Goal: Communication & Community: Answer question/provide support

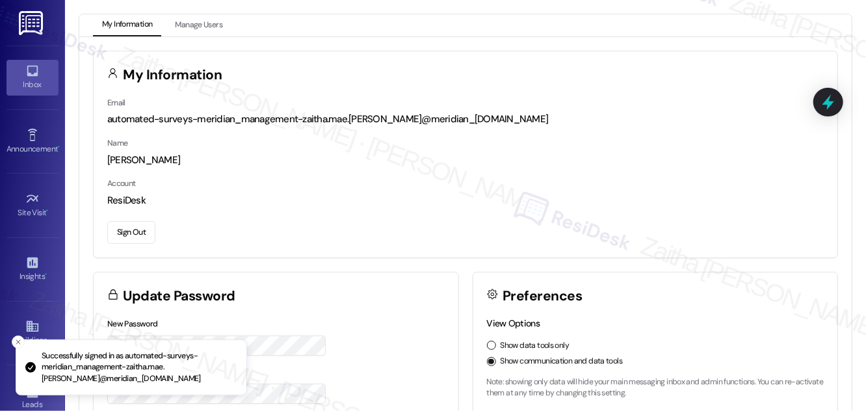
click at [44, 89] on div "Inbox" at bounding box center [32, 84] width 65 height 13
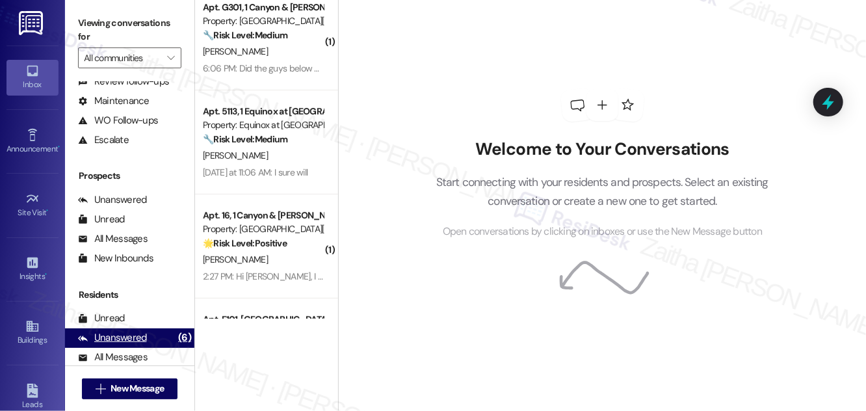
scroll to position [172, 0]
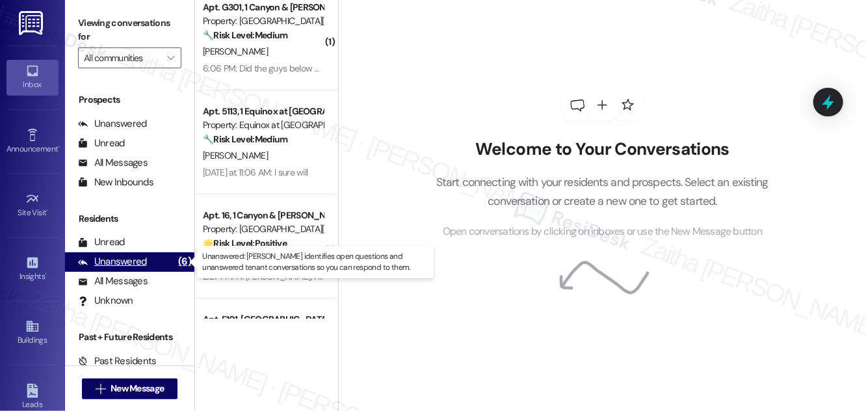
click at [119, 256] on div "Unanswered" at bounding box center [112, 262] width 69 height 14
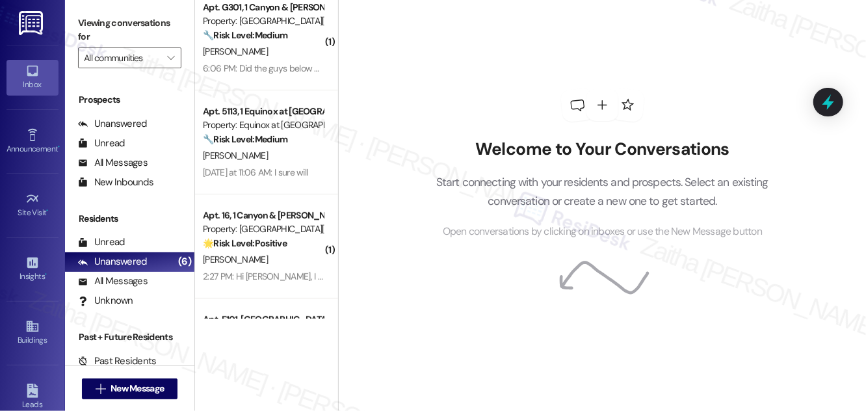
scroll to position [0, 0]
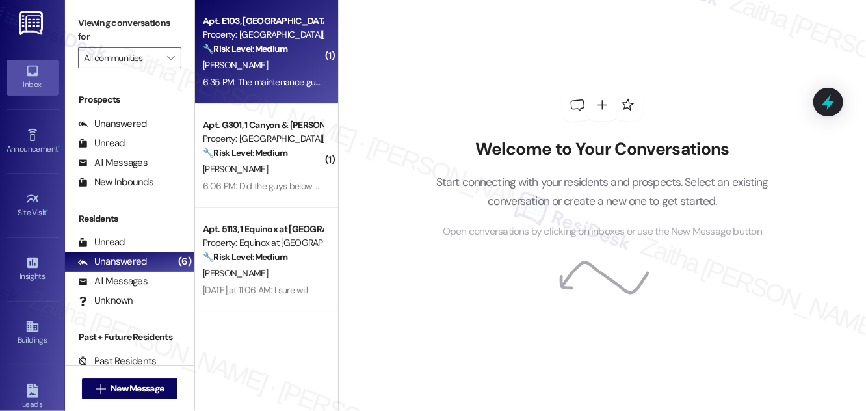
click at [276, 69] on div "H. Monroe" at bounding box center [263, 65] width 123 height 16
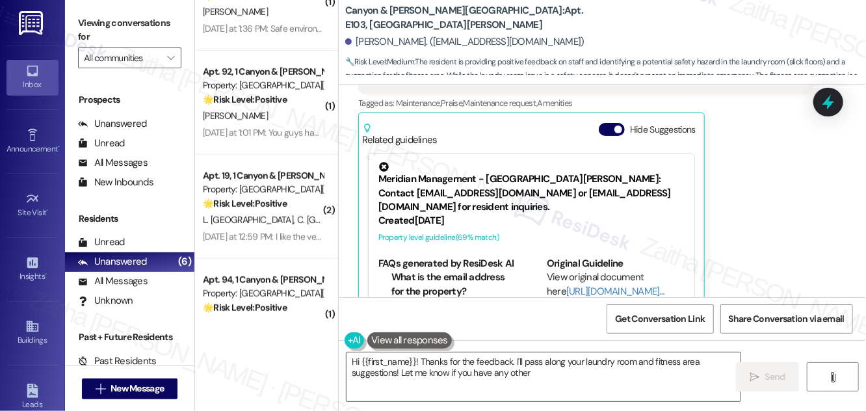
scroll to position [296, 0]
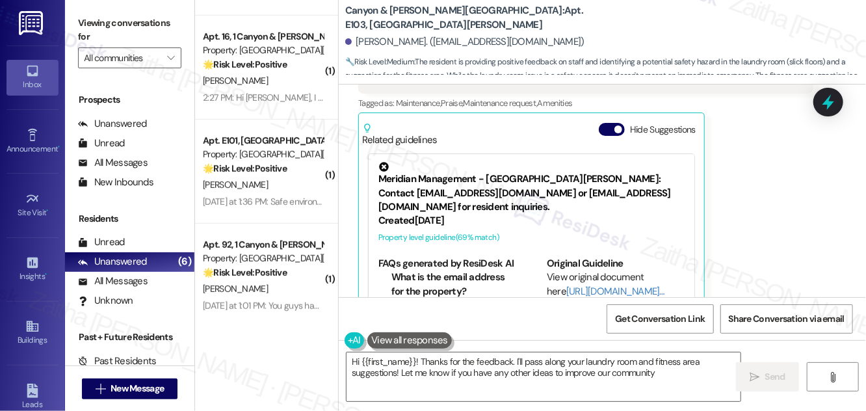
type textarea "Hi {{first_name}}! Thanks for the feedback. I'll pass along your laundry room a…"
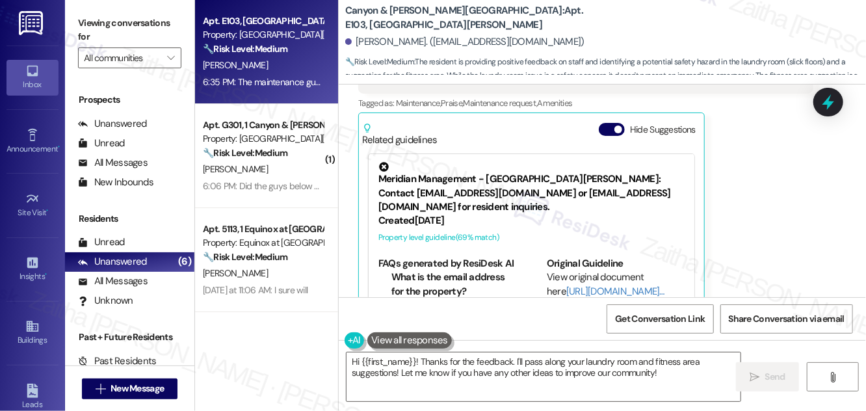
scroll to position [0, 0]
click at [610, 123] on button "Hide Suggestions" at bounding box center [612, 129] width 26 height 13
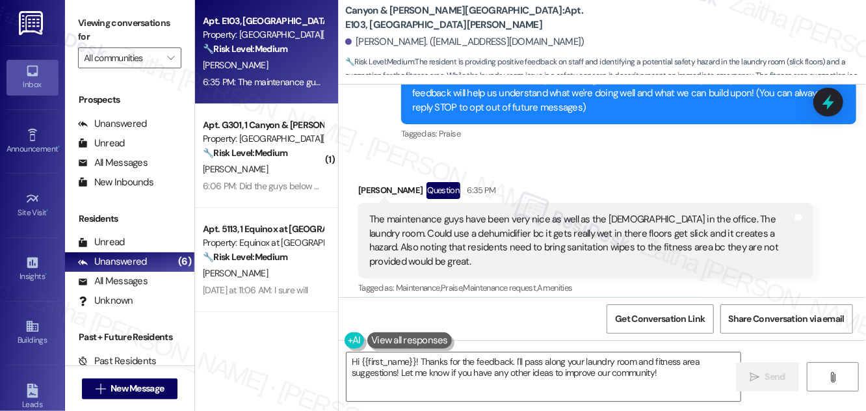
scroll to position [217, 0]
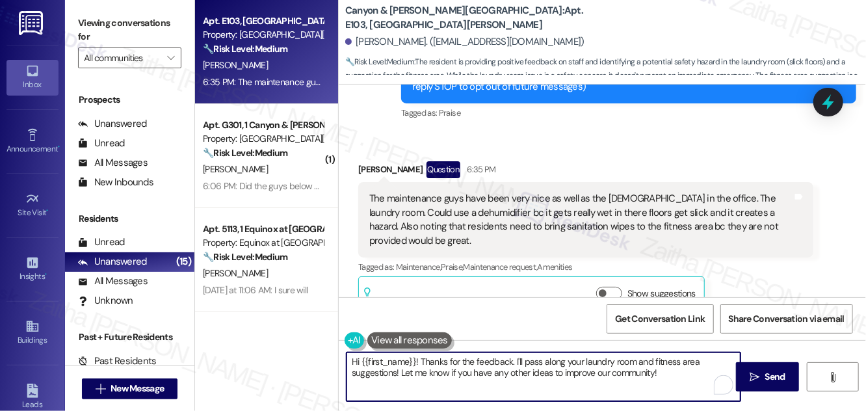
click at [665, 371] on textarea "Hi {{first_name}}! Thanks for the feedback. I'll pass along your laundry room a…" at bounding box center [544, 377] width 394 height 49
click at [755, 382] on span " Send" at bounding box center [767, 377] width 41 height 14
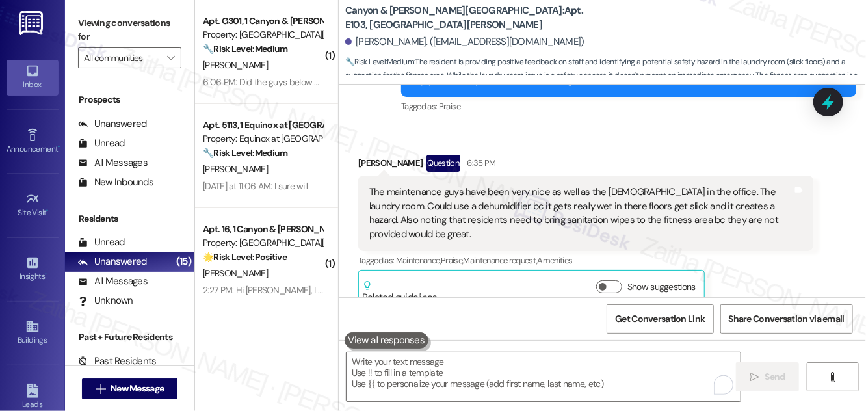
scroll to position [203, 0]
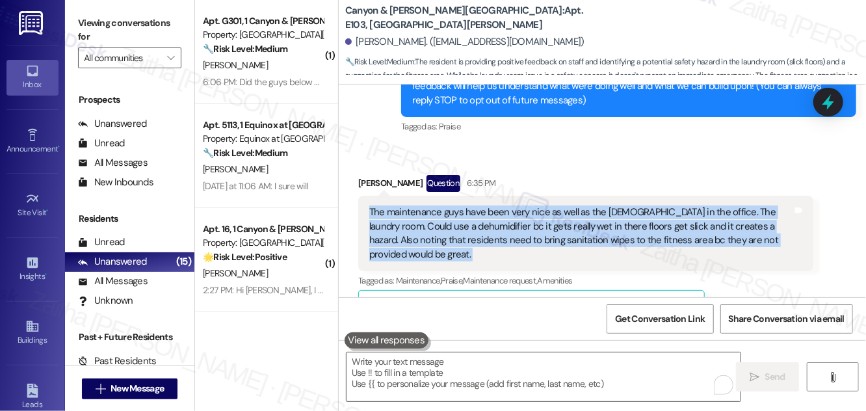
drag, startPoint x: 369, startPoint y: 196, endPoint x: 798, endPoint y: 234, distance: 430.3
click at [798, 234] on div "The maintenance guys have been very nice as well as the lady in the office. The…" at bounding box center [585, 233] width 455 height 75
copy div "The maintenance guys have been very nice as well as the lady in the office. The…"
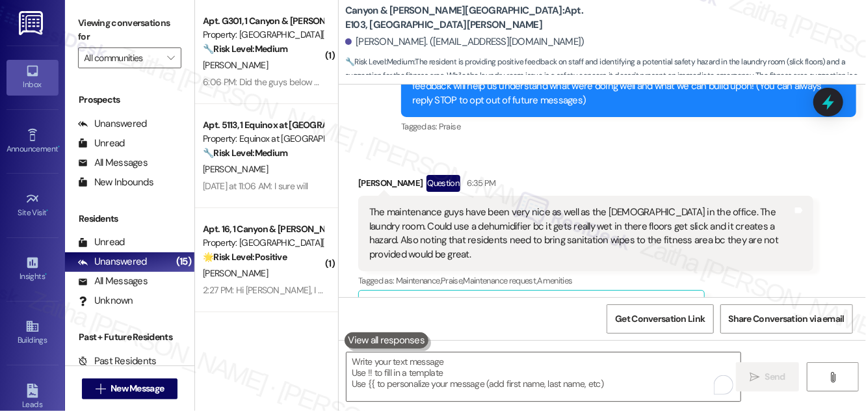
click at [764, 146] on div "Received via SMS Heather Monroe Question 6:35 PM The maintenance guys have been…" at bounding box center [603, 242] width 528 height 193
click at [837, 103] on icon at bounding box center [829, 102] width 22 height 22
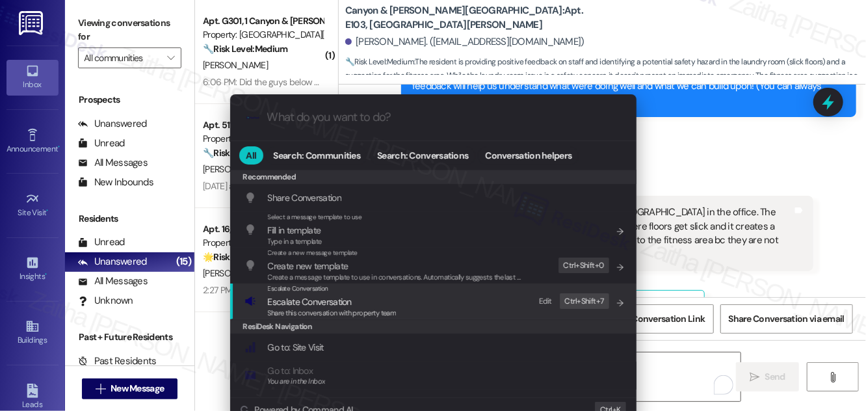
click at [282, 306] on span "Escalate Conversation" at bounding box center [310, 302] width 84 height 12
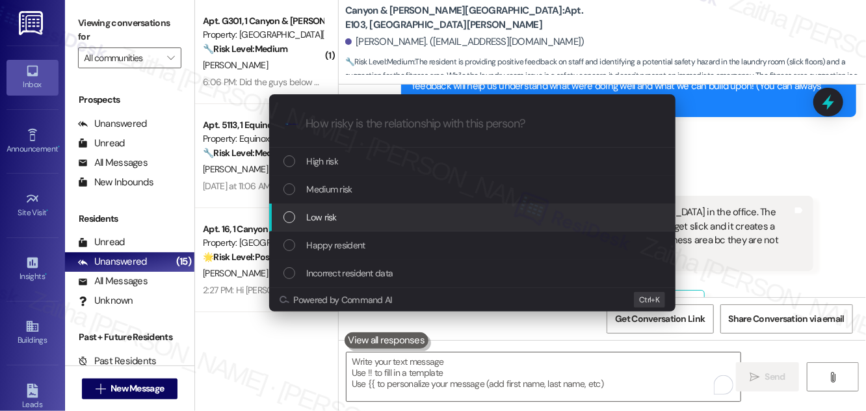
click at [336, 212] on span "Low risk" at bounding box center [322, 217] width 30 height 14
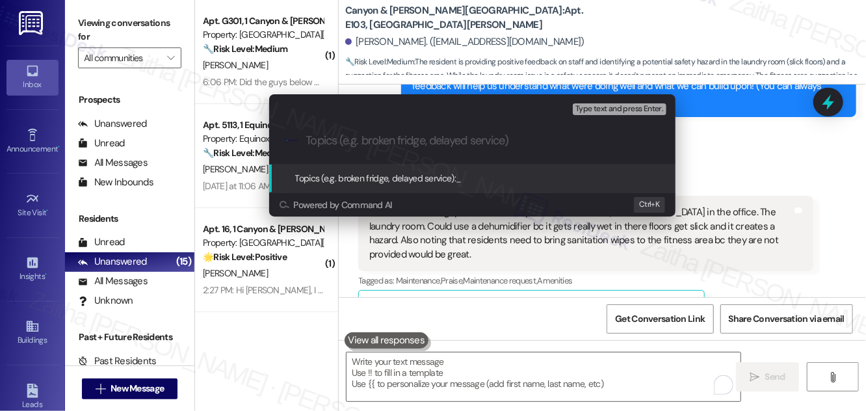
paste input "Resident Feedback: Laundry Room Safety & Fitness Area Sanitation Supplies"
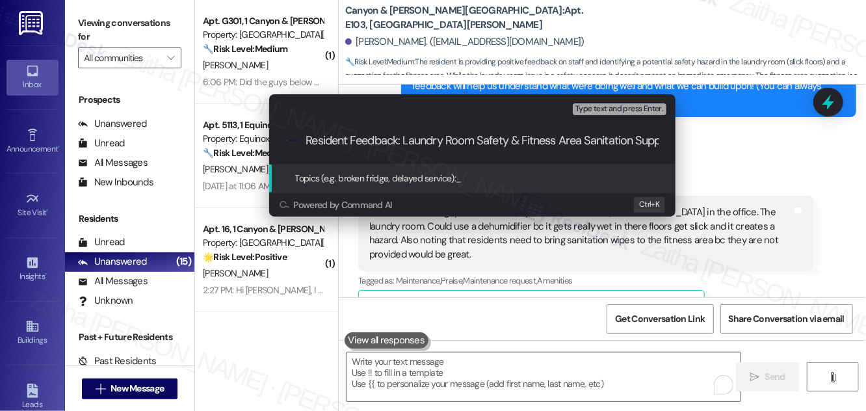
scroll to position [0, 31]
type input "Resident Feedback: Laundry Room Safety & Fitness Area Sanitation Supplies"
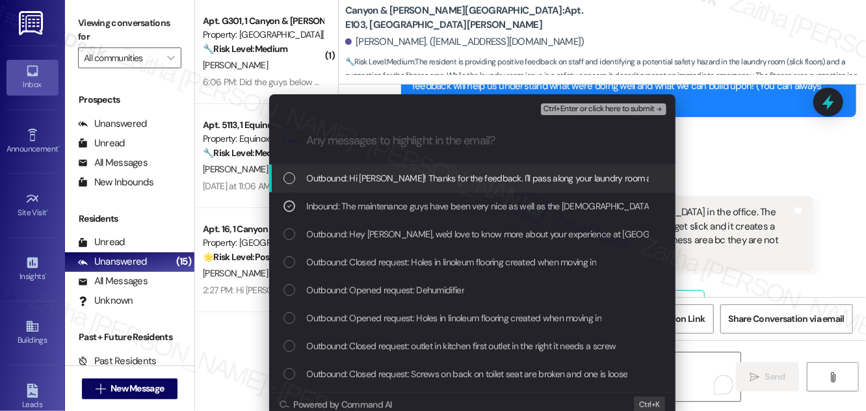
click at [562, 111] on span "Ctrl+Enter or click here to submit" at bounding box center [599, 109] width 111 height 9
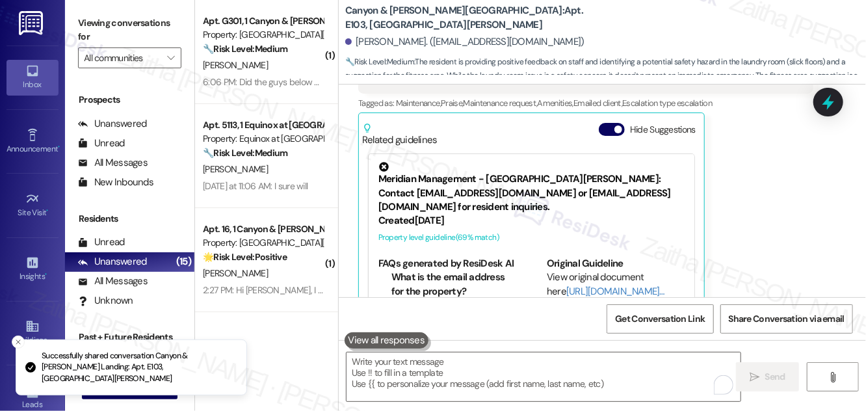
scroll to position [146, 0]
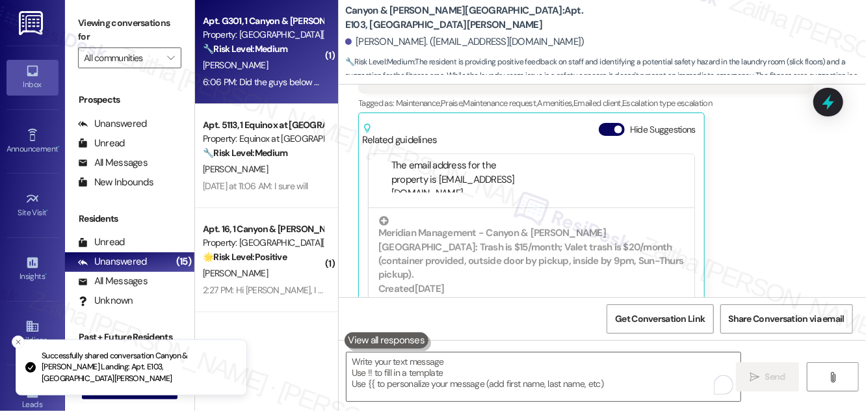
click at [319, 60] on div "[PERSON_NAME]" at bounding box center [263, 65] width 123 height 16
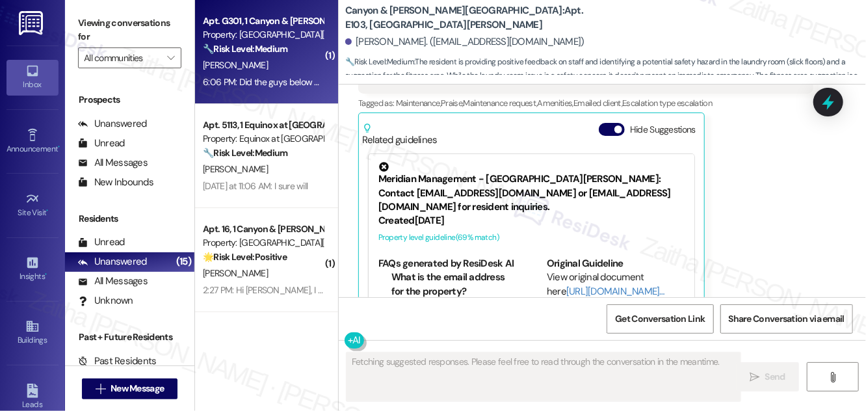
type textarea "Fetching suggested responses. Please feel free to read through the conversation…"
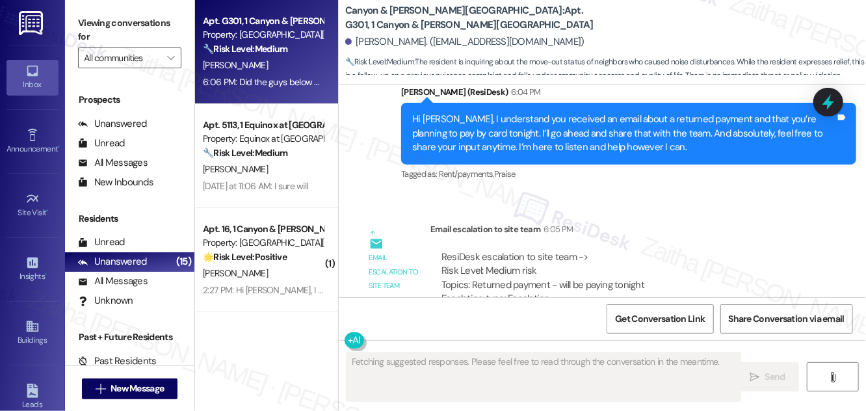
scroll to position [11689, 0]
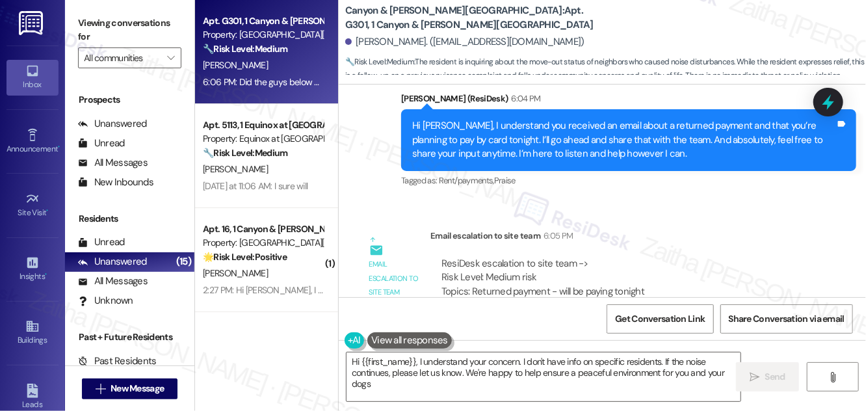
type textarea "Hi {{first_name}}, I understand your concern. I don't have info on specific res…"
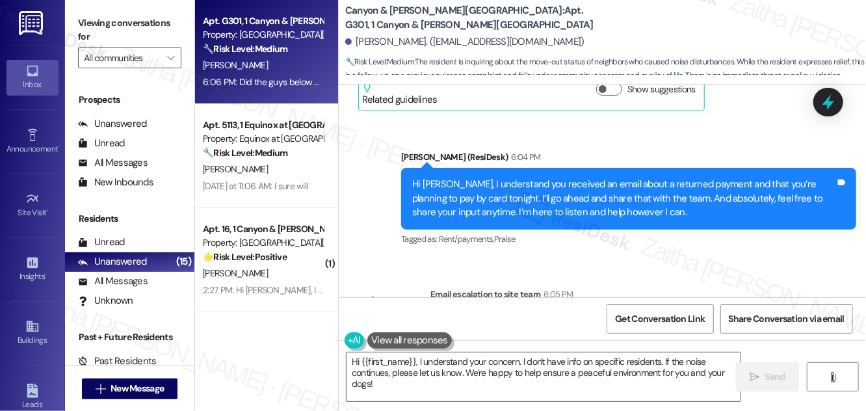
scroll to position [11808, 0]
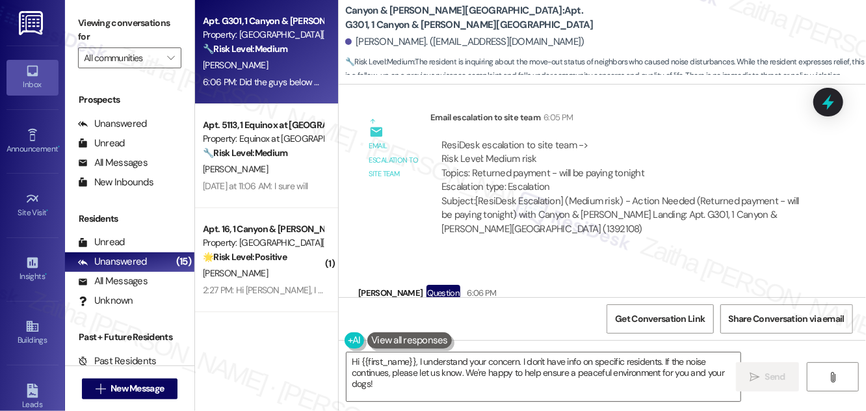
drag, startPoint x: 371, startPoint y: 235, endPoint x: 665, endPoint y: 257, distance: 295.5
click at [665, 315] on div "Did the guys below me (Dylan) with the motorcycles and big truck move out? Thei…" at bounding box center [580, 329] width 423 height 28
copy div "Did the guys below me (Dylan) with the motorcycles and big truck move out? Thei…"
click at [589, 256] on div "Received via SMS Erin Hurley Question 6:06 PM Did the guys below me (Dylan) wit…" at bounding box center [603, 319] width 528 height 126
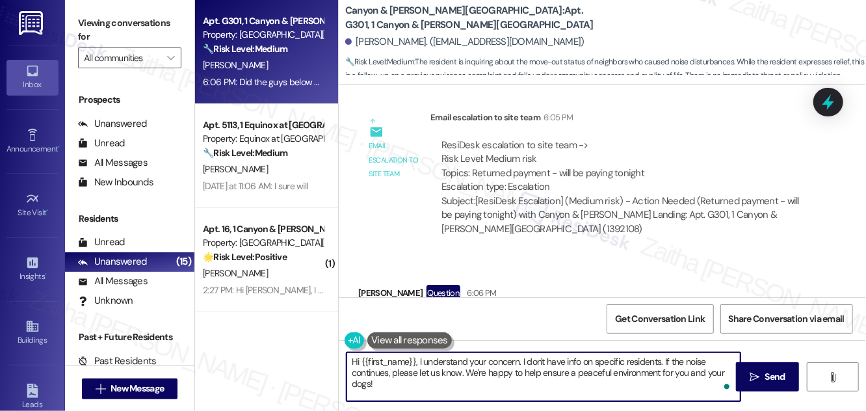
drag, startPoint x: 353, startPoint y: 362, endPoint x: 401, endPoint y: 403, distance: 64.1
click at [401, 403] on div "Hi {{first_name}}, I understand your concern. I don't have info on specific res…" at bounding box center [603, 389] width 528 height 98
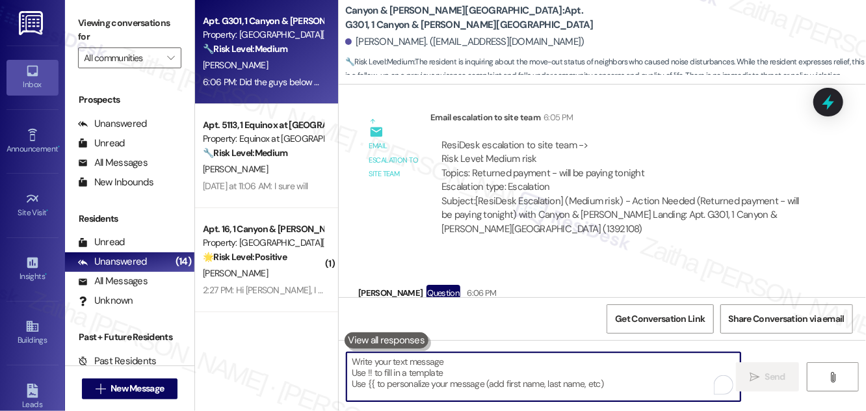
click at [478, 369] on textarea "To enrich screen reader interactions, please activate Accessibility in Grammarl…" at bounding box center [544, 377] width 394 height 49
paste textarea "’ll check with the team to confirm whether Dylan and his roommates have moved o…"
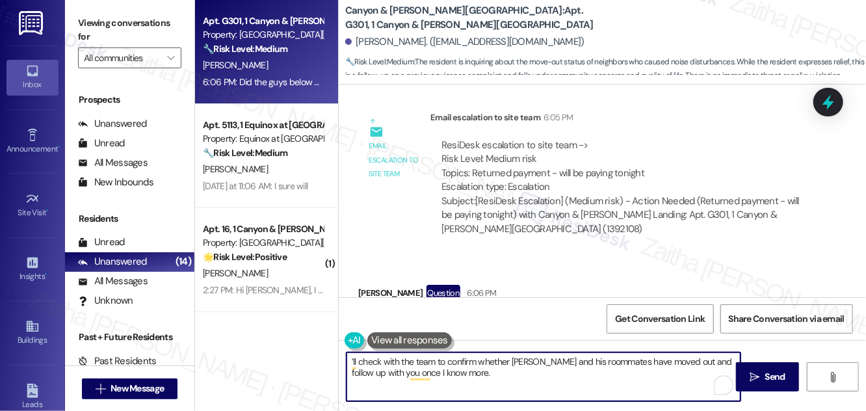
type textarea "’ll check with the team to confirm whether Dylan and his roommates have moved o…"
drag, startPoint x: 464, startPoint y: 374, endPoint x: 340, endPoint y: 357, distance: 126.0
click at [338, 357] on div "Canyon & Knox Landing: Apt. G301, 1 Canyon & Knox Landing Erin Hurley. (erinhur…" at bounding box center [602, 205] width 528 height 411
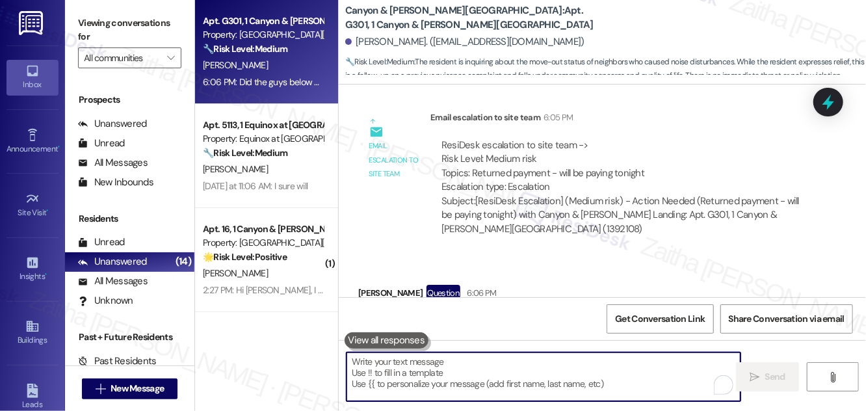
paste textarea "I understand how disruptive that noise must have been for you and your dogs. I’…"
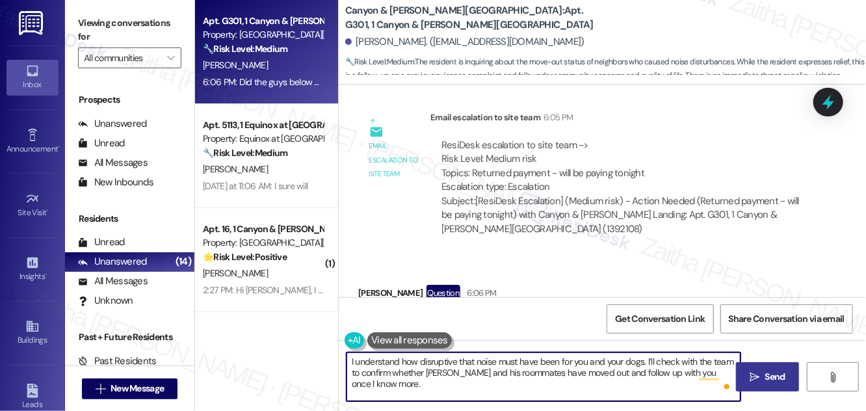
type textarea "I understand how disruptive that noise must have been for you and your dogs. I’…"
click at [780, 381] on span "Send" at bounding box center [776, 377] width 20 height 14
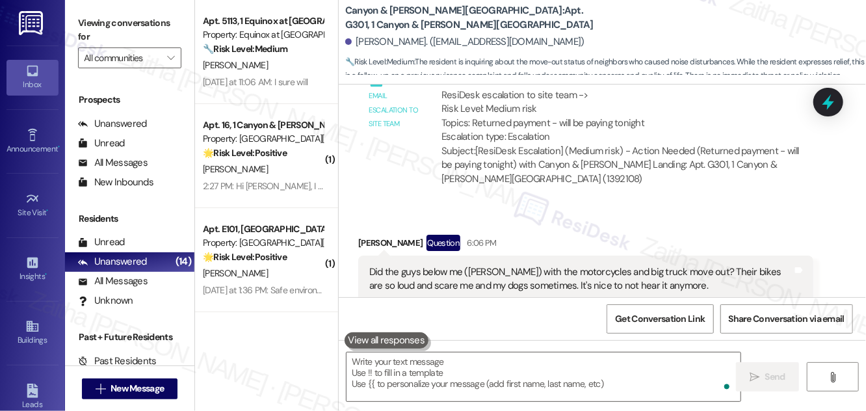
scroll to position [11912, 0]
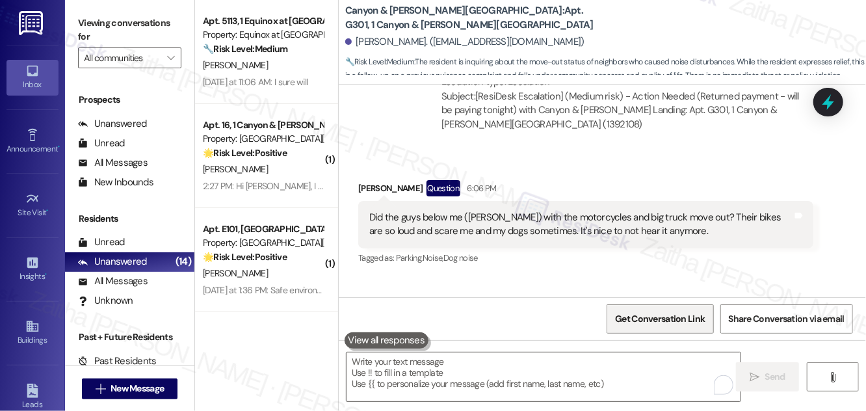
click at [639, 322] on span "Get Conversation Link" at bounding box center [660, 319] width 90 height 14
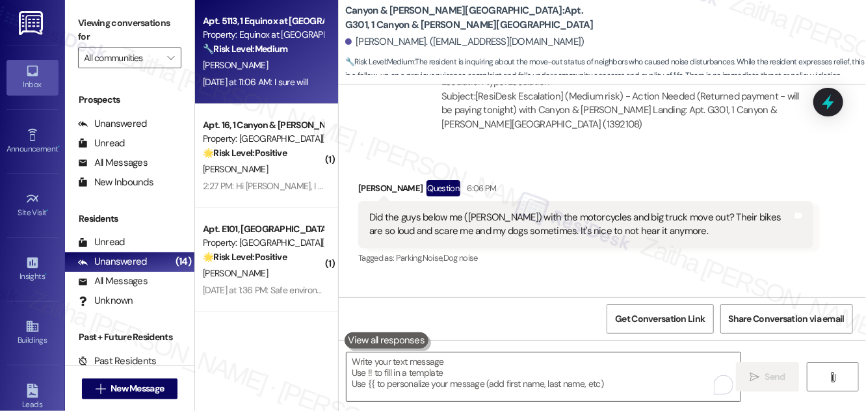
click at [284, 70] on div "[PERSON_NAME]" at bounding box center [263, 65] width 123 height 16
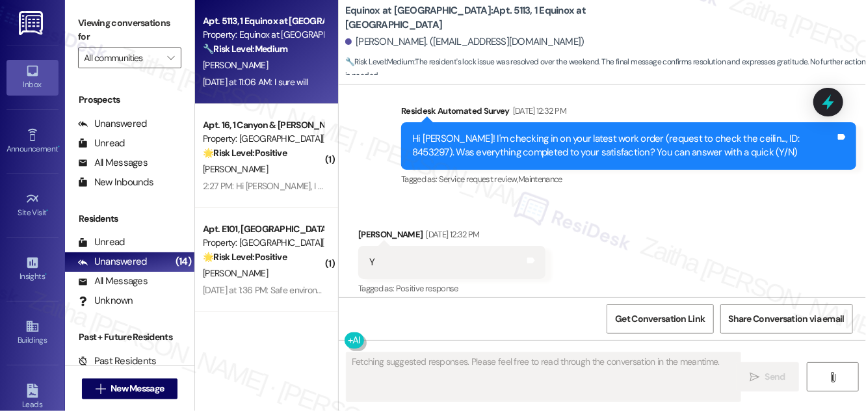
scroll to position [5237, 0]
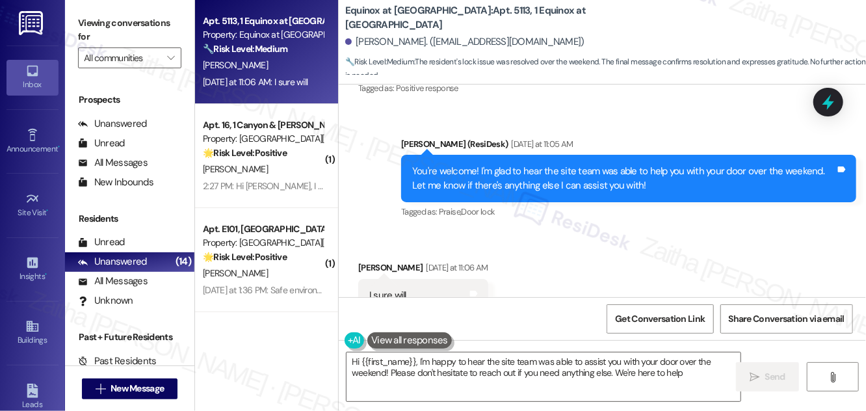
type textarea "Hi {{first_name}}, I'm happy to hear the site team was able to assist you with …"
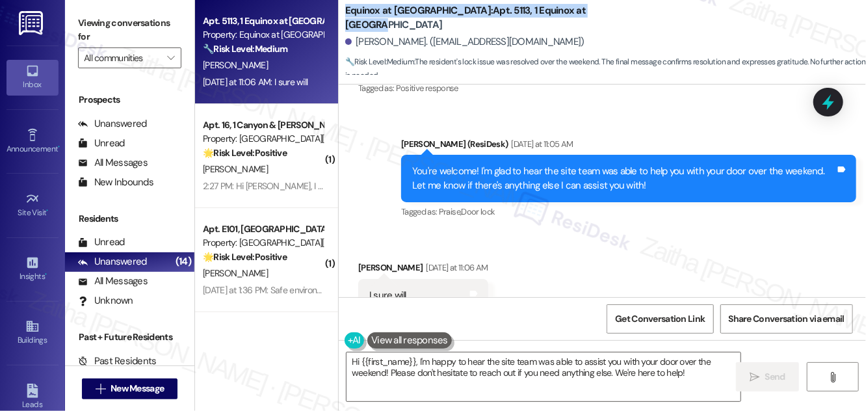
drag, startPoint x: 347, startPoint y: 17, endPoint x: 591, endPoint y: 16, distance: 243.9
click at [591, 16] on div "Equinox at Midtown: Apt. 5113, 1 Equinox at Midtown" at bounding box center [475, 18] width 260 height 16
copy b "Equinox at Midtown: Apt. 5113, 1 Equinox at Midtown"
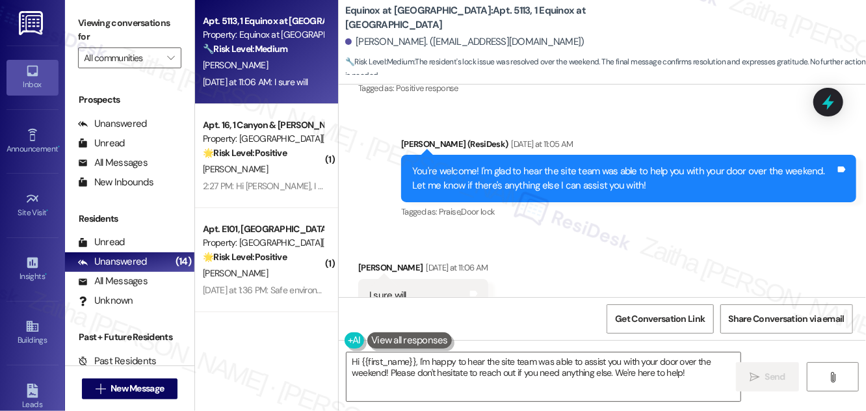
click at [617, 232] on div "Received via SMS Tasha Jackson Yesterday at 11:06 AM I sure will Tags and notes…" at bounding box center [603, 287] width 528 height 110
click at [355, 360] on textarea "Hi {{first_name}}, I'm happy to hear the site team was able to assist you with …" at bounding box center [544, 377] width 394 height 49
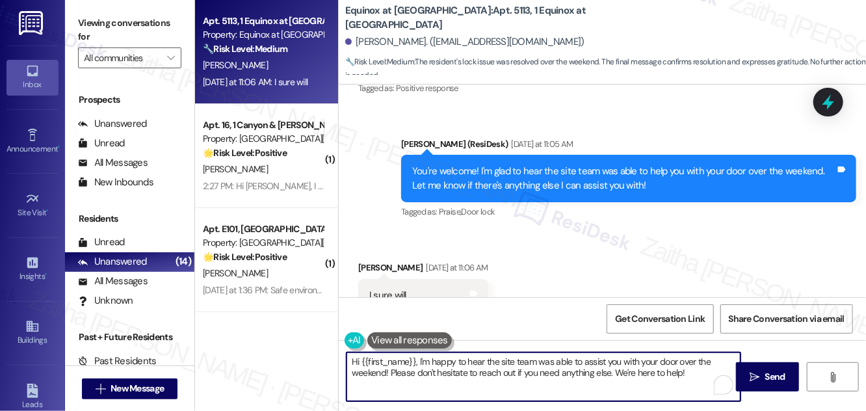
click at [355, 360] on textarea "Hi {{first_name}}, I'm happy to hear the site team was able to assist you with …" at bounding box center [544, 377] width 394 height 49
click at [368, 374] on textarea "Hi {{first_name}}, I'm happy to hear the site team was able to assist you with …" at bounding box center [544, 377] width 394 height 49
drag, startPoint x: 351, startPoint y: 362, endPoint x: 706, endPoint y: 385, distance: 356.6
click at [706, 385] on textarea "Hi {{first_name}}, I'm happy to hear the site team was able to assist you with …" at bounding box center [544, 377] width 394 height 49
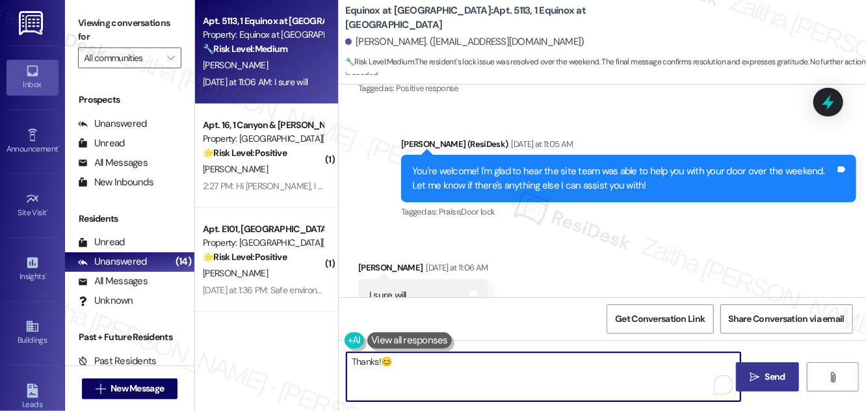
type textarea "Thanks!😊"
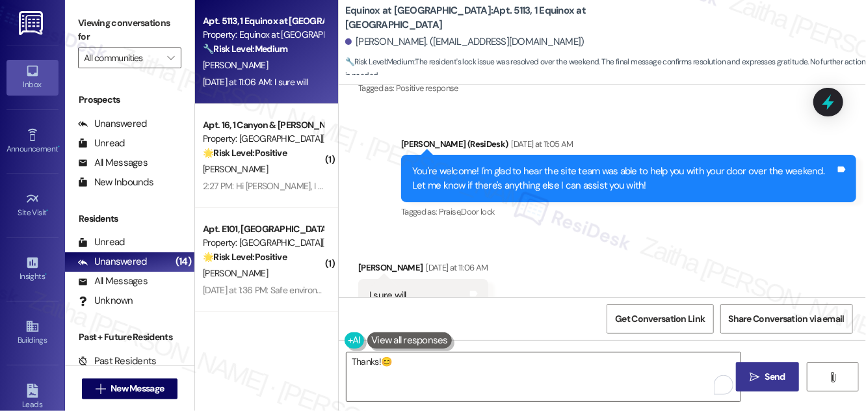
click at [760, 367] on button " Send" at bounding box center [767, 376] width 63 height 29
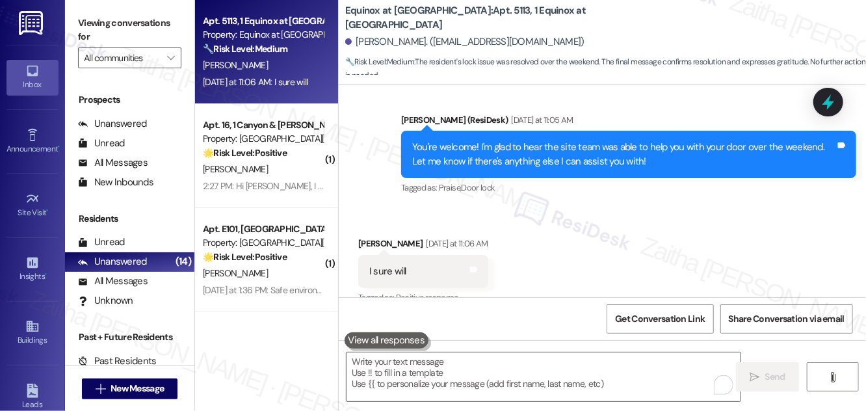
scroll to position [5328, 0]
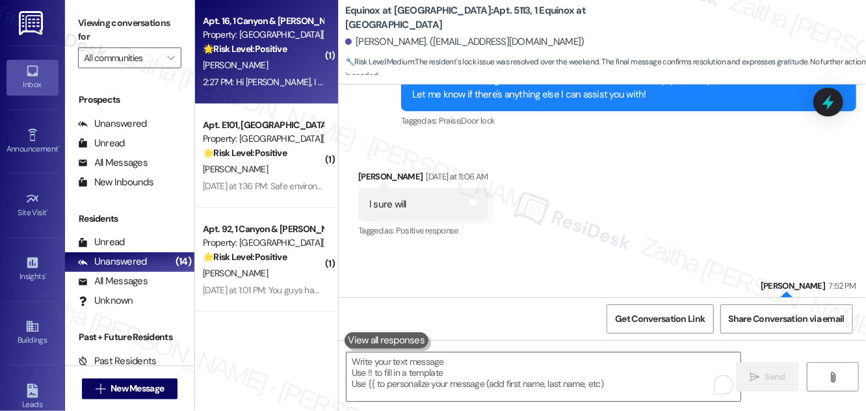
click at [301, 69] on div "[PERSON_NAME]" at bounding box center [263, 65] width 123 height 16
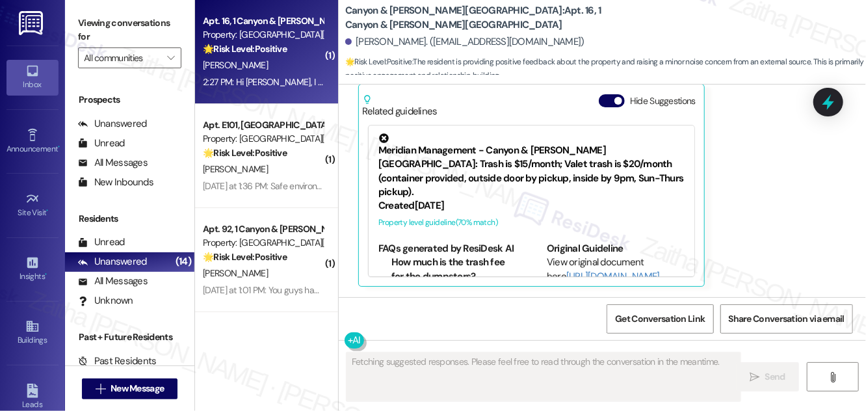
scroll to position [1502, 0]
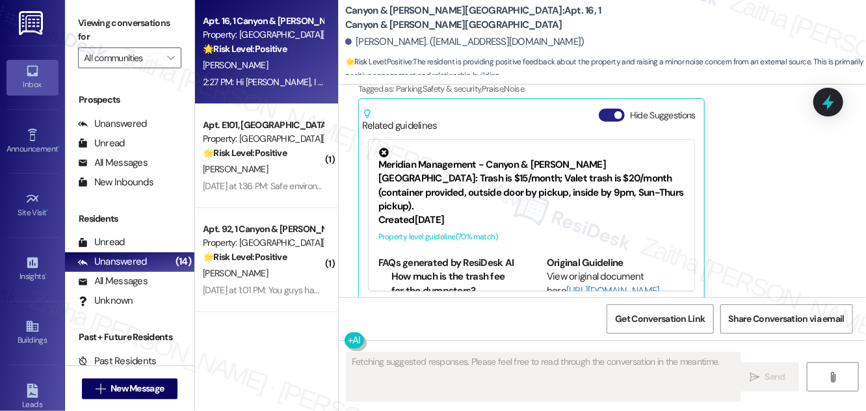
click at [610, 109] on button "Hide Suggestions" at bounding box center [612, 115] width 26 height 13
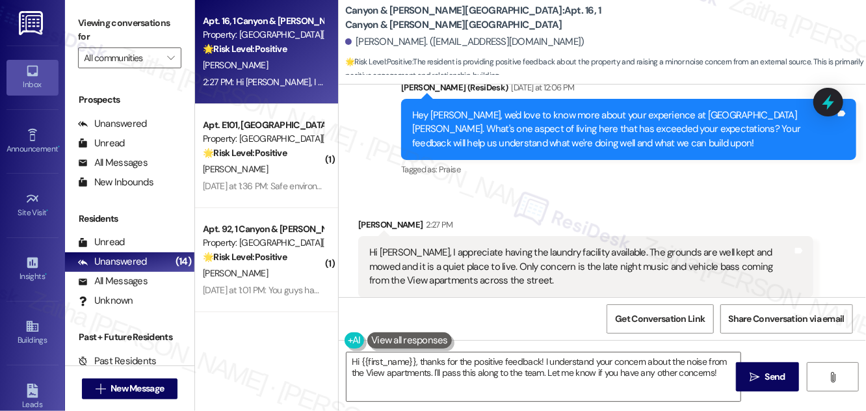
scroll to position [1337, 0]
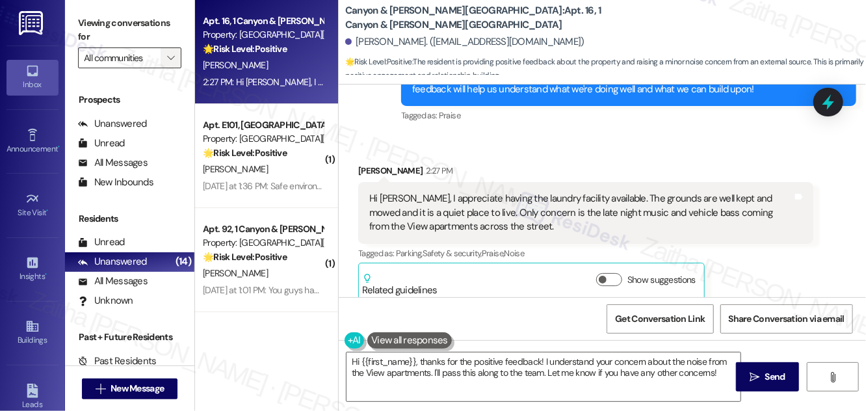
click at [167, 59] on icon "" at bounding box center [170, 58] width 7 height 10
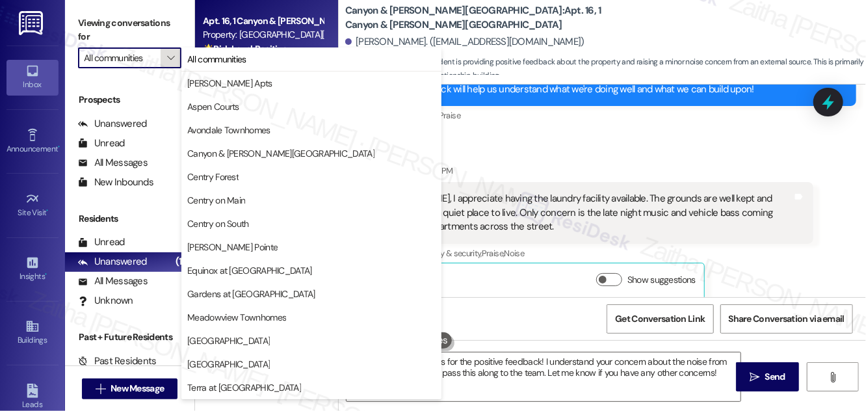
click at [165, 56] on span "" at bounding box center [171, 57] width 12 height 21
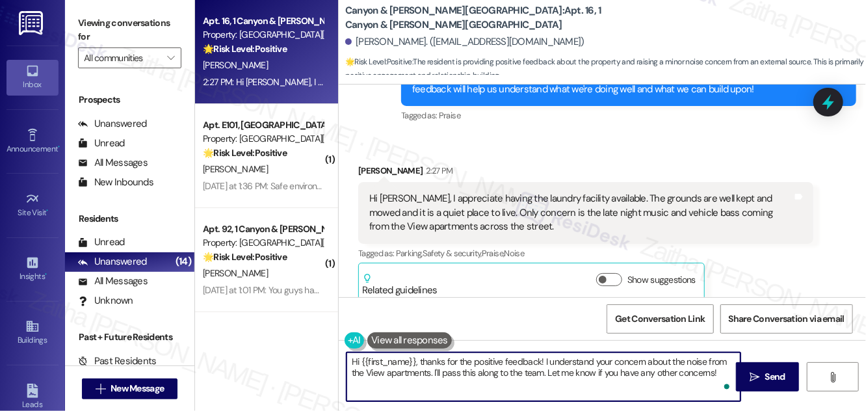
drag, startPoint x: 422, startPoint y: 362, endPoint x: 349, endPoint y: 355, distance: 73.1
click at [349, 355] on textarea "Hi {{first_name}}, thanks for the positive feedback! I understand your concern …" at bounding box center [544, 377] width 394 height 49
click at [388, 164] on div "Bartholomew Lopez 2:27 PM" at bounding box center [585, 173] width 455 height 18
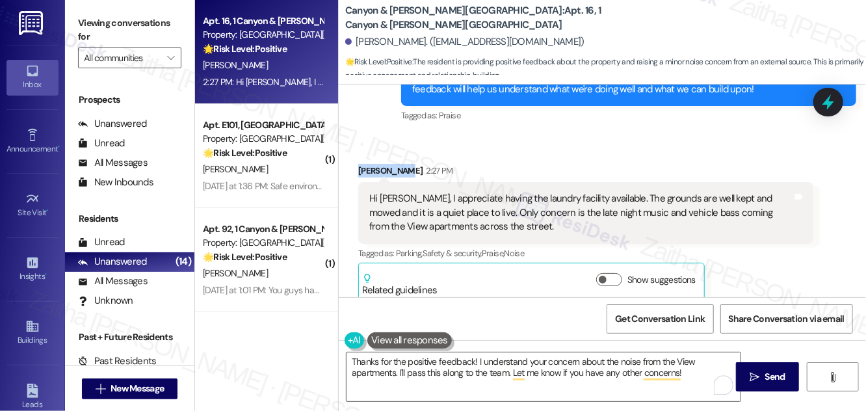
click at [388, 164] on div "Bartholomew Lopez 2:27 PM" at bounding box center [585, 173] width 455 height 18
copy div "Bartholomew"
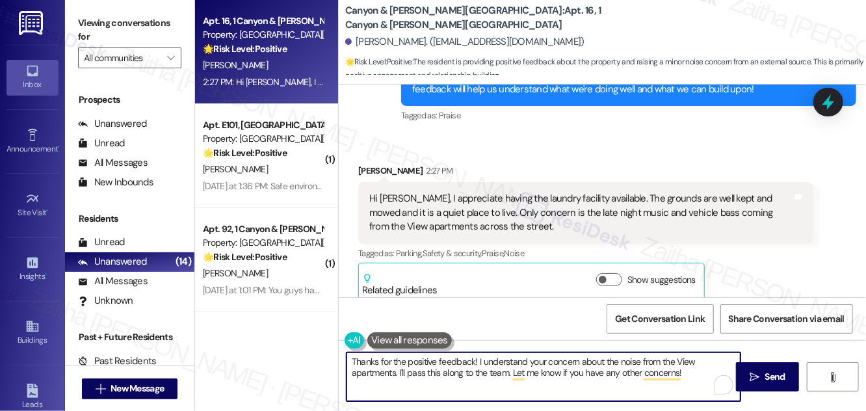
click at [473, 358] on textarea "Thanks for the positive feedback! I understand your concern about the noise fro…" at bounding box center [544, 377] width 394 height 49
paste textarea "Bartholomew"
type textarea "Thanks for the positive feedback, Bartholomew! I understand your concern about …"
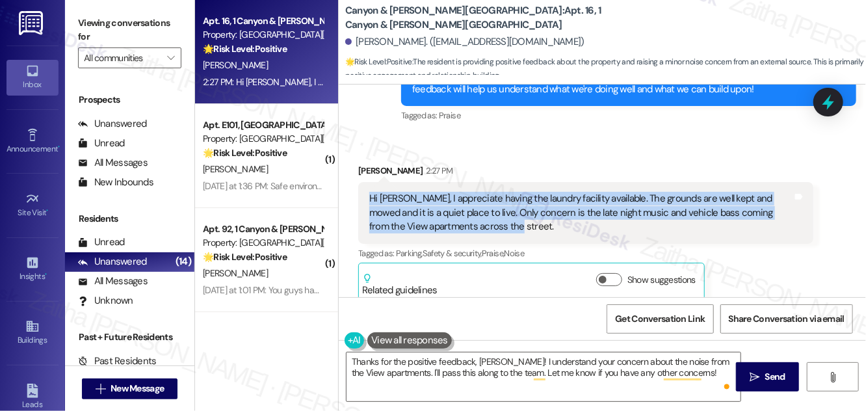
drag, startPoint x: 368, startPoint y: 185, endPoint x: 514, endPoint y: 215, distance: 149.5
click at [514, 215] on div "Hi Sarah, I appreciate having the laundry facility available. The grounds are w…" at bounding box center [581, 213] width 426 height 42
copy div "Hi Sarah, I appreciate having the laundry facility available. The grounds are w…"
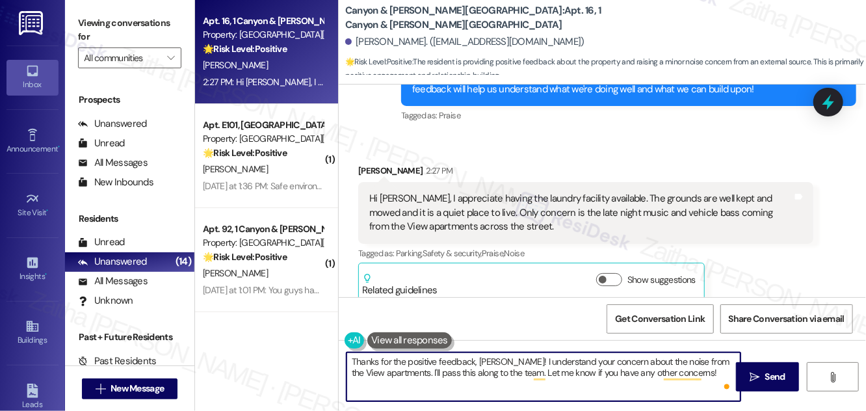
click at [532, 360] on textarea "Thanks for the positive feedback, Bartholomew! I understand your concern about …" at bounding box center [544, 377] width 394 height 49
drag, startPoint x: 351, startPoint y: 362, endPoint x: 706, endPoint y: 393, distance: 355.8
click at [706, 393] on textarea "Thanks for the positive feedback, Bartholomew! I understand your concern about …" at bounding box center [544, 377] width 394 height 49
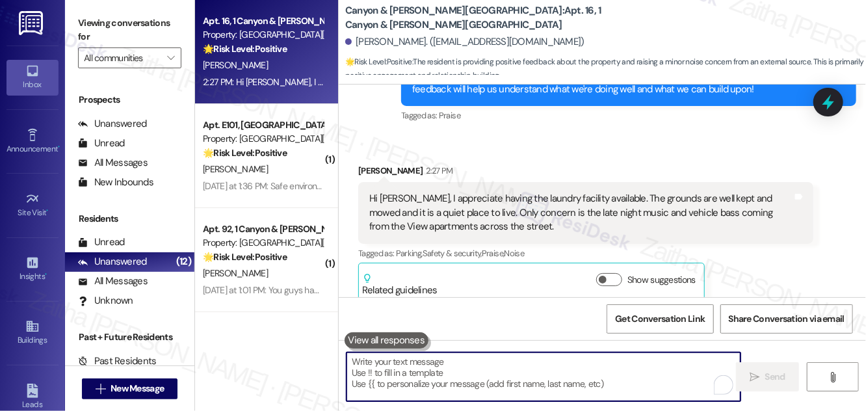
paste textarea "thank you for your kind words about the community — I’m glad to hear you’re enj…"
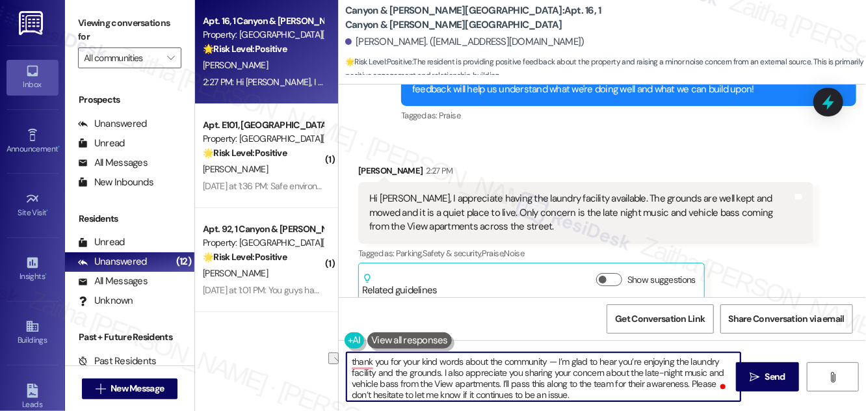
drag, startPoint x: 557, startPoint y: 359, endPoint x: 334, endPoint y: 362, distance: 223.1
click at [333, 362] on div "Apt. 16, 1 Canyon & Knox Landing Property: Canyon & Knox Landing 🌟 Risk Level: …" at bounding box center [530, 205] width 671 height 411
click at [375, 164] on div "Bartholomew Lopez 2:27 PM" at bounding box center [585, 173] width 455 height 18
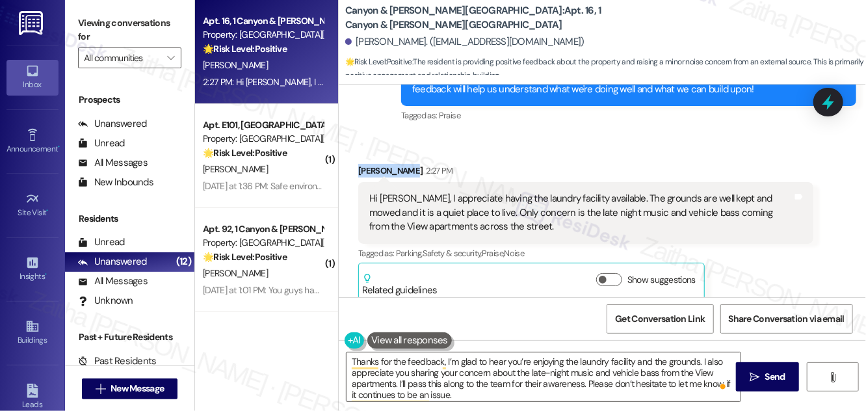
click at [375, 164] on div "Bartholomew Lopez 2:27 PM" at bounding box center [585, 173] width 455 height 18
copy div "Bartholomew"
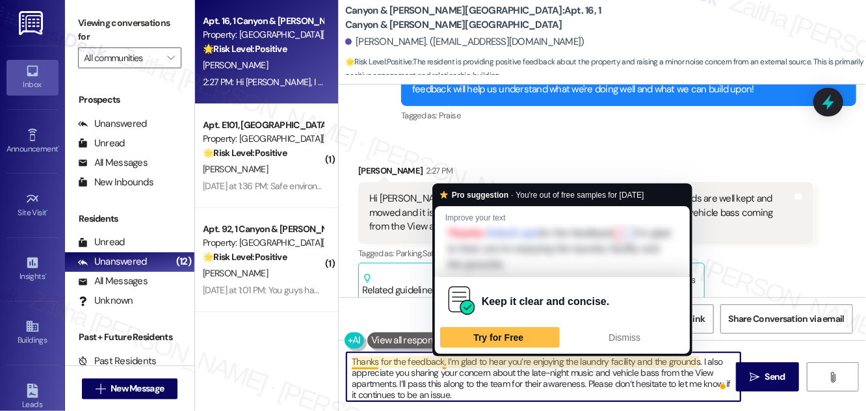
click at [446, 362] on textarea "Thanks for the feedback, I’m glad to hear you’re enjoying the laundry facility …" at bounding box center [544, 377] width 394 height 49
paste textarea "Bartholomew"
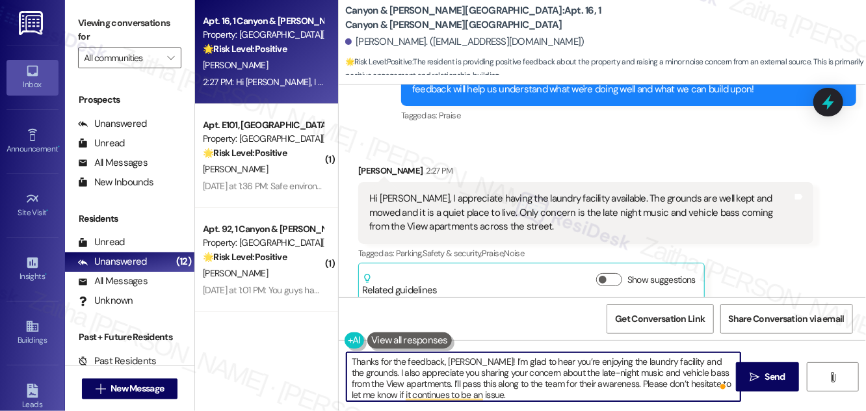
scroll to position [0, 0]
click at [597, 382] on textarea "Thanks for the feedback, Bartholomew! I’m glad to hear you’re enjoying the laun…" at bounding box center [544, 377] width 394 height 49
type textarea "Thanks for the feedback, Bartholomew! I’m glad to hear you’re enjoying the laun…"
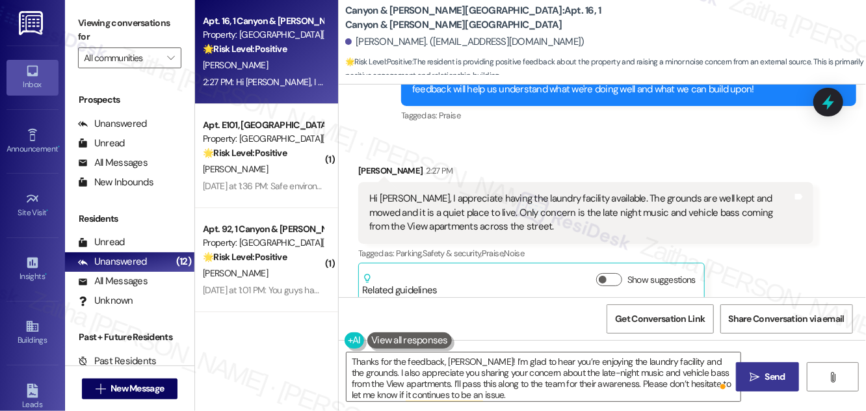
click at [763, 371] on span "Send" at bounding box center [775, 377] width 25 height 14
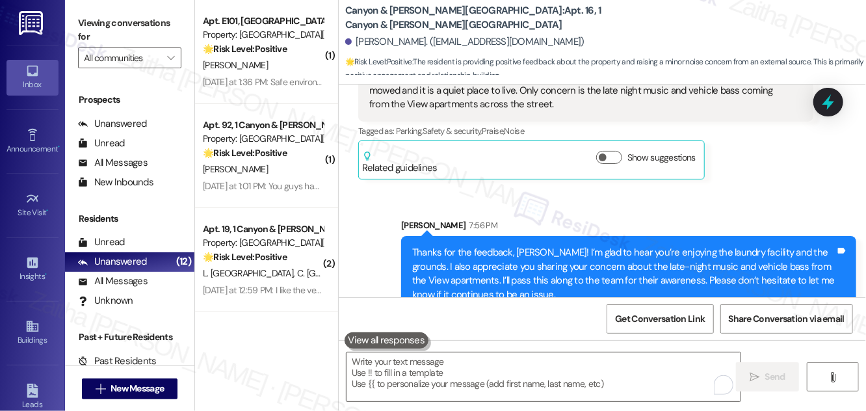
scroll to position [1470, 0]
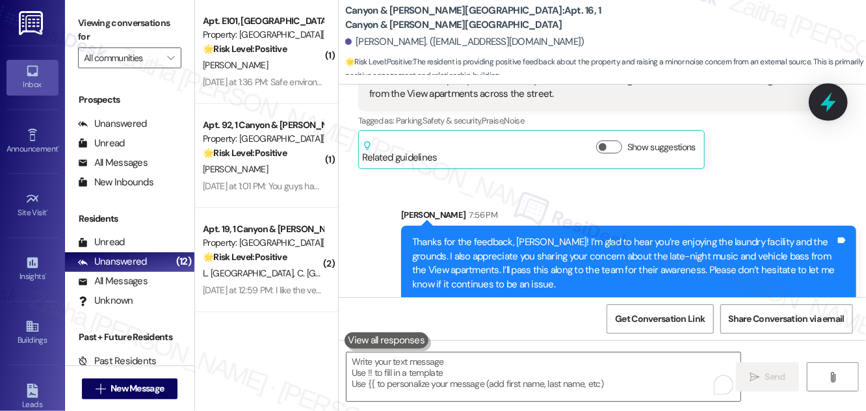
click at [827, 108] on icon at bounding box center [829, 102] width 22 height 22
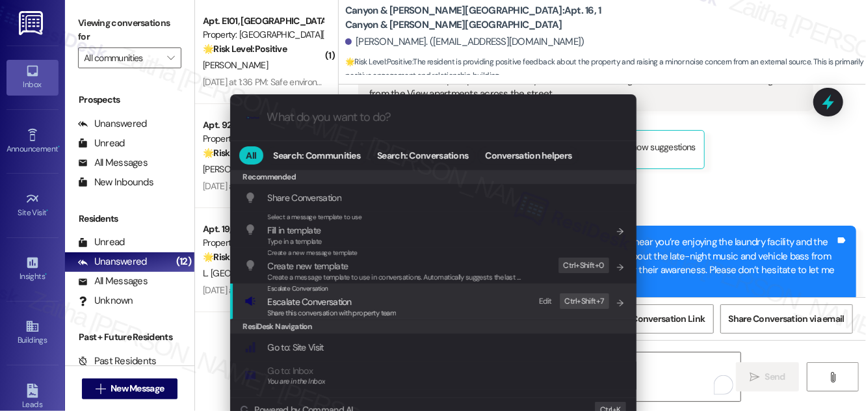
click at [291, 297] on span "Escalate Conversation" at bounding box center [310, 302] width 84 height 12
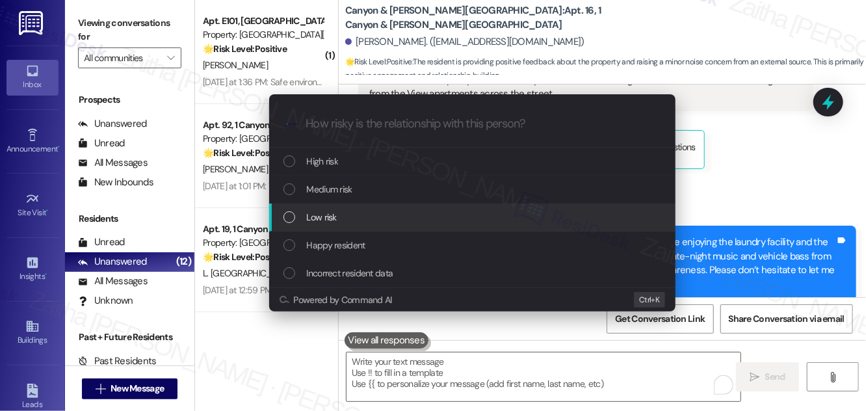
click at [328, 223] on span "Low risk" at bounding box center [322, 217] width 30 height 14
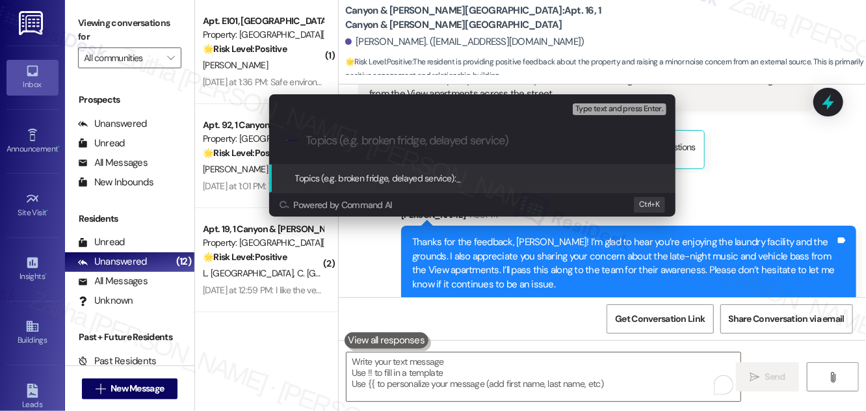
paste input "Resident Feedback: Community Satisfaction & External Noise Issue"
type input "Resident Feedback: Community Satisfaction & External Noise Issue"
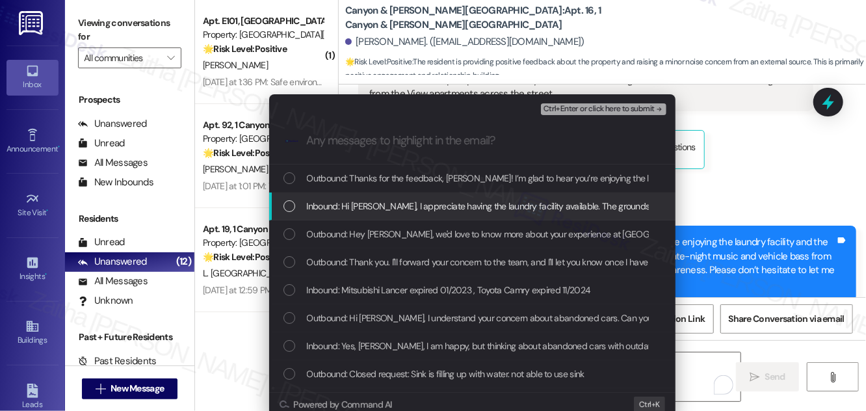
click at [396, 200] on span "Inbound: Hi Sarah, I appreciate having the laundry facility available. The grou…" at bounding box center [782, 206] width 950 height 14
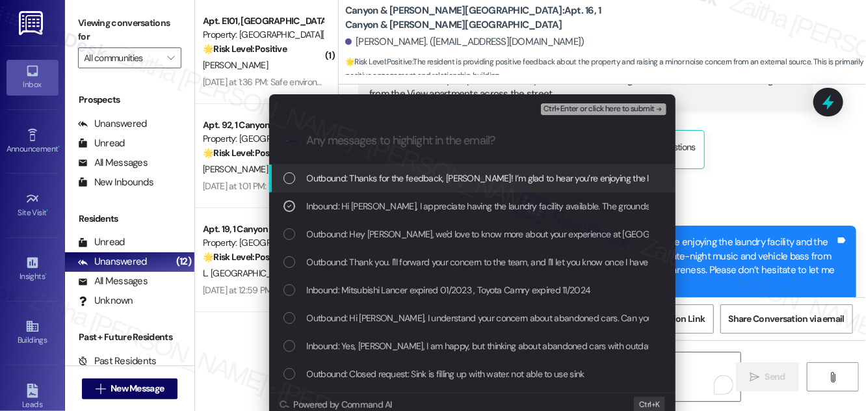
click at [574, 109] on span "Ctrl+Enter or click here to submit" at bounding box center [599, 109] width 111 height 9
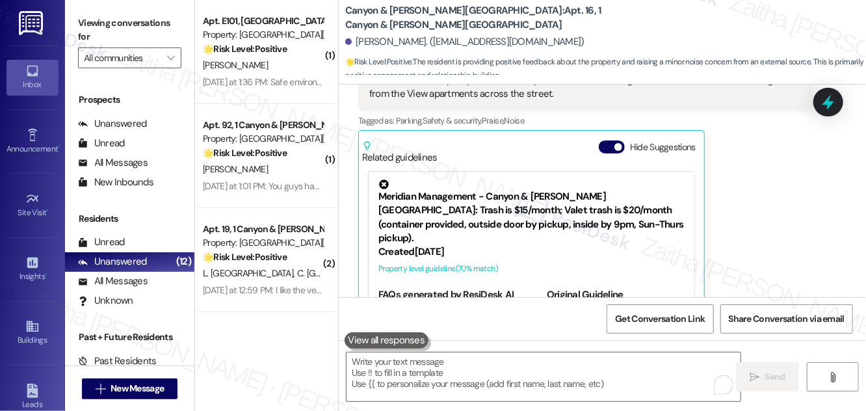
scroll to position [1502, 0]
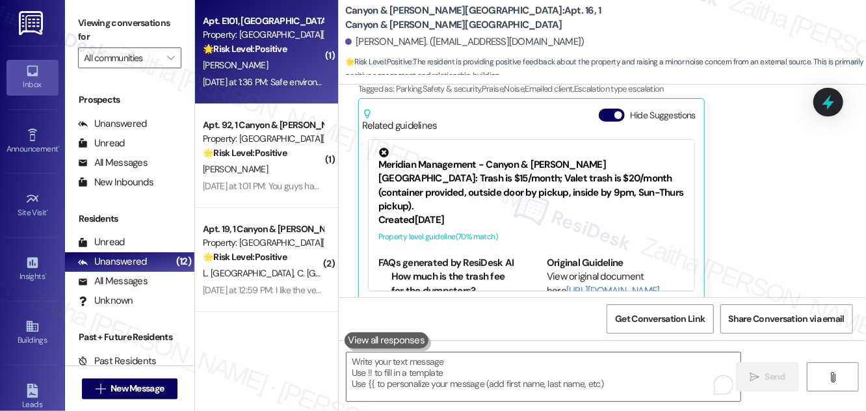
click at [279, 67] on div "W. Leeper" at bounding box center [263, 65] width 123 height 16
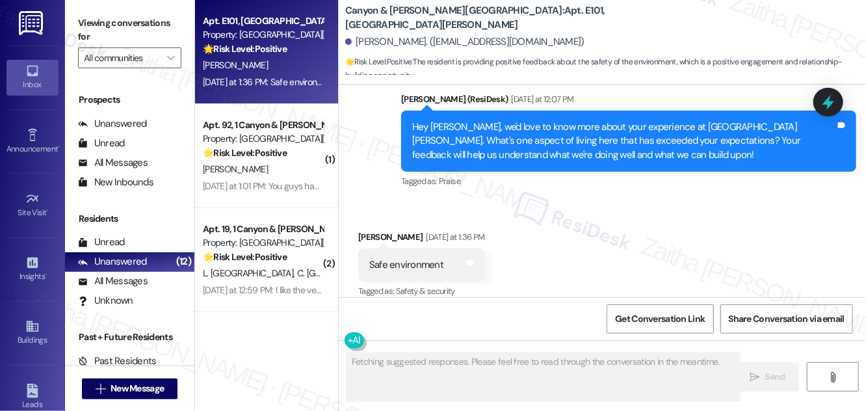
scroll to position [3865, 0]
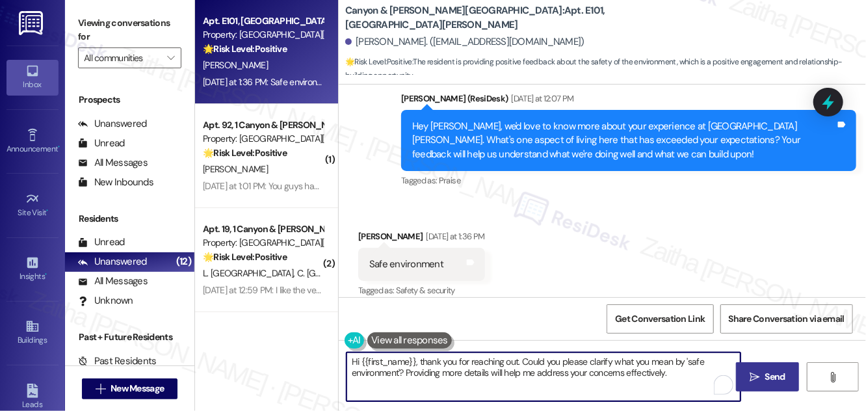
drag, startPoint x: 470, startPoint y: 360, endPoint x: 673, endPoint y: 376, distance: 203.6
click at [673, 376] on textarea "Hi {{first_name}}, thank you for reaching out. Could you please clarify what yo…" at bounding box center [544, 377] width 394 height 49
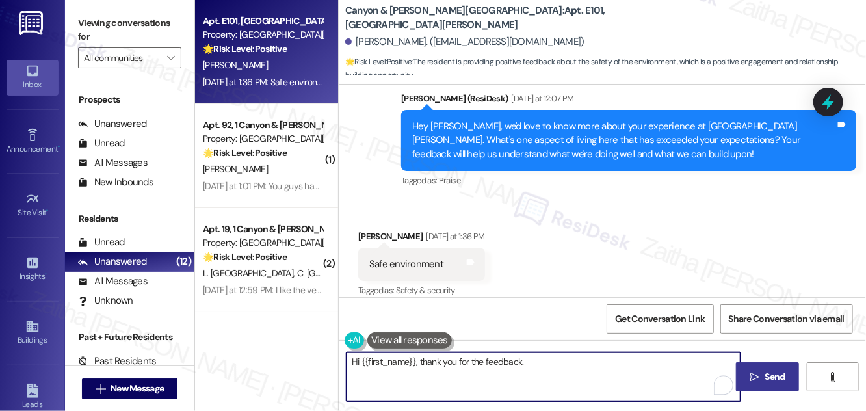
type textarea "Hi {{first_name}}, thank you for the feedback."
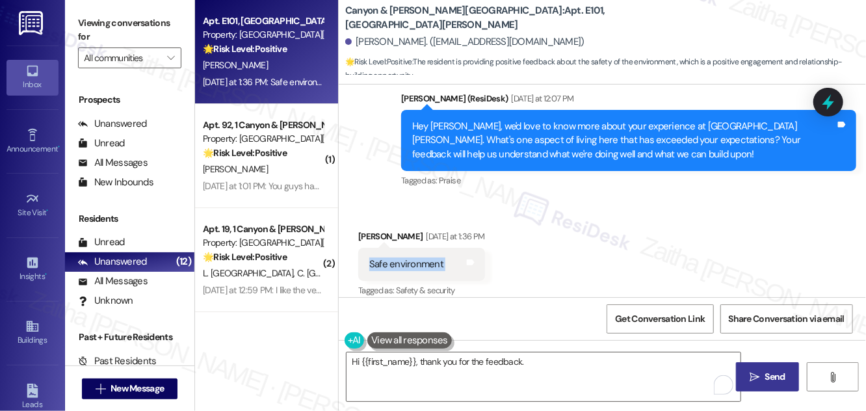
drag, startPoint x: 366, startPoint y: 248, endPoint x: 460, endPoint y: 258, distance: 94.1
click at [460, 258] on div "Safe environment Tags and notes" at bounding box center [421, 264] width 127 height 33
copy div "Safe environment Tags and notes"
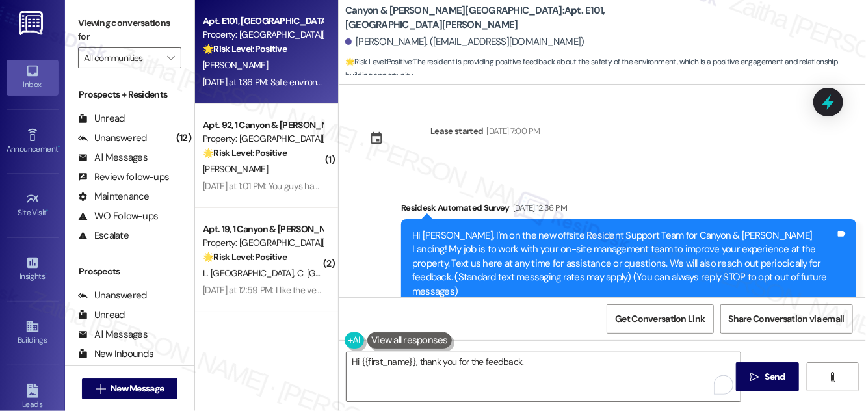
scroll to position [3865, 0]
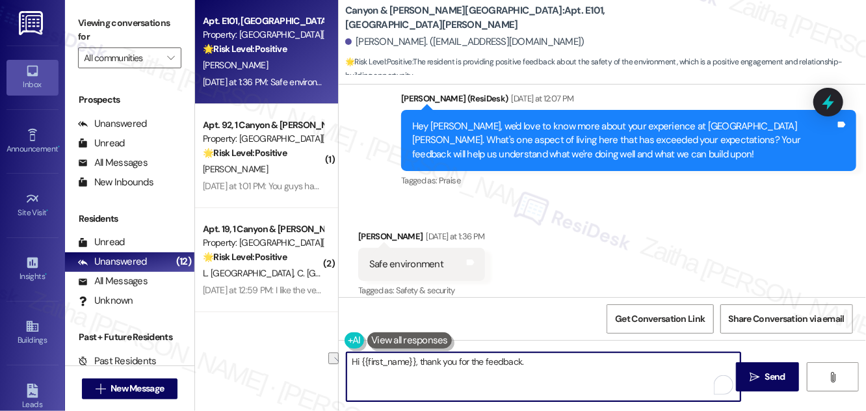
drag, startPoint x: 353, startPoint y: 364, endPoint x: 569, endPoint y: 367, distance: 215.3
click at [569, 367] on textarea "Hi {{first_name}}, thank you for the feedback." at bounding box center [544, 377] width 394 height 49
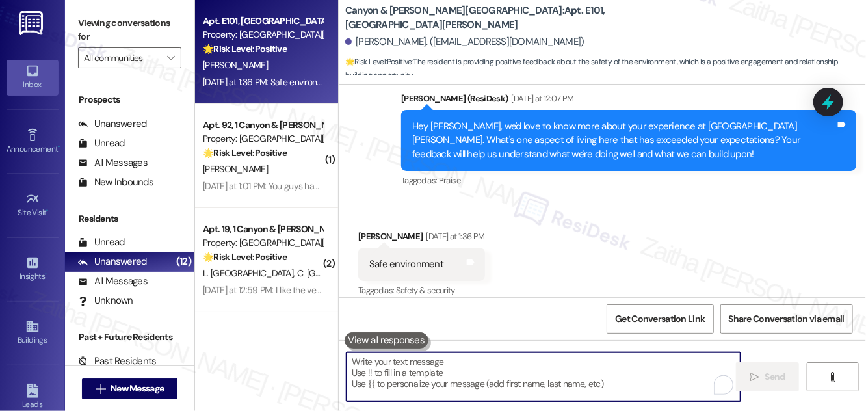
paste textarea "Hi {{first_name}}, thank you for sharing your feedback. I’m glad to hear you fe…"
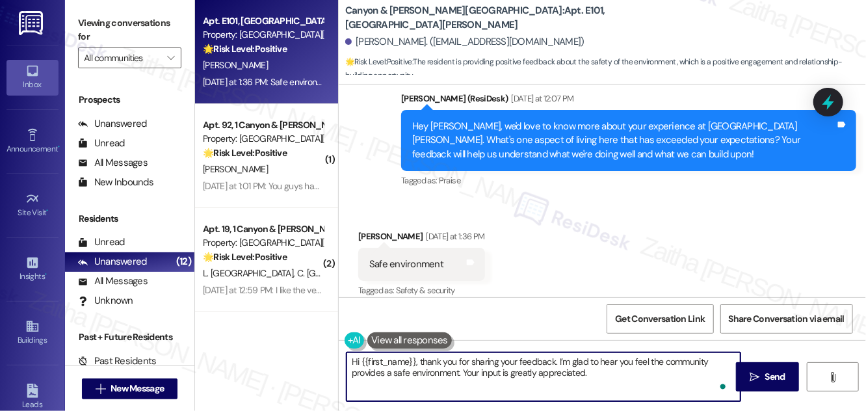
paste textarea "We truly value your opinion and would appreciate your honest feedback. Has {{pr…"
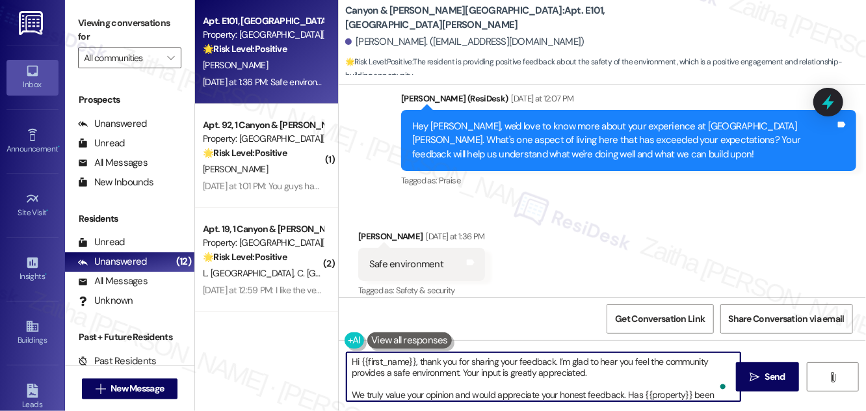
scroll to position [14, 0]
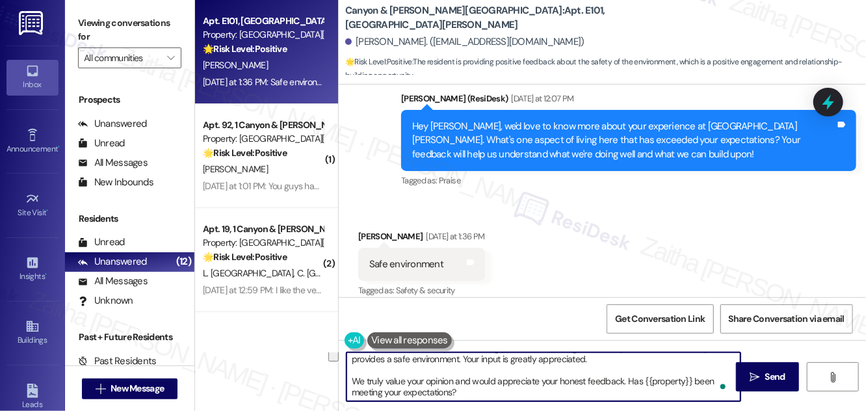
drag, startPoint x: 351, startPoint y: 392, endPoint x: 499, endPoint y: 397, distance: 148.4
click at [498, 397] on textarea "Hi {{first_name}}, thank you for sharing your feedback. I’m glad to hear you fe…" at bounding box center [544, 377] width 394 height 49
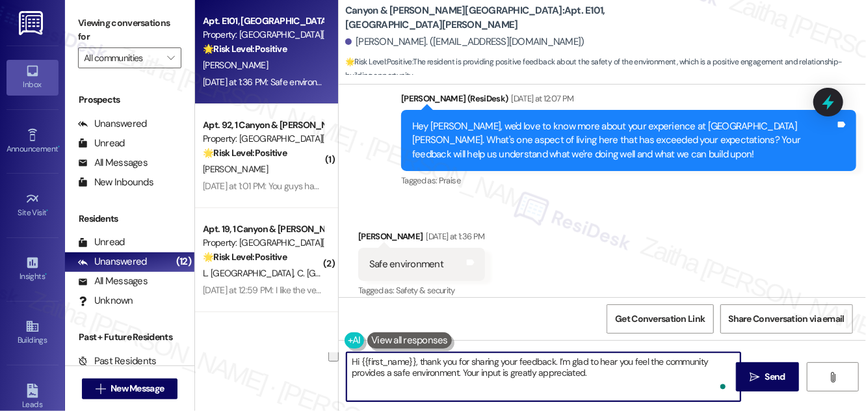
scroll to position [0, 0]
paste textarea "We'd also love to hear your thoughts. Has {{property}} lived up to your expecta…"
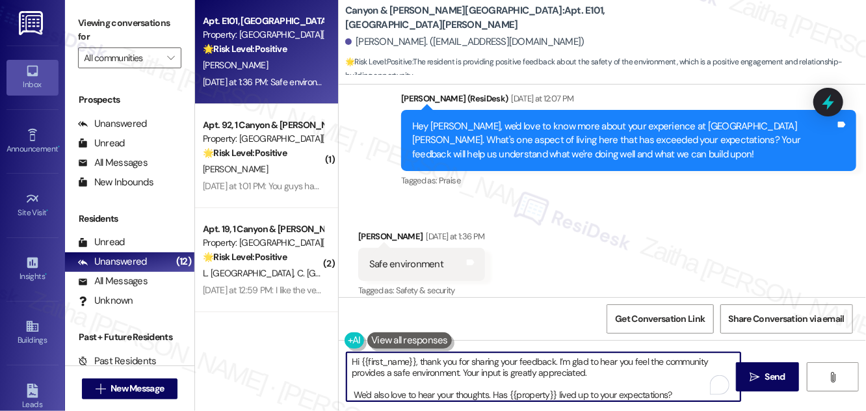
scroll to position [3, 0]
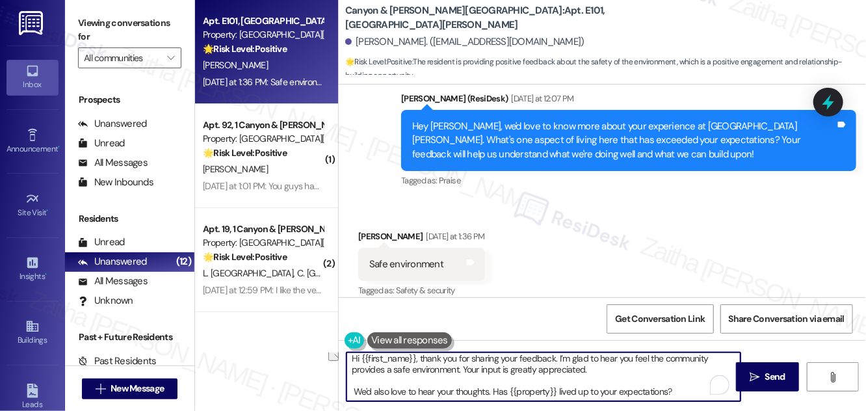
drag, startPoint x: 352, startPoint y: 392, endPoint x: 690, endPoint y: 396, distance: 338.3
click at [690, 396] on textarea "Hi {{first_name}}, thank you for sharing your feedback. I’m glad to hear you fe…" at bounding box center [544, 377] width 394 height 49
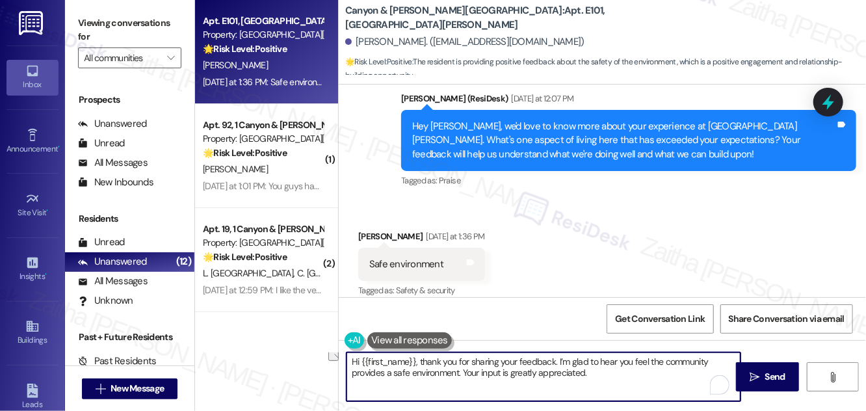
scroll to position [0, 0]
click at [613, 377] on textarea "Hi {{first_name}}, thank you for sharing your feedback. I’m glad to hear you fe…" at bounding box center [544, 377] width 394 height 49
paste textarea "If I may ask..overall, has Aspen Courts lived up to your expectations?"
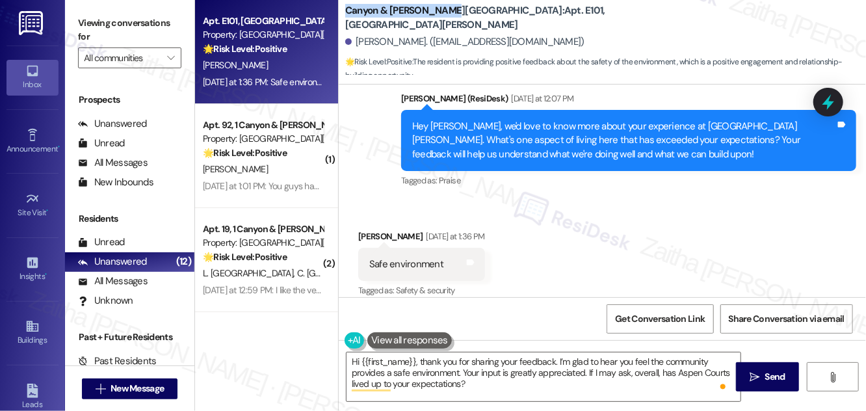
drag, startPoint x: 345, startPoint y: 16, endPoint x: 446, endPoint y: 19, distance: 100.2
click at [446, 19] on b "Canyon & Knox Landing: Apt. E101, 1 Canyon & Knox Landing" at bounding box center [475, 18] width 260 height 28
copy b "Canyon & Knox Landing"
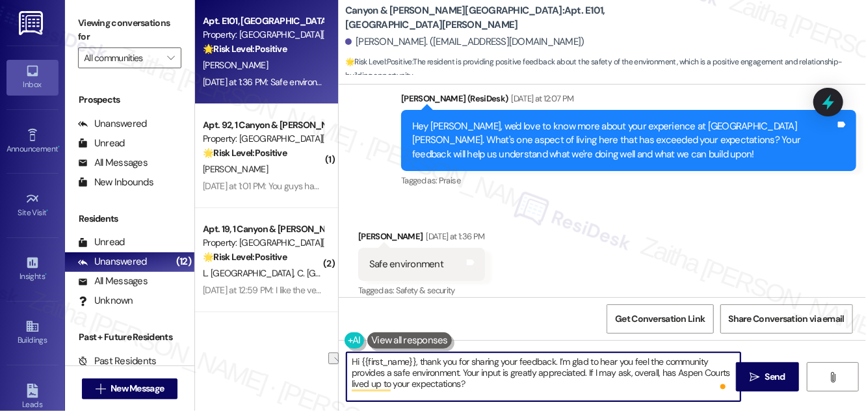
drag, startPoint x: 674, startPoint y: 373, endPoint x: 727, endPoint y: 371, distance: 52.7
click at [727, 371] on textarea "Hi {{first_name}}, thank you for sharing your feedback. I’m glad to hear you fe…" at bounding box center [544, 377] width 394 height 49
paste textarea "Canyon & Knox Landing"
drag, startPoint x: 675, startPoint y: 371, endPoint x: 402, endPoint y: 385, distance: 272.9
click at [402, 385] on textarea "Hi {{first_name}}, thank you for sharing your feedback. I’m glad to hear you fe…" at bounding box center [544, 377] width 394 height 49
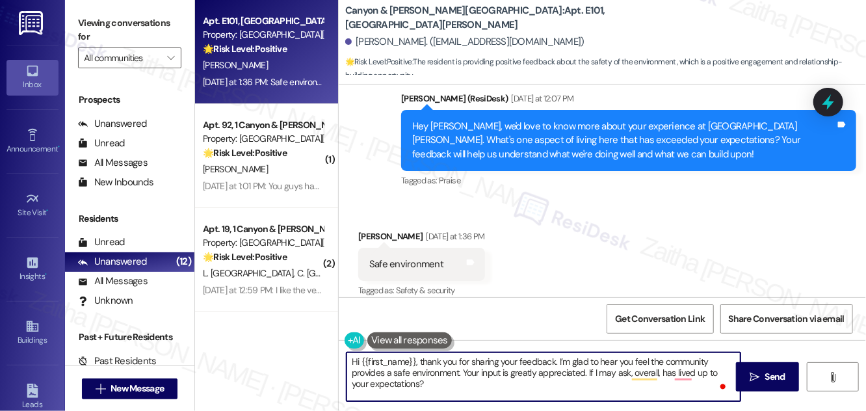
paste textarea "{{property}}"
type textarea "Hi {{first_name}}, thank you for sharing your feedback. I’m glad to hear you fe…"
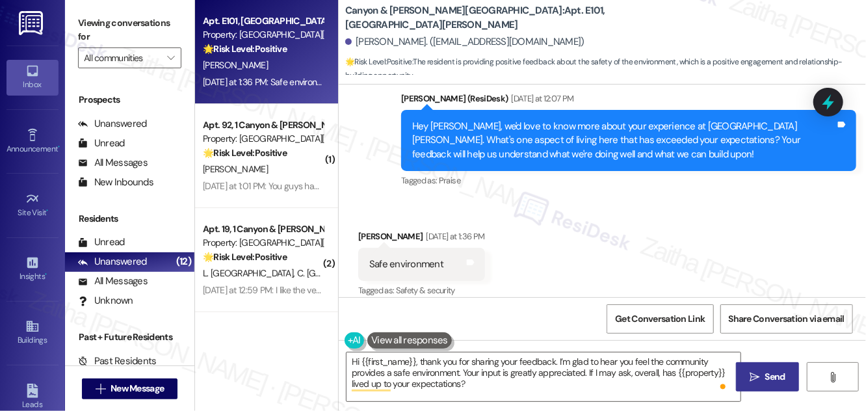
click at [763, 374] on span "Send" at bounding box center [775, 377] width 25 height 14
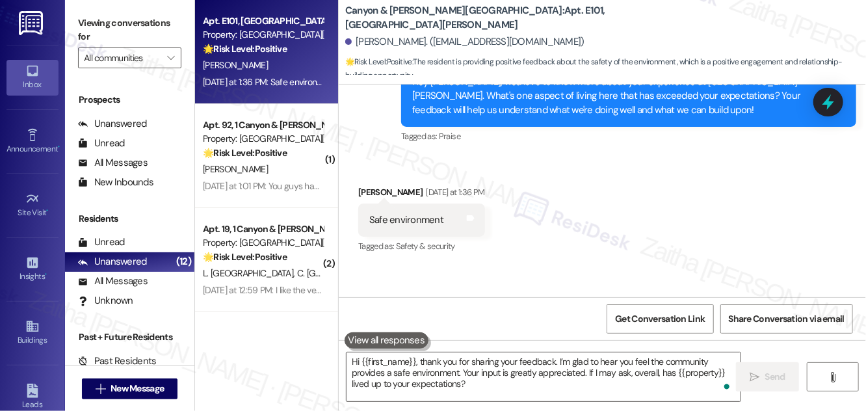
scroll to position [3982, 0]
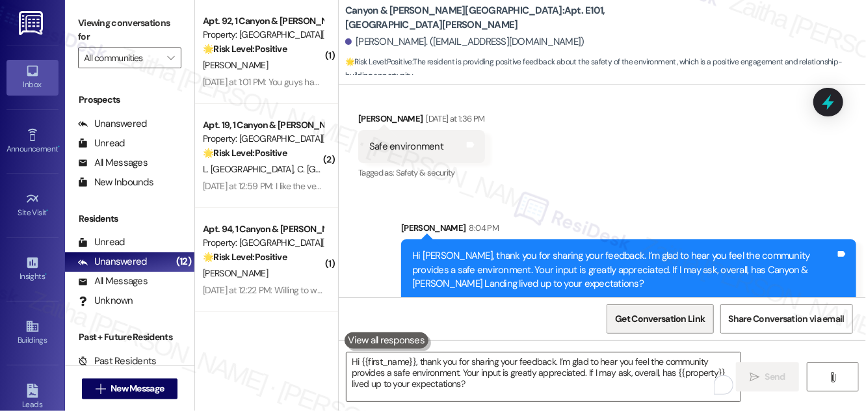
click at [654, 323] on span "Get Conversation Link" at bounding box center [660, 319] width 90 height 14
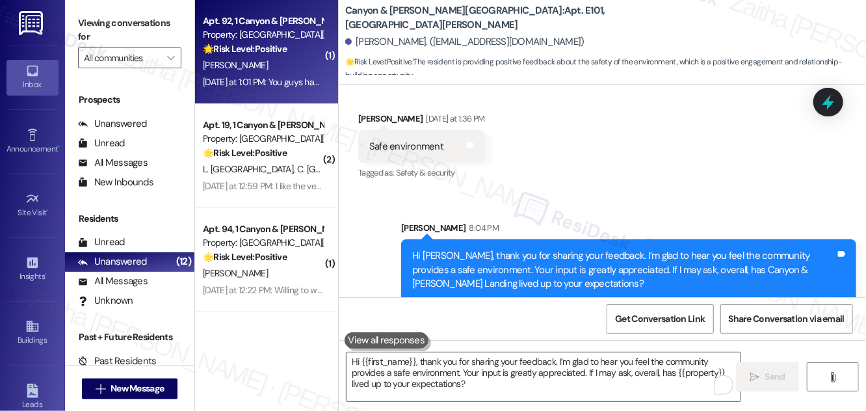
click at [290, 67] on div "E. Fulenwider" at bounding box center [263, 65] width 123 height 16
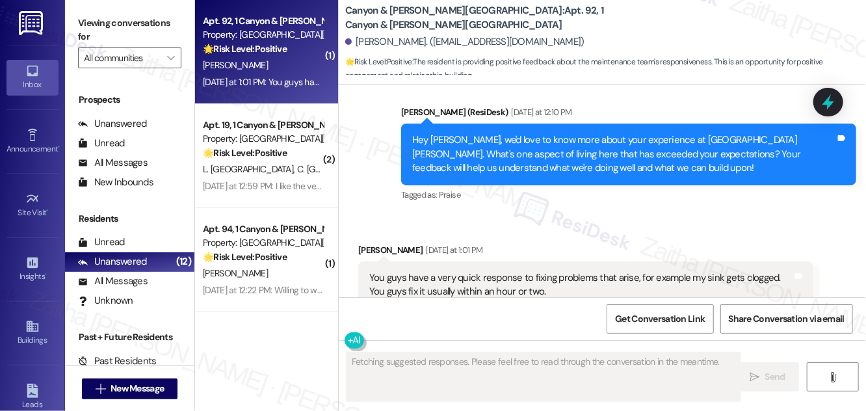
scroll to position [931, 0]
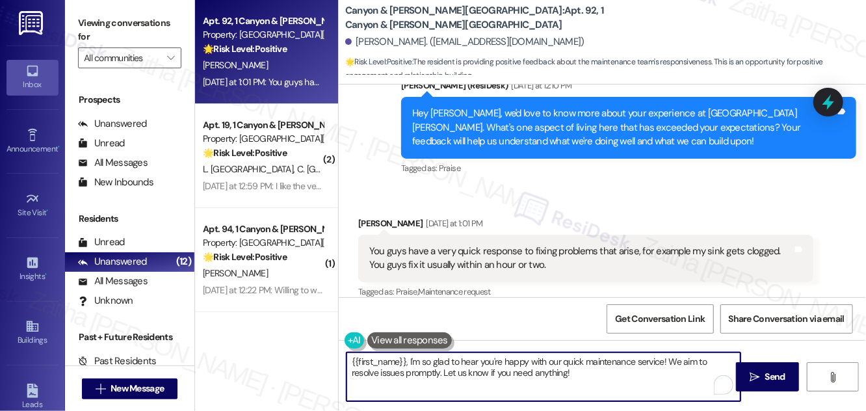
drag, startPoint x: 416, startPoint y: 369, endPoint x: 585, endPoint y: 373, distance: 169.8
click at [585, 373] on textarea "{{first_name}}, I'm so glad to hear you're happy with our quick maintenance ser…" at bounding box center [544, 377] width 394 height 49
paste textarea "https://www.theresidesk.com/text/insights-conversations/1326438/share-conversat…"
type textarea "{{first_name}}, I'm so glad to hear you're happy with our quick maintenance ser…"
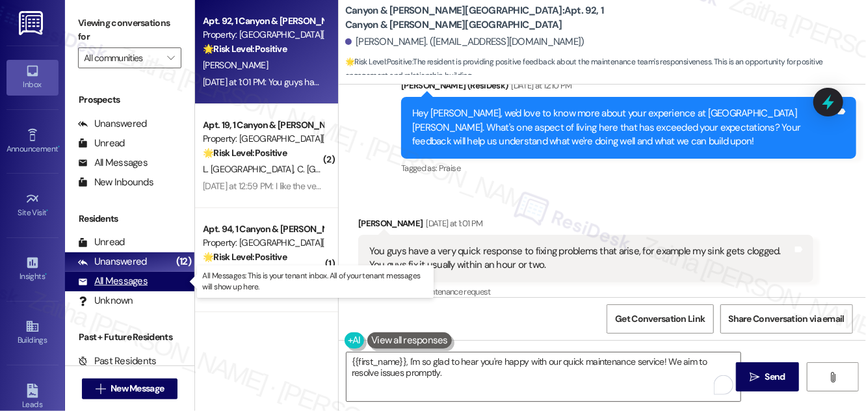
click at [133, 284] on div "All Messages" at bounding box center [113, 282] width 70 height 14
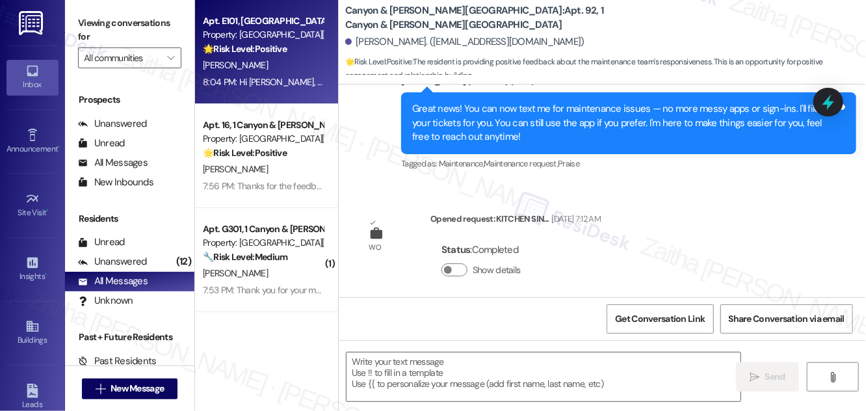
type textarea "Fetching suggested responses. Please feel free to read through the conversation…"
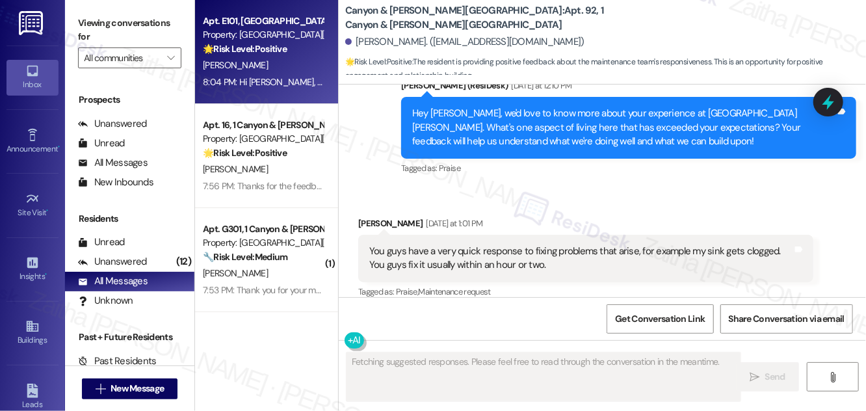
click at [295, 67] on div "W. Leeper" at bounding box center [263, 65] width 123 height 16
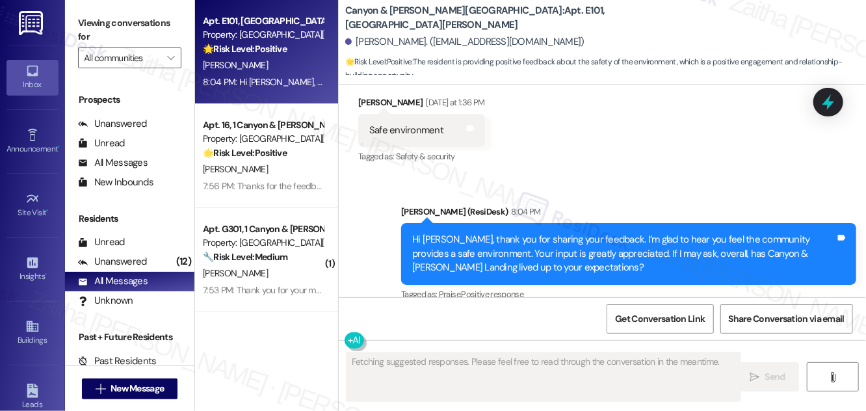
scroll to position [4002, 0]
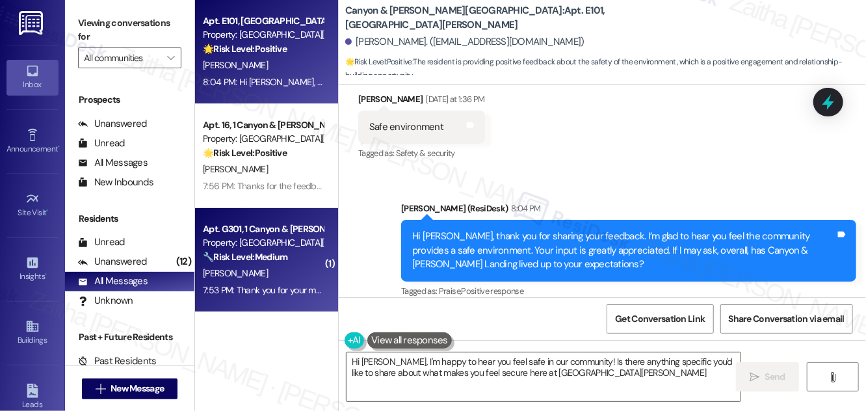
type textarea "Hi William, I'm happy to hear you feel safe in our community! Is there anything…"
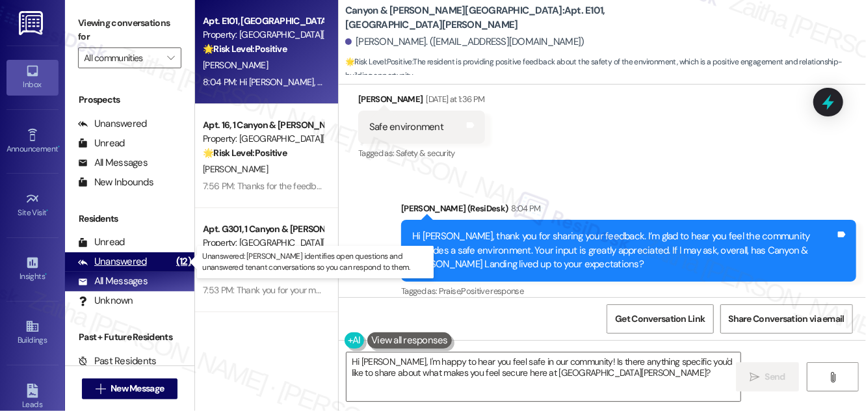
click at [127, 261] on div "Unanswered" at bounding box center [112, 262] width 69 height 14
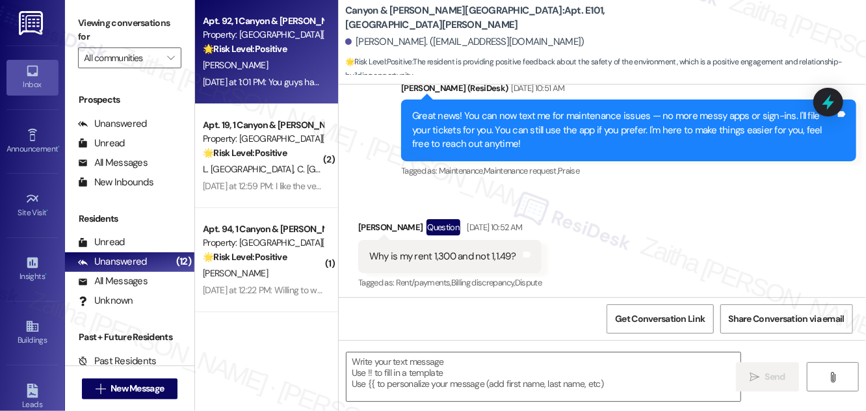
type textarea "Fetching suggested responses. Please feel free to read through the conversation…"
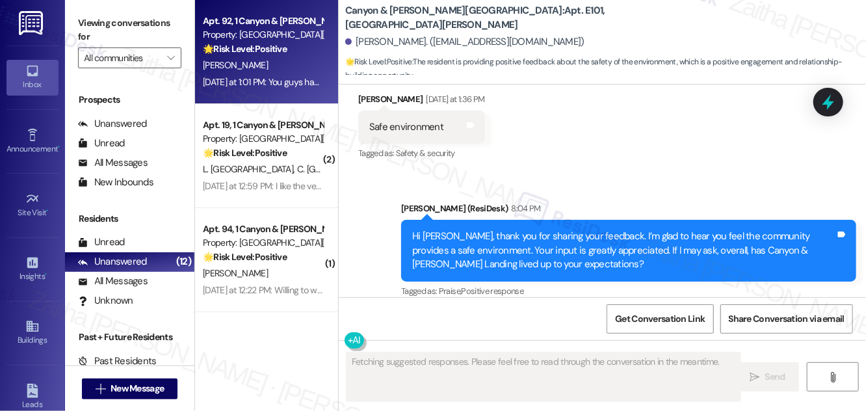
click at [288, 70] on div "E. Fulenwider" at bounding box center [263, 65] width 123 height 16
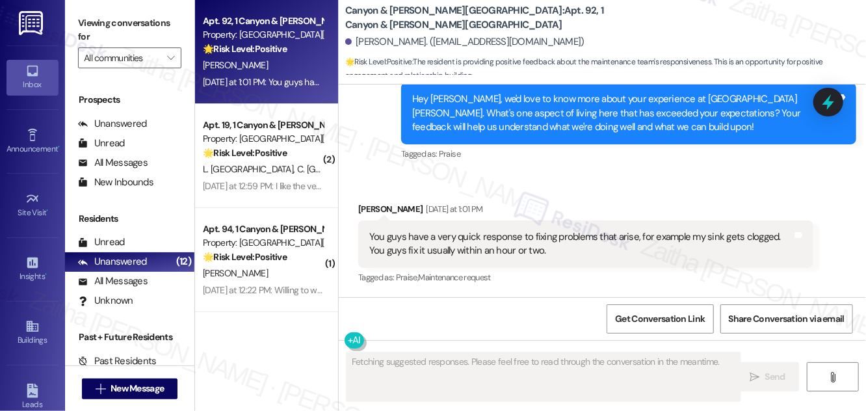
scroll to position [932, 0]
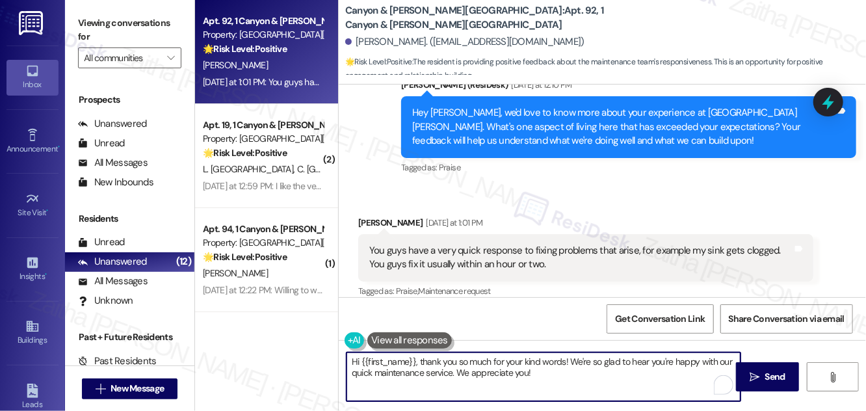
drag, startPoint x: 457, startPoint y: 373, endPoint x: 556, endPoint y: 373, distance: 98.9
click at [555, 373] on textarea "Hi {{first_name}}, thank you so much for your kind words! We're so glad to hear…" at bounding box center [544, 377] width 394 height 49
paste textarea "If I may ask, overall, has {{property}} lived up to your expectations?"
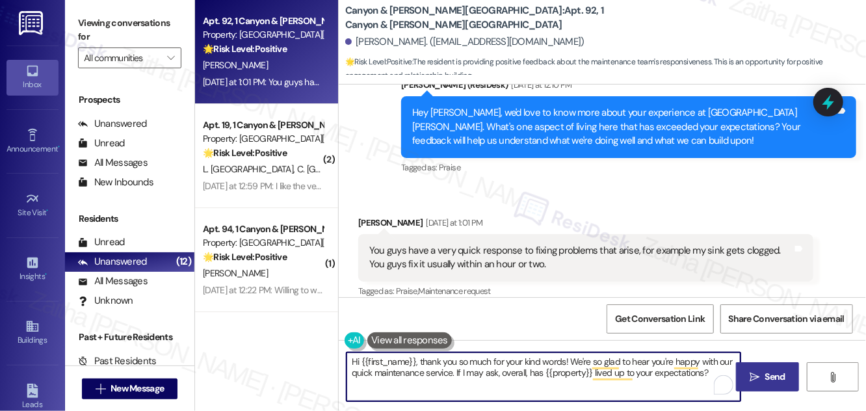
type textarea "Hi {{first_name}}, thank you so much for your kind words! We're so glad to hear…"
click at [780, 380] on span "Send" at bounding box center [776, 377] width 20 height 14
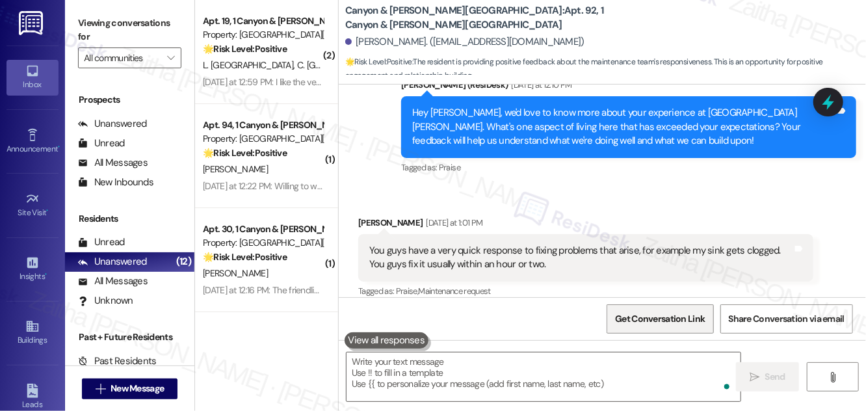
click at [652, 317] on span "Get Conversation Link" at bounding box center [660, 319] width 90 height 14
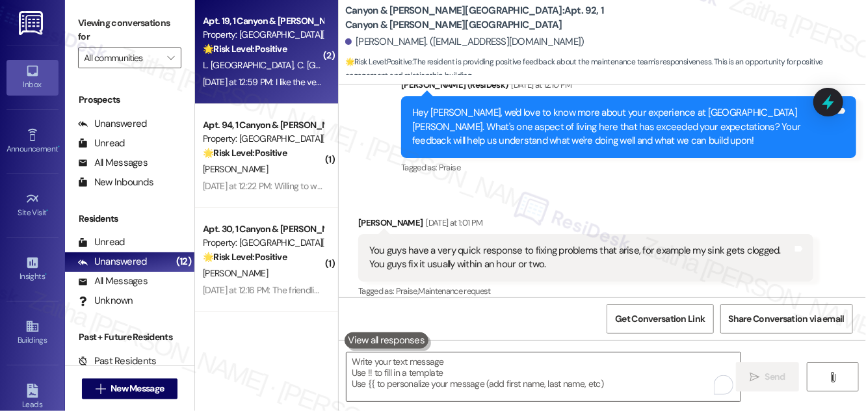
click at [300, 57] on div "L. Canada C. [GEOGRAPHIC_DATA]" at bounding box center [263, 65] width 123 height 16
type textarea "Fetching suggested responses. Please feel free to read through the conversation…"
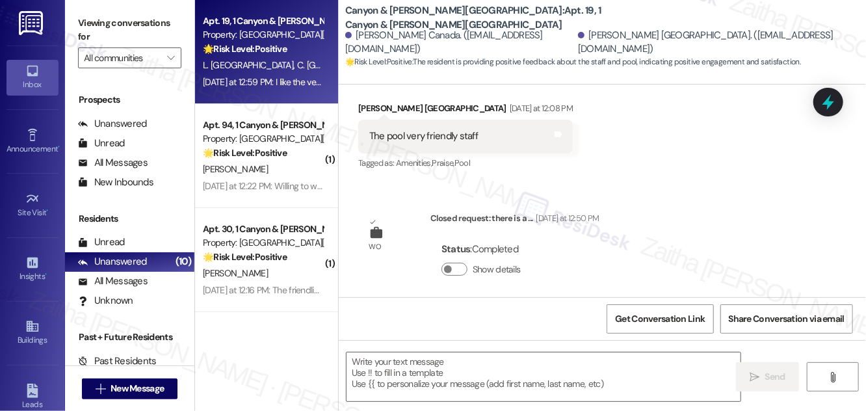
scroll to position [276, 0]
drag, startPoint x: 365, startPoint y: 135, endPoint x: 517, endPoint y: 137, distance: 152.2
click at [517, 137] on div "Received via SMS Lucinda Canada Yesterday at 12:08 PM The pool very friendly st…" at bounding box center [603, 128] width 528 height 110
copy div "The pool very friendly staff Tags and notes"
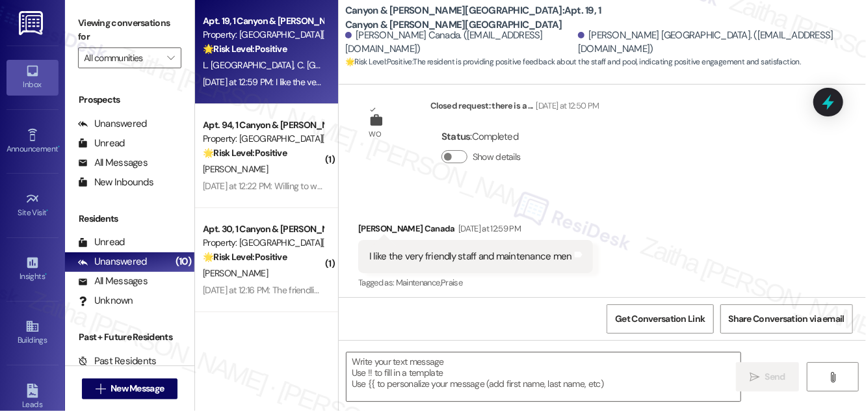
scroll to position [394, 0]
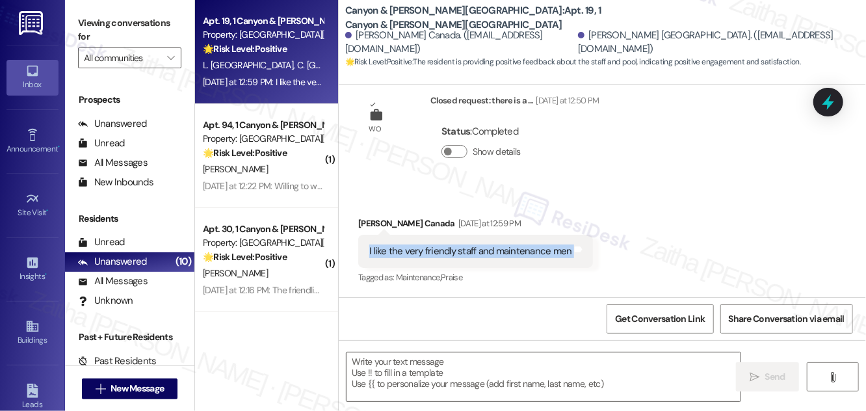
drag, startPoint x: 350, startPoint y: 251, endPoint x: 589, endPoint y: 265, distance: 239.8
click at [589, 265] on div "Received via SMS Clarence Canada Yesterday at 12:59 PM I like the very friendly…" at bounding box center [476, 252] width 254 height 90
copy div "I like the very friendly staff and maintenance men Tags and notes"
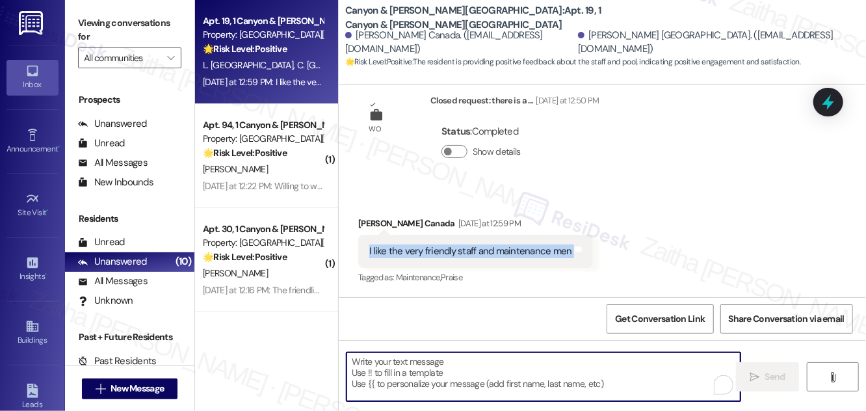
click at [386, 362] on textarea "To enrich screen reader interactions, please activate Accessibility in Grammarl…" at bounding box center [544, 377] width 394 height 49
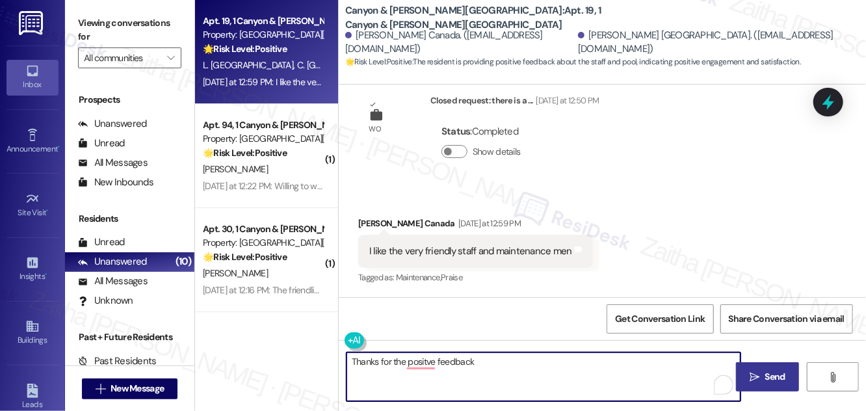
click at [366, 218] on div "Clarence Canada Yesterday at 12:59 PM" at bounding box center [475, 226] width 235 height 18
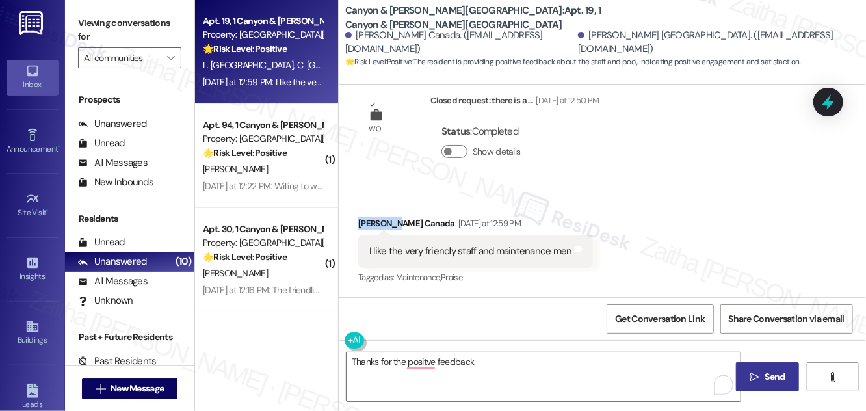
click at [366, 218] on div "Clarence Canada Yesterday at 12:59 PM" at bounding box center [475, 226] width 235 height 18
copy div "Clarence"
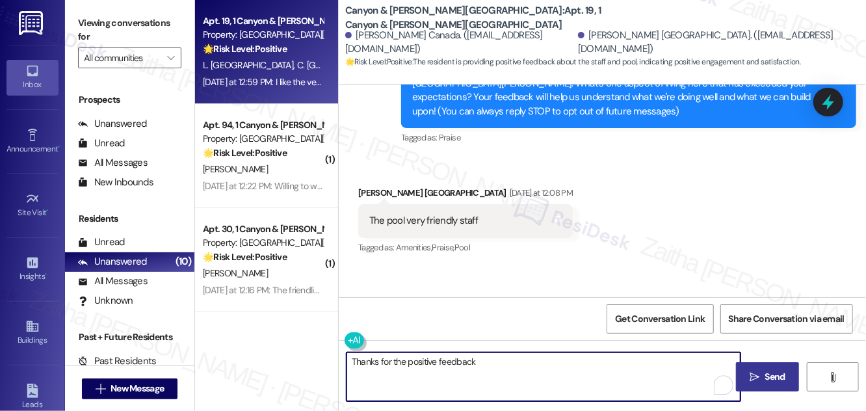
scroll to position [355, 0]
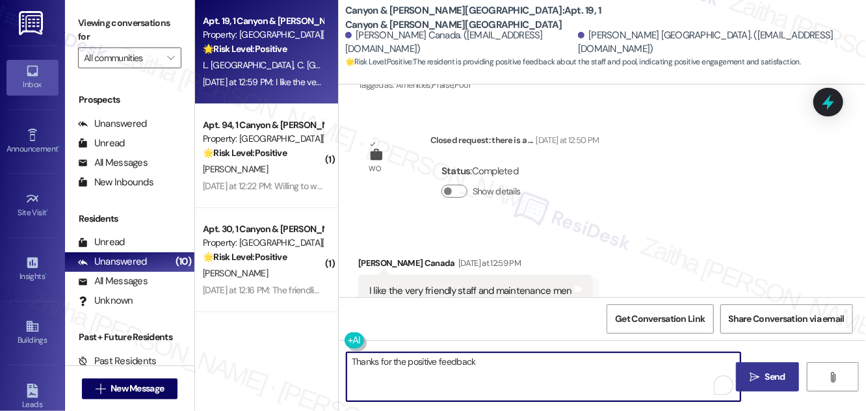
click at [500, 363] on textarea "Thanks for the positive feedback" at bounding box center [544, 377] width 394 height 49
paste textarea "Clarence"
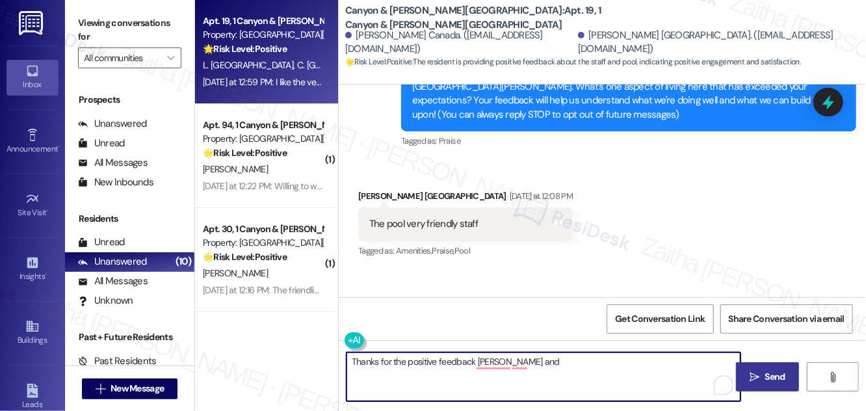
scroll to position [177, 0]
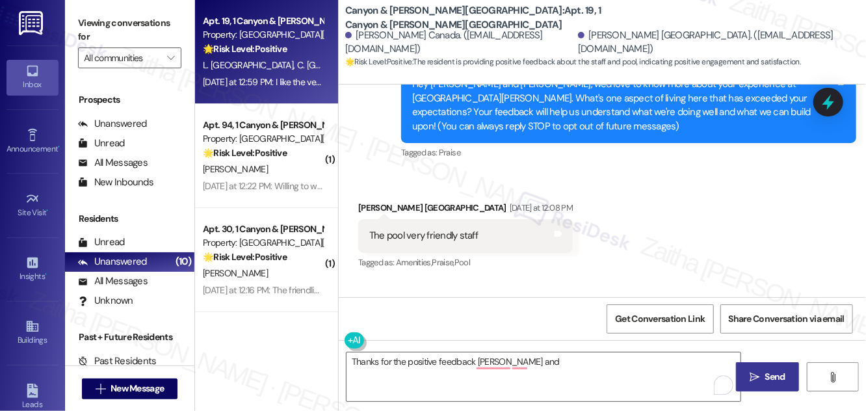
click at [381, 206] on div "Lucinda Canada Yesterday at 12:08 PM" at bounding box center [465, 210] width 215 height 18
copy div "[PERSON_NAME]"
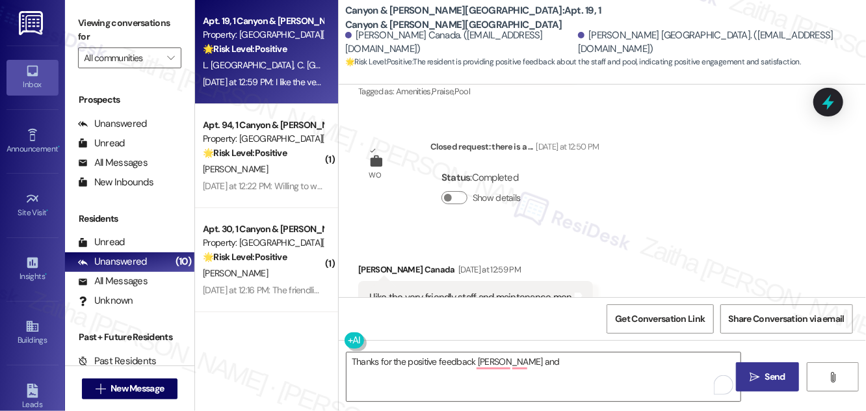
scroll to position [355, 0]
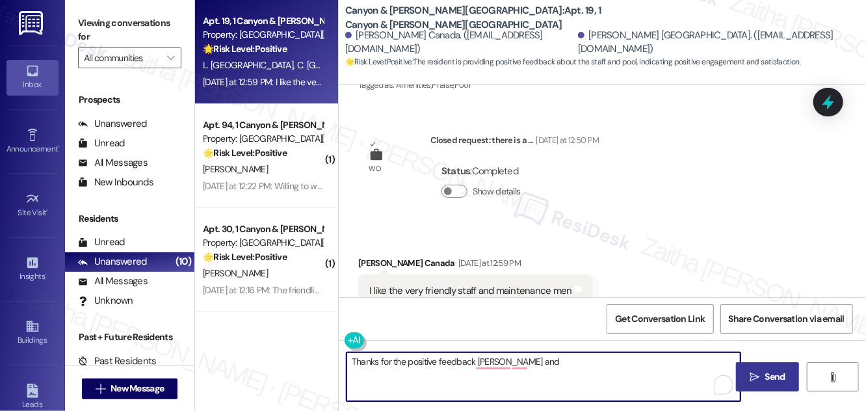
click at [548, 358] on textarea "Thanks for the positive feedback Clarence and" at bounding box center [544, 377] width 394 height 49
paste textarea "[PERSON_NAME]"
click at [420, 360] on textarea "Thanks for the positive feedback, Clarence and Lucinda!" at bounding box center [544, 377] width 394 height 49
click at [548, 366] on textarea "Thanks for the feedback, Clarence and Lucinda!" at bounding box center [544, 377] width 394 height 49
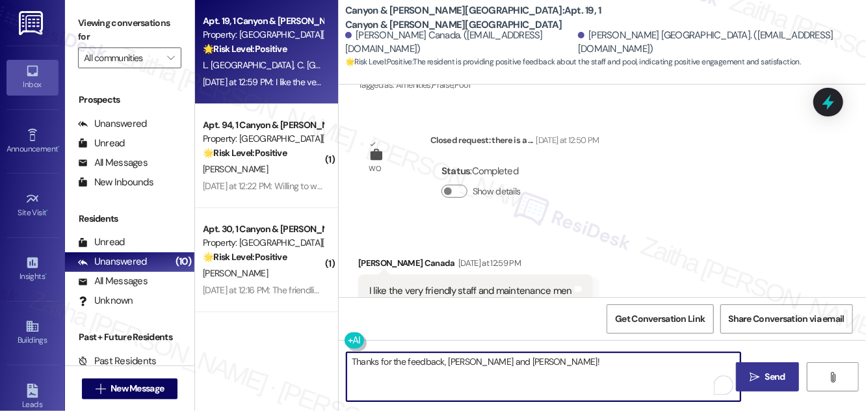
paste textarea "I’m glad to hear you’re enjoying the pool and that our staff and maintenance te…"
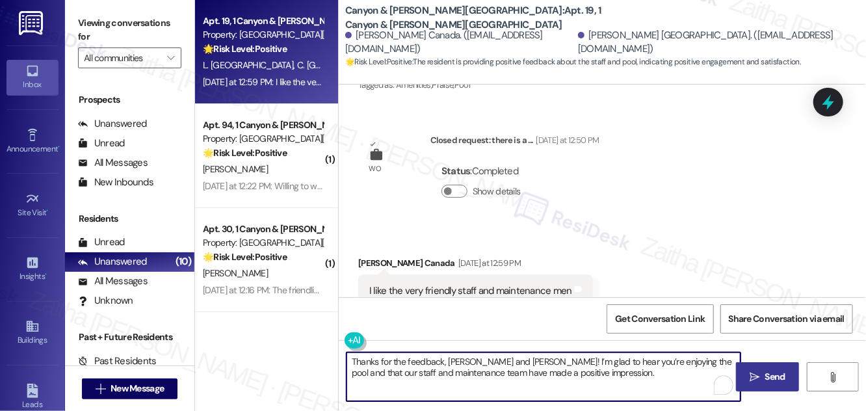
paste textarea "If I may ask, overall, has {{property}} lived up to your expectations?"
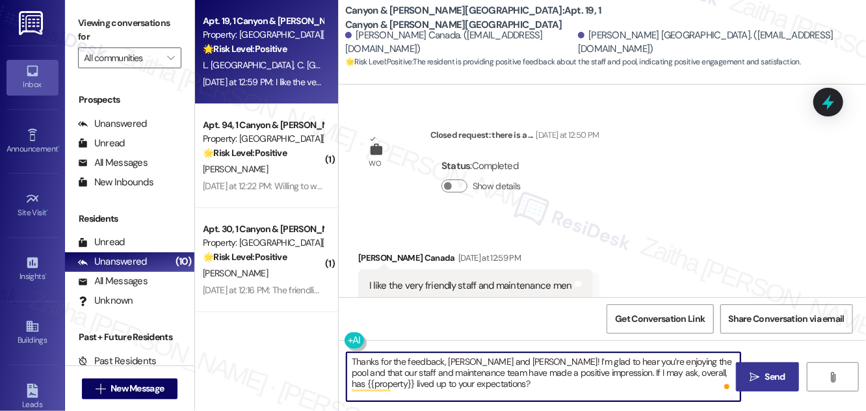
scroll to position [394, 0]
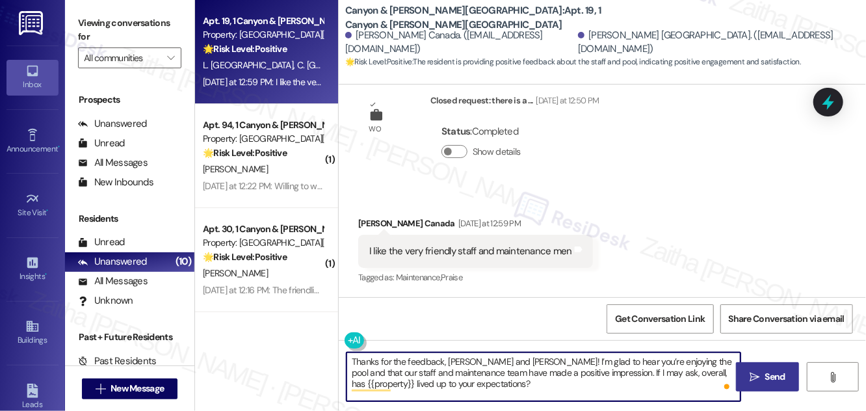
type textarea "Thanks for the feedback, Clarence and Lucinda! I’m glad to hear you’re enjoying…"
click at [777, 372] on span "Send" at bounding box center [776, 377] width 20 height 14
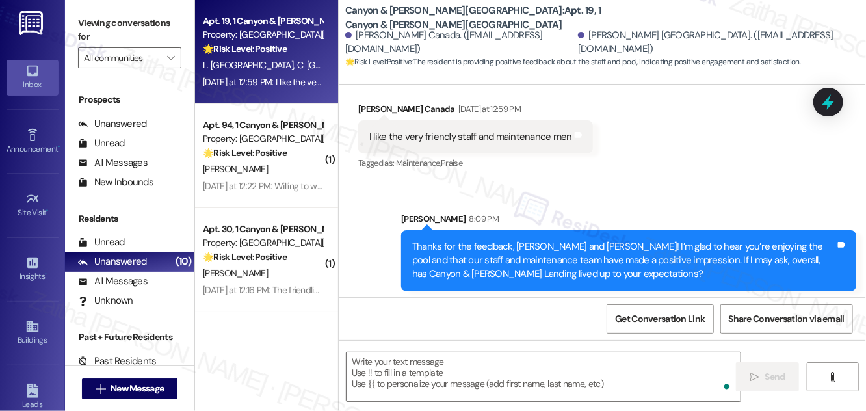
scroll to position [513, 0]
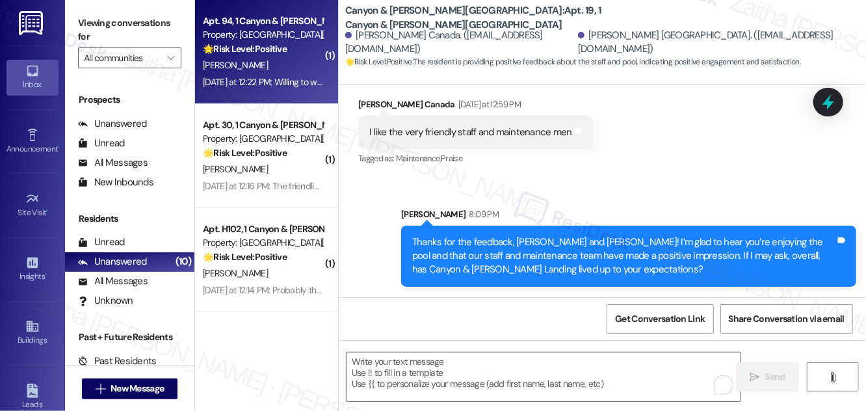
click at [272, 60] on div "[PERSON_NAME]" at bounding box center [263, 65] width 123 height 16
type textarea "Fetching suggested responses. Please feel free to read through the conversation…"
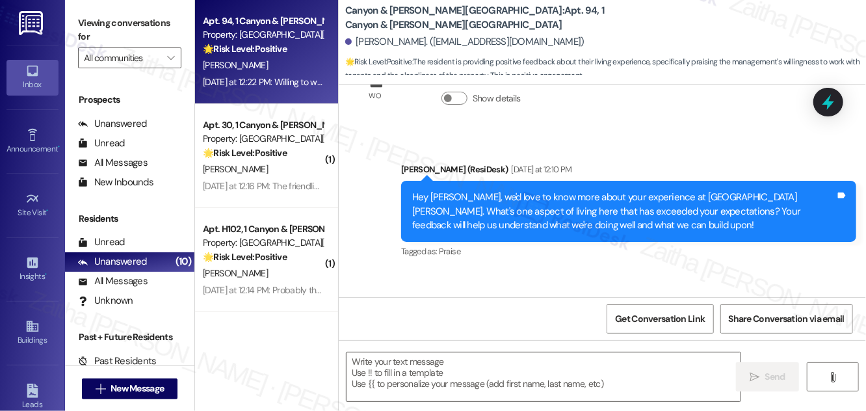
scroll to position [1705, 0]
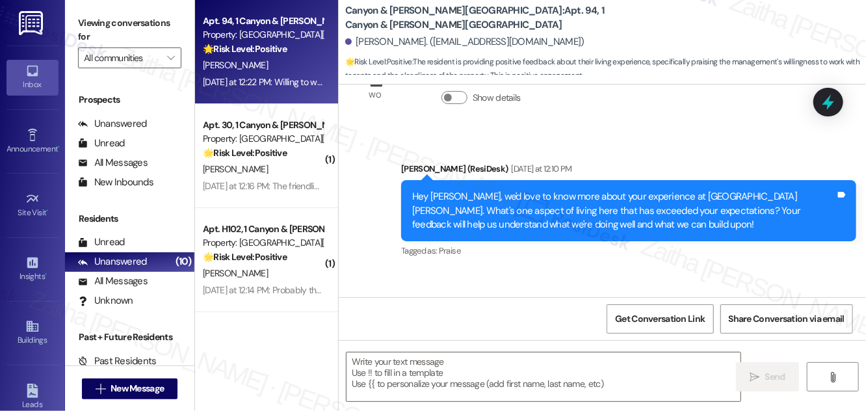
drag, startPoint x: 353, startPoint y: 254, endPoint x: 787, endPoint y: 254, distance: 434.5
click at [788, 290] on div "Received via SMS Sara Morgan Yesterday at 12:22 PM Willing to work with tenants…" at bounding box center [573, 335] width 449 height 90
copy div "Willing to work with tenants and they keep the property clean. I honestly have …"
click at [522, 351] on div "Tagged as: Praise Click to highlight conversations about Praise" at bounding box center [573, 360] width 430 height 19
click at [360, 369] on textarea at bounding box center [544, 377] width 394 height 49
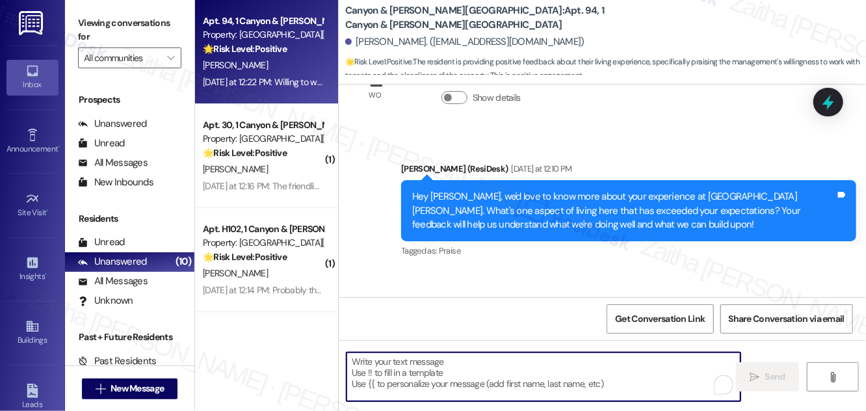
paste textarea "thank you for your thoughtful feedback! I’m so glad to hear you feel the team i…"
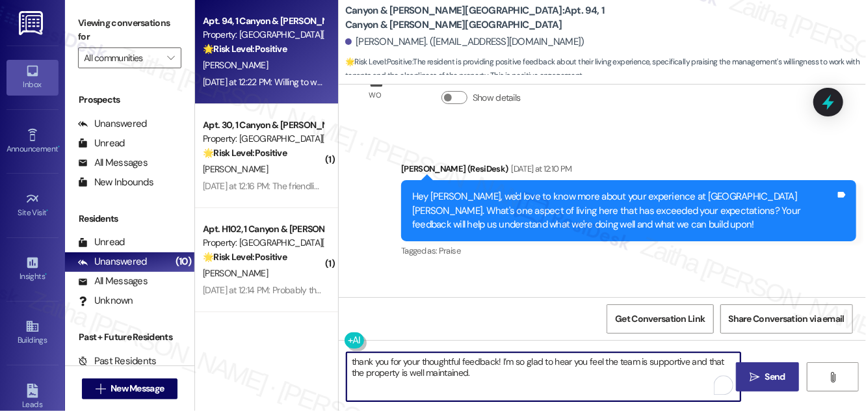
click at [355, 360] on textarea "thank you for your thoughtful feedback! I’m so glad to hear you feel the team i…" at bounding box center [544, 377] width 394 height 49
click at [367, 300] on div "Sara Morgan Yesterday at 12:22 PM" at bounding box center [573, 309] width 430 height 18
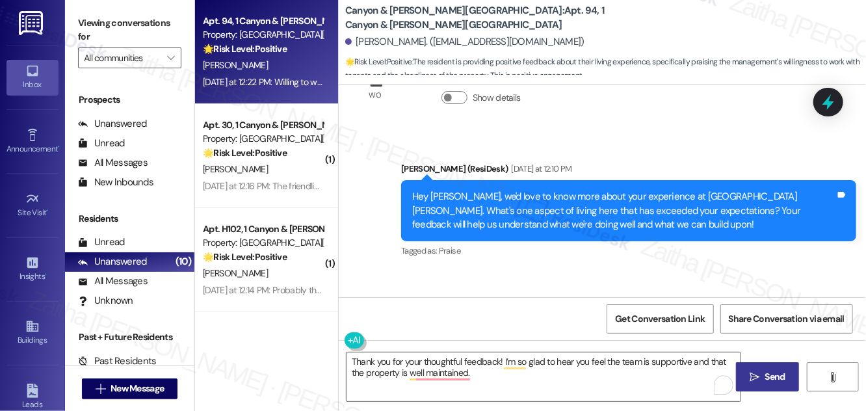
click at [367, 300] on div "Sara Morgan Yesterday at 12:22 PM" at bounding box center [573, 309] width 430 height 18
copy div "Sara"
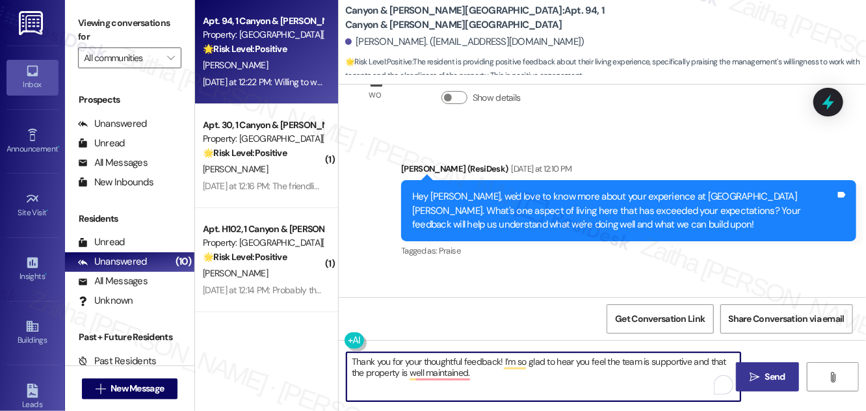
click at [498, 362] on textarea "Thank you for your thoughtful feedback! I’m so glad to hear you feel the team i…" at bounding box center [544, 377] width 394 height 49
paste textarea "Sara"
type textarea "Thank you for your thoughtful feedback, Sara! I’m so glad to hear you feel the …"
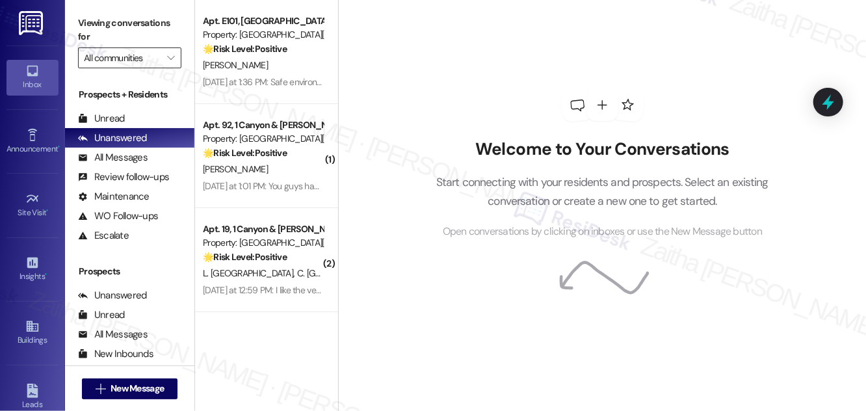
click at [146, 53] on input "All communities" at bounding box center [122, 57] width 77 height 21
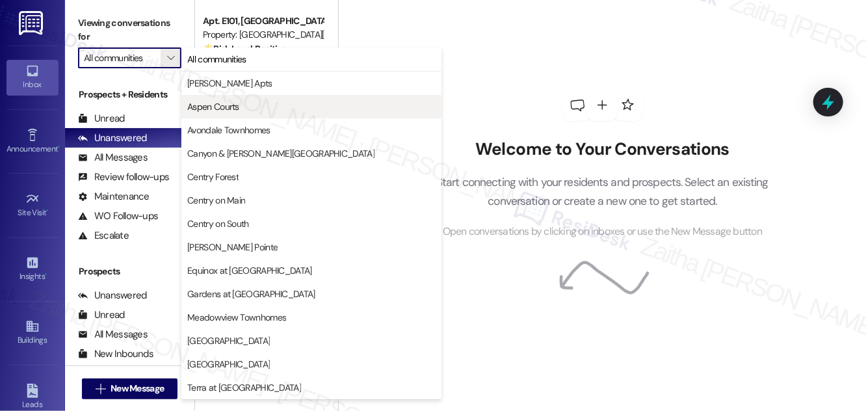
click at [222, 112] on span "Aspen Courts" at bounding box center [213, 106] width 52 height 13
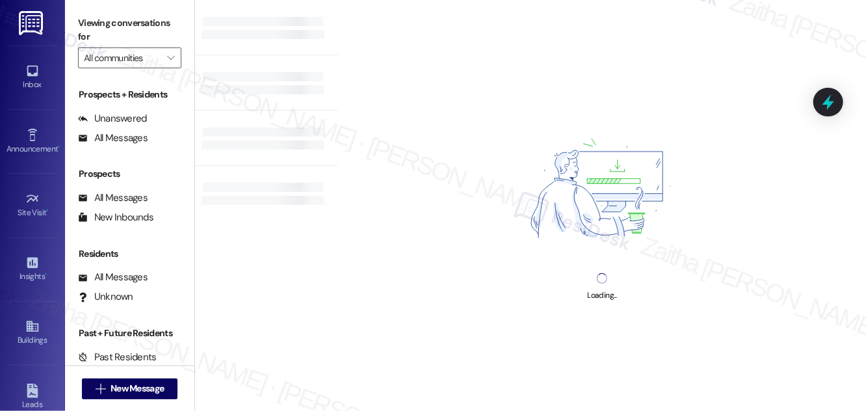
type input "Aspen Courts"
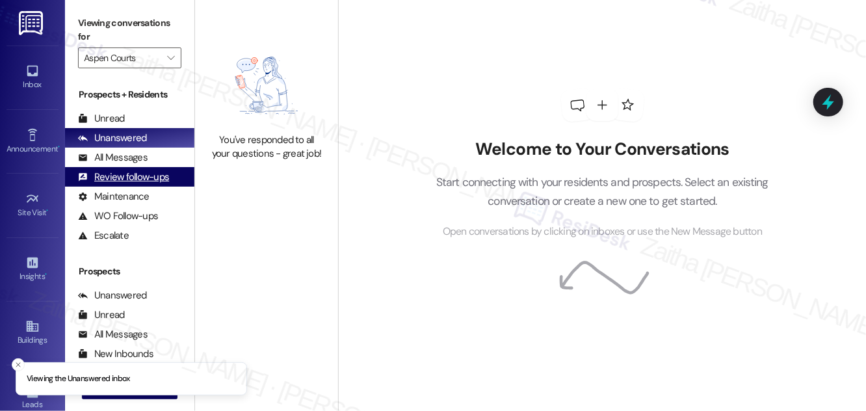
click at [125, 177] on div "Review follow-ups" at bounding box center [123, 177] width 91 height 14
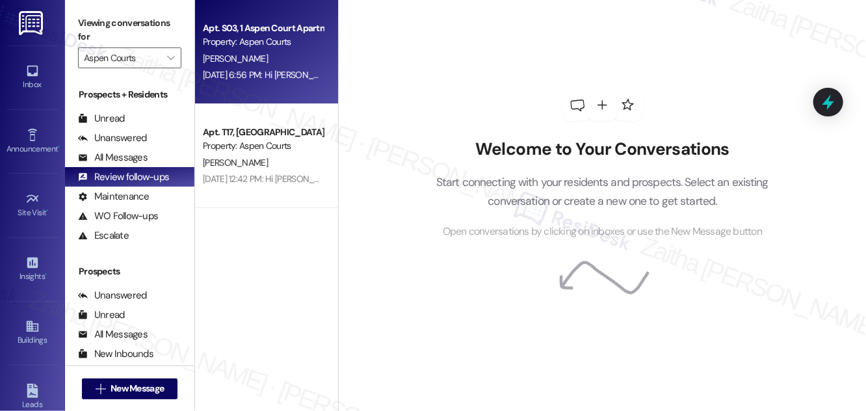
click at [293, 55] on div "J. Stewart" at bounding box center [263, 59] width 123 height 16
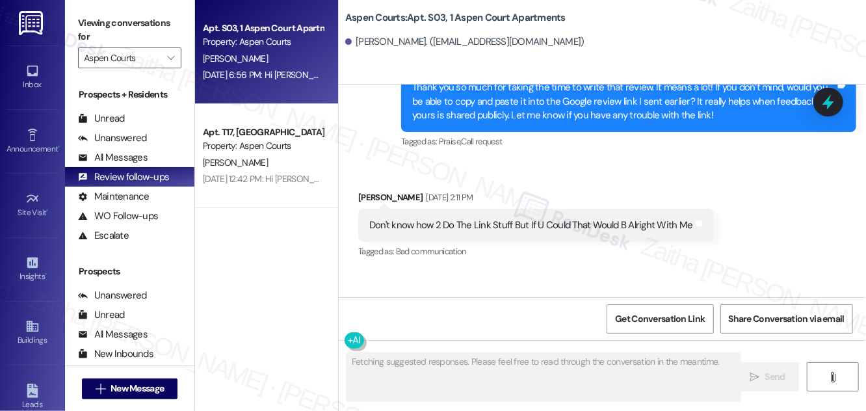
scroll to position [1944, 0]
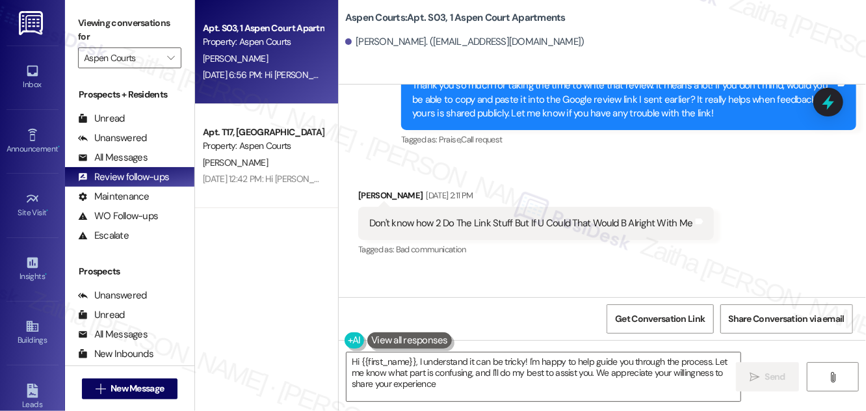
type textarea "Hi {{first_name}}, I understand it can be tricky! I'm happy to help guide you t…"
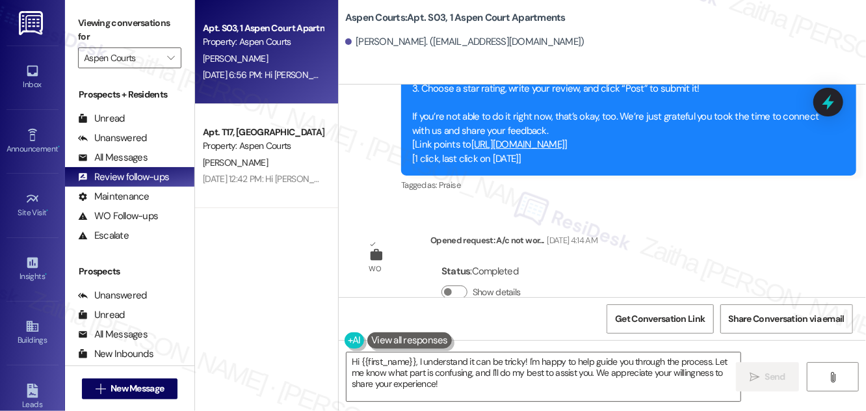
scroll to position [2227, 0]
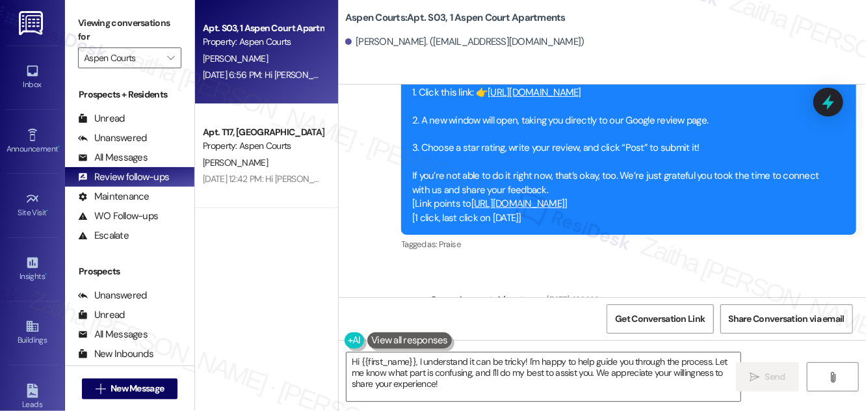
click at [565, 210] on link "https://search.google.com/local/writereview?placeid=ChIJCcnLsC4d9YgRI3UQKBiE0fs" at bounding box center [519, 203] width 94 height 13
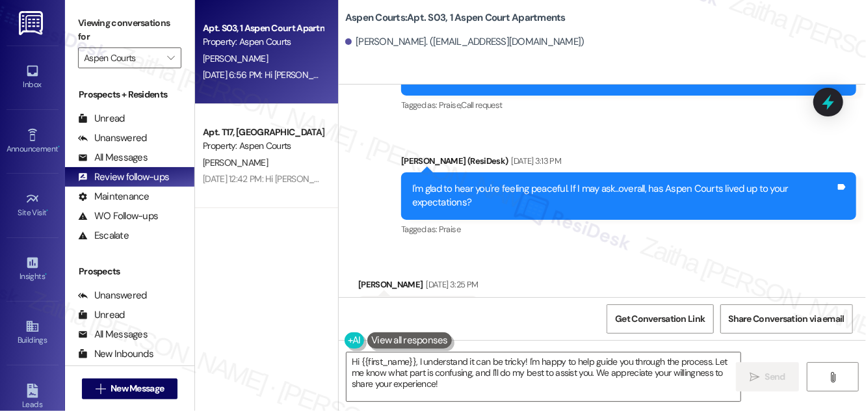
scroll to position [807, 0]
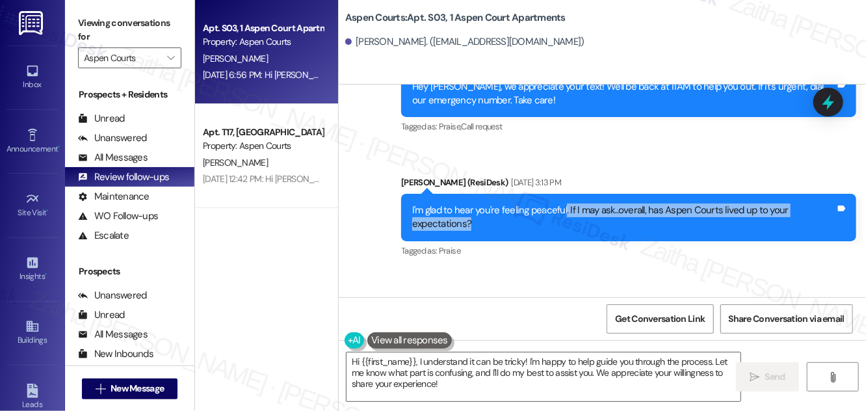
drag, startPoint x: 565, startPoint y: 221, endPoint x: 574, endPoint y: 232, distance: 14.8
click at [574, 232] on div "I'm glad to hear you're feeling peaceful. If I may ask..overall, has Aspen Cour…" at bounding box center [623, 218] width 423 height 28
click at [572, 223] on div "I'm glad to hear you're feeling peaceful. If I may ask..overall, has Aspen Cour…" at bounding box center [623, 218] width 423 height 28
drag, startPoint x: 569, startPoint y: 220, endPoint x: 572, endPoint y: 237, distance: 17.2
click at [572, 232] on div "I'm glad to hear you're feeling peaceful. If I may ask..overall, has Aspen Cour…" at bounding box center [623, 218] width 423 height 28
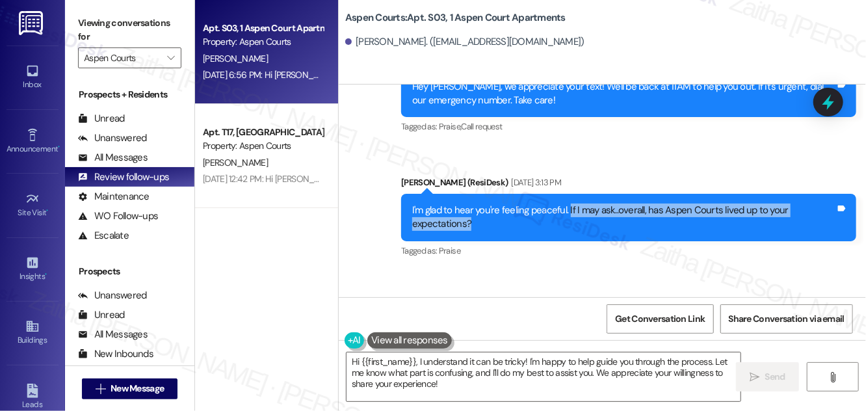
copy div "If I may ask..overall, has Aspen Courts lived up to your expectations?"
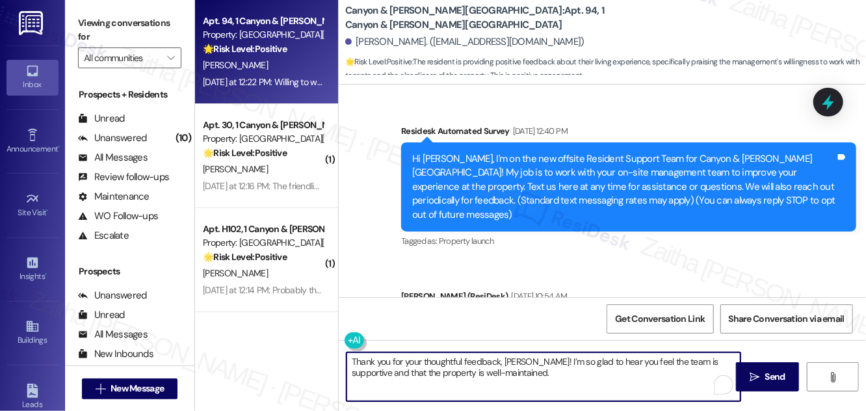
scroll to position [1705, 0]
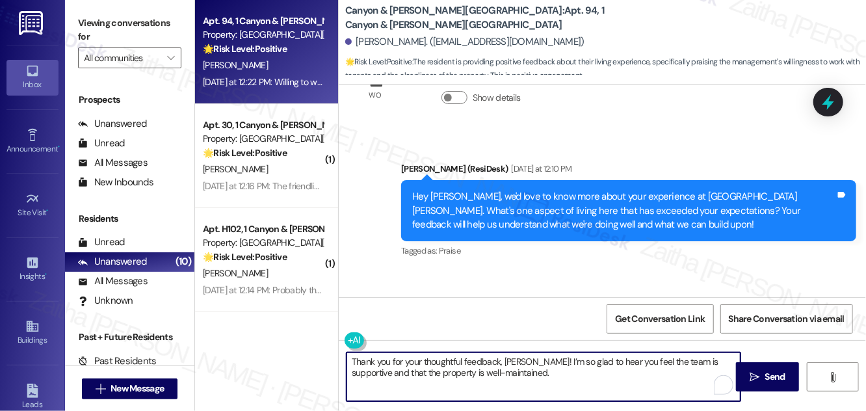
click at [508, 376] on textarea "Thank you for your thoughtful feedback, Sara! I’m so glad to hear you feel the …" at bounding box center [544, 377] width 394 height 49
paste textarea "If it’s not too much trouble, would you kindly consider sharing your feedback i…"
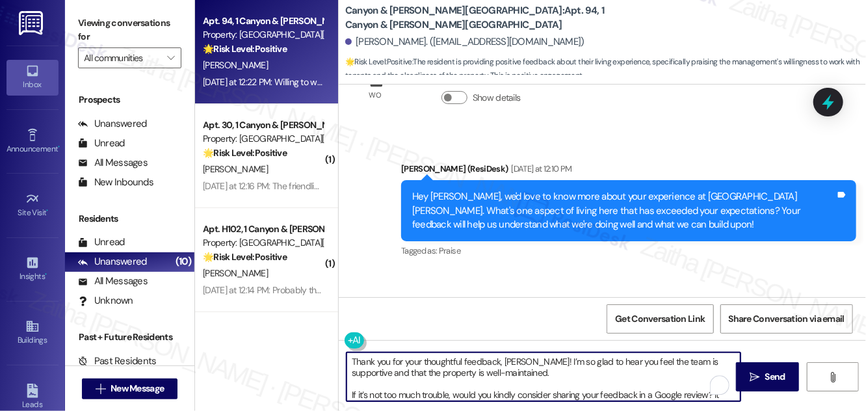
scroll to position [22, 0]
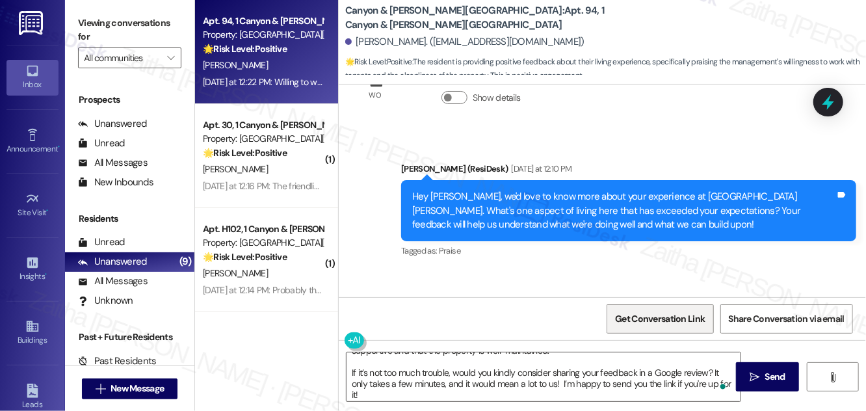
click at [643, 319] on span "Get Conversation Link" at bounding box center [660, 319] width 90 height 14
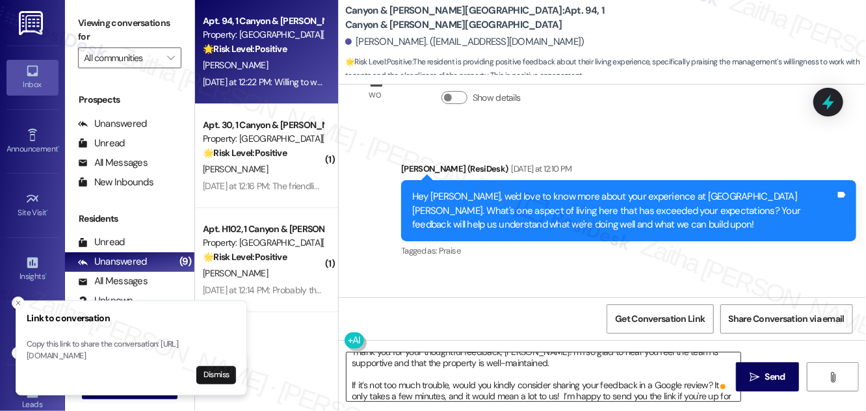
scroll to position [0, 0]
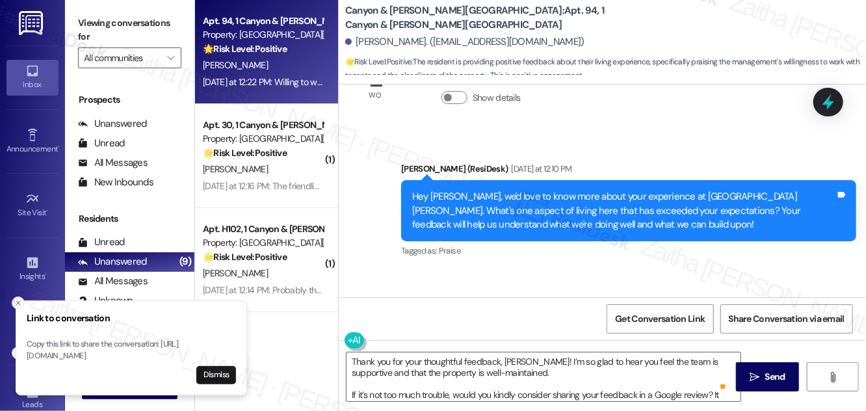
click at [18, 299] on icon "Close toast" at bounding box center [18, 303] width 8 height 8
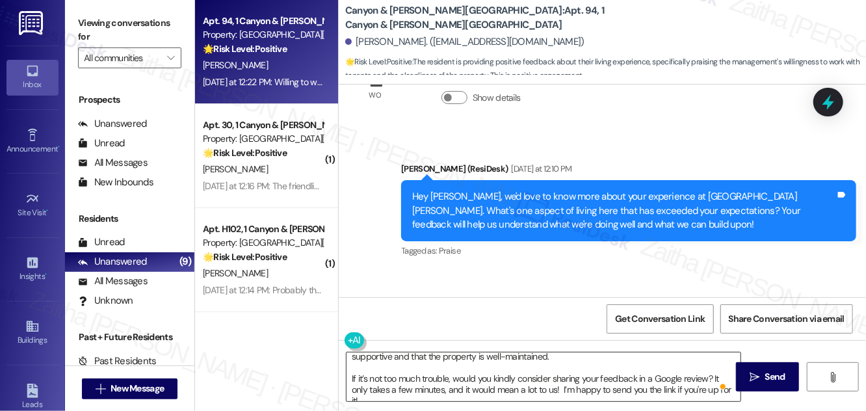
scroll to position [25, 0]
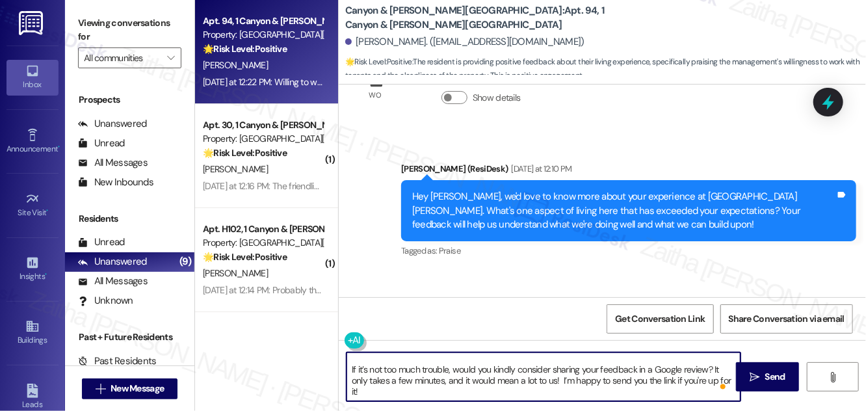
click at [600, 368] on textarea "Thank you for your thoughtful feedback, Sara! I’m so glad to hear you feel the …" at bounding box center [544, 377] width 394 height 49
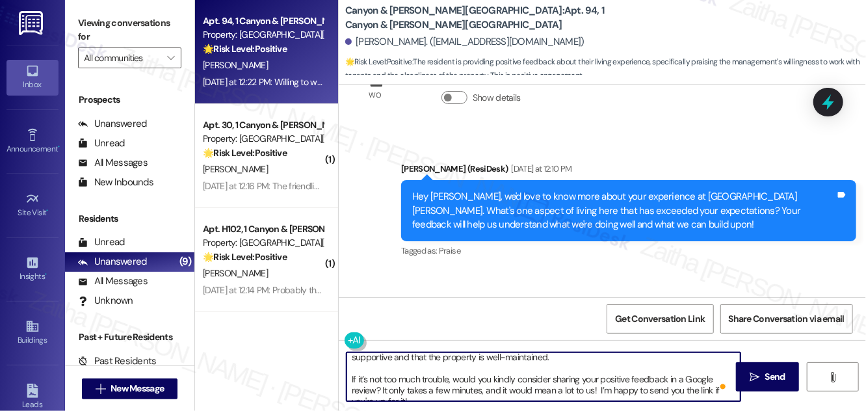
scroll to position [0, 0]
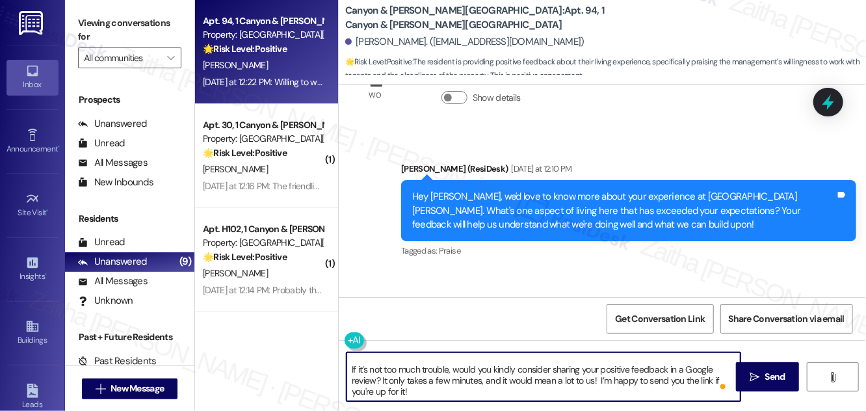
click at [524, 363] on textarea "Thank you for your thoughtful feedback, Sara! I’m so glad to hear you feel the …" at bounding box center [544, 377] width 394 height 49
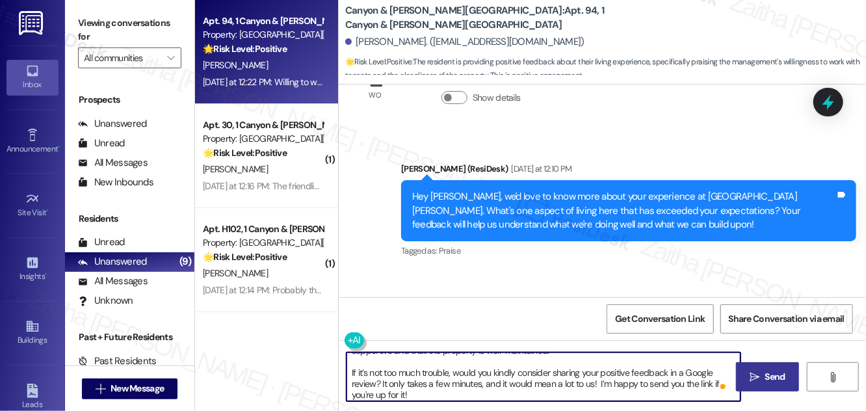
type textarea "Thank you for your thoughtful feedback, Sara! I’m so glad to hear you feel the …"
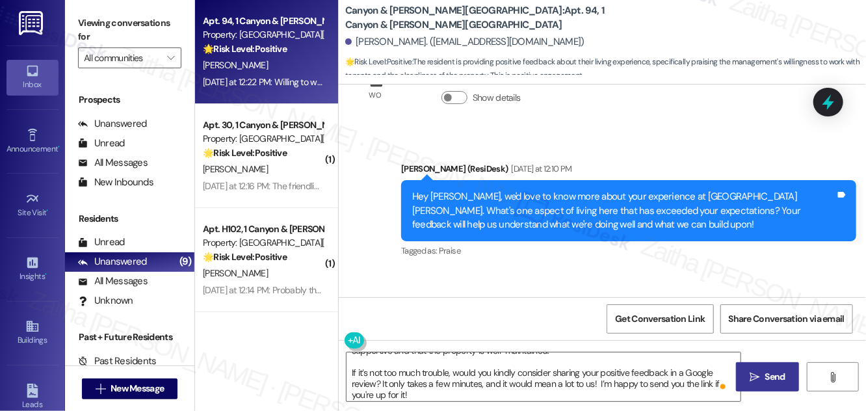
click at [766, 377] on span "Send" at bounding box center [776, 377] width 20 height 14
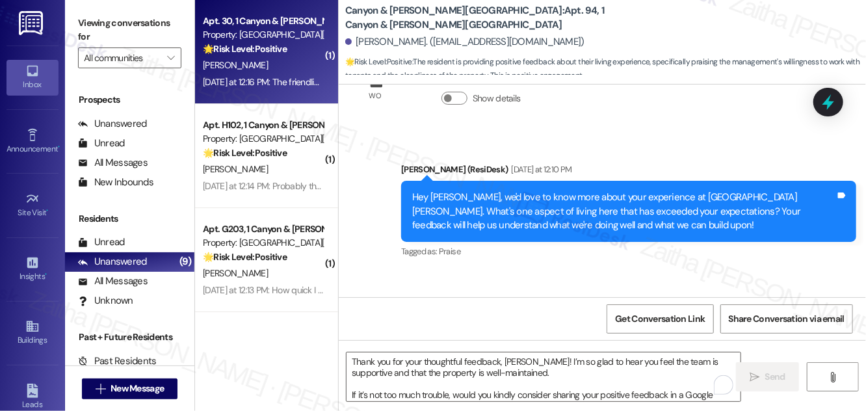
click at [271, 62] on div "[PERSON_NAME]" at bounding box center [263, 65] width 123 height 16
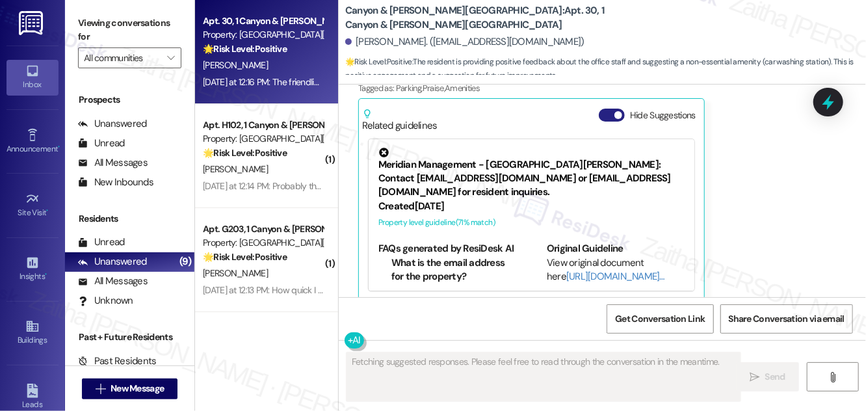
click at [606, 109] on button "Hide Suggestions" at bounding box center [612, 115] width 26 height 13
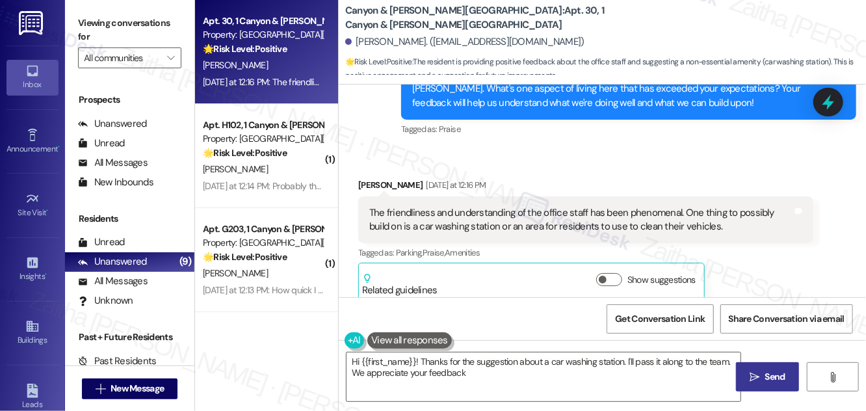
type textarea "Hi {{first_name}}! Thanks for the suggestion about a car washing station. I'll …"
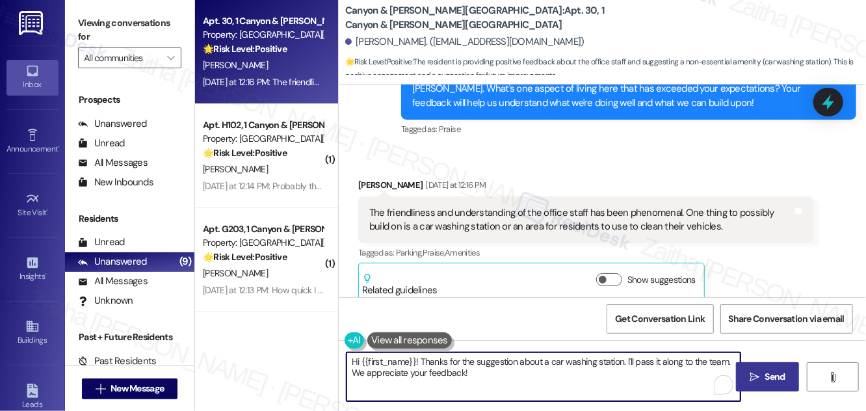
click at [496, 373] on textarea "Hi {{first_name}}! Thanks for the suggestion about a car washing station. I'll …" at bounding box center [544, 377] width 394 height 49
click at [787, 377] on span "Send" at bounding box center [775, 377] width 25 height 14
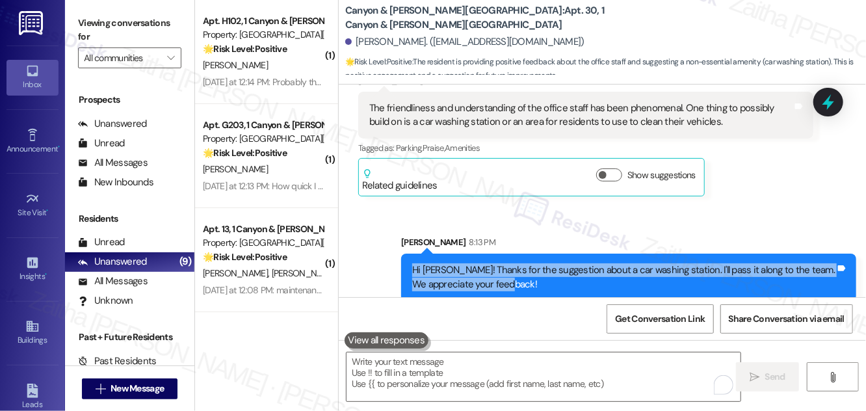
drag, startPoint x: 410, startPoint y: 258, endPoint x: 544, endPoint y: 281, distance: 135.9
click at [544, 281] on div "Hi Garrison! Thanks for the suggestion about a car washing station. I'll pass i…" at bounding box center [628, 277] width 455 height 47
copy div "Hi Garrison! Thanks for the suggestion about a car washing station. I'll pass i…"
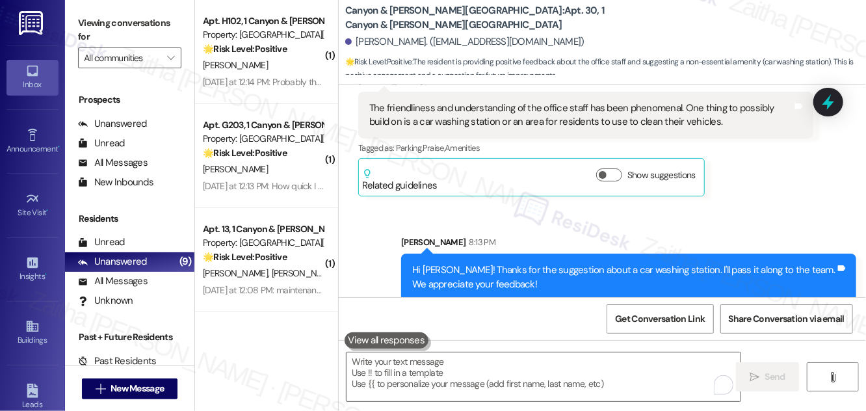
drag, startPoint x: 805, startPoint y: 178, endPoint x: 823, endPoint y: 139, distance: 43.1
click at [805, 176] on div "Garrison Barnes Yesterday at 12:16 PM The friendliness and understanding of the…" at bounding box center [585, 136] width 455 height 124
click at [834, 100] on icon at bounding box center [829, 102] width 22 height 22
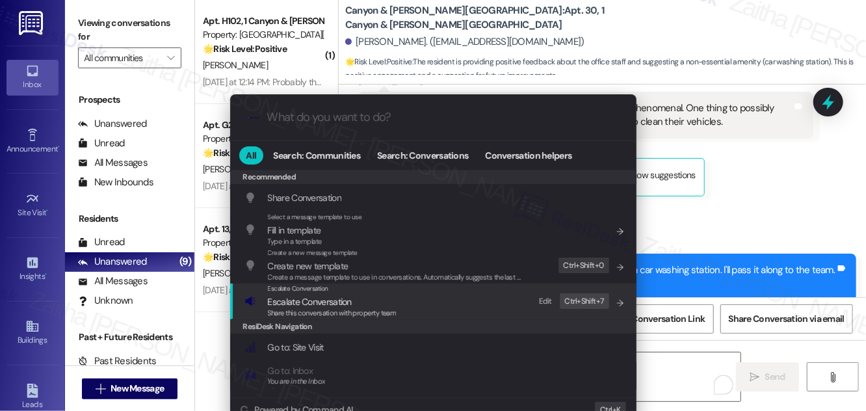
click at [313, 300] on span "Escalate Conversation" at bounding box center [310, 302] width 84 height 12
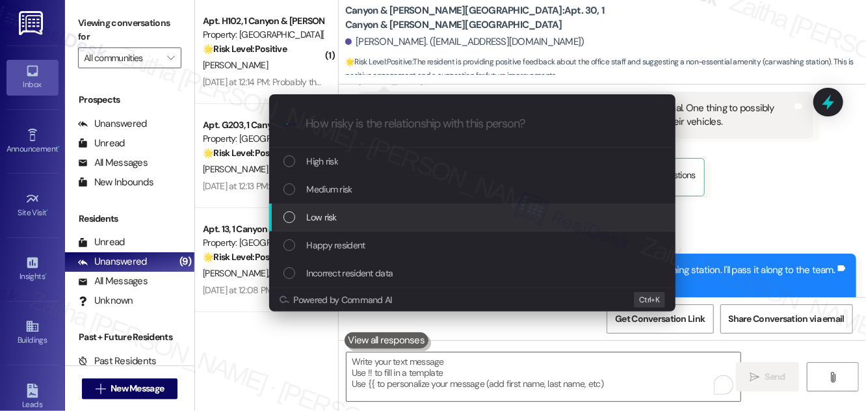
click at [345, 215] on div "Low risk" at bounding box center [474, 217] width 381 height 14
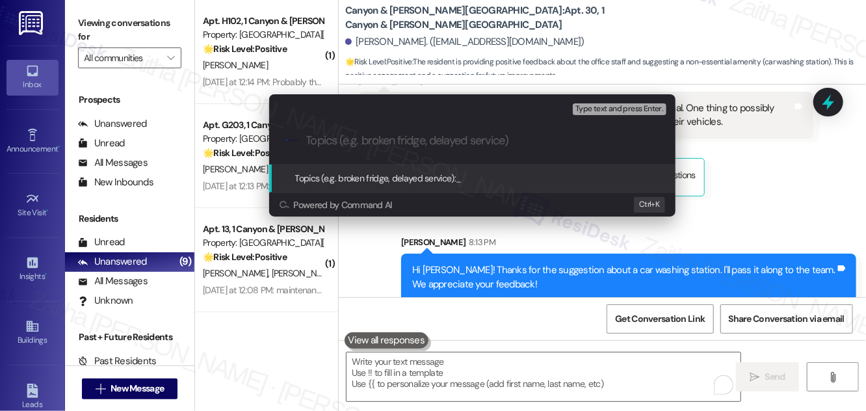
paste input "Resident Feedback: Car Wash Station Idea"
type input "Resident Feedback: Car Wash Station Idea"
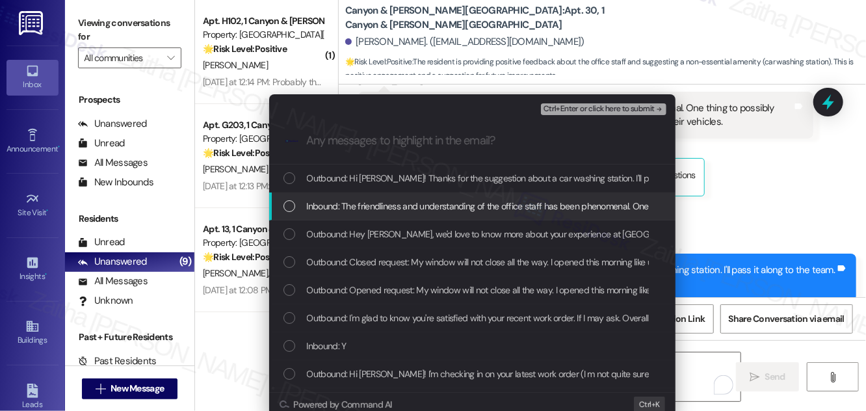
click at [341, 211] on span "Inbound: The friendliness and understanding of the office staff has been phenom…" at bounding box center [671, 206] width 729 height 14
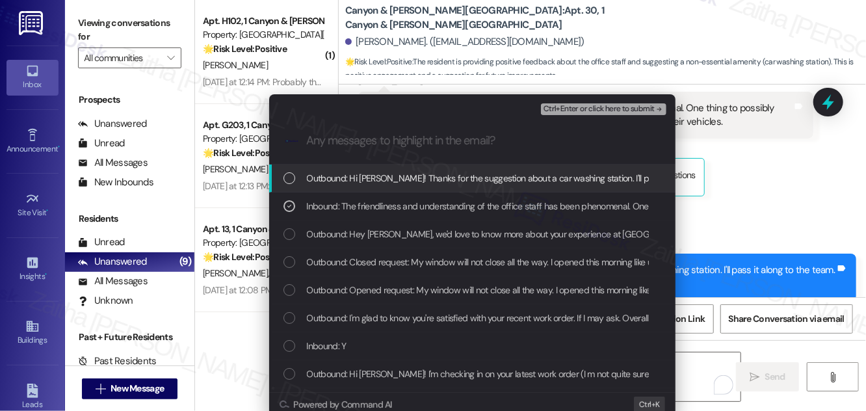
click at [582, 105] on span "Ctrl+Enter or click here to submit" at bounding box center [599, 109] width 111 height 9
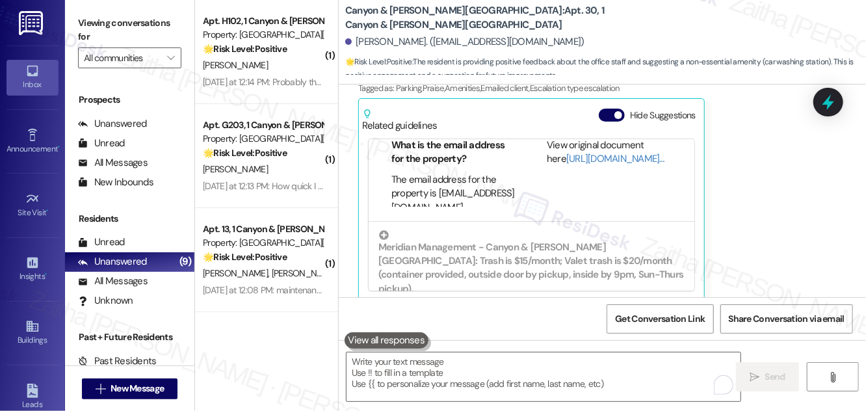
scroll to position [146, 0]
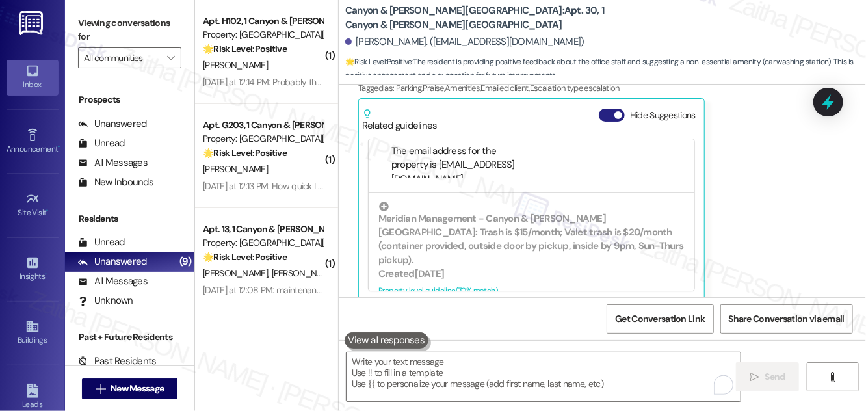
click at [606, 109] on button "Hide Suggestions" at bounding box center [612, 115] width 26 height 13
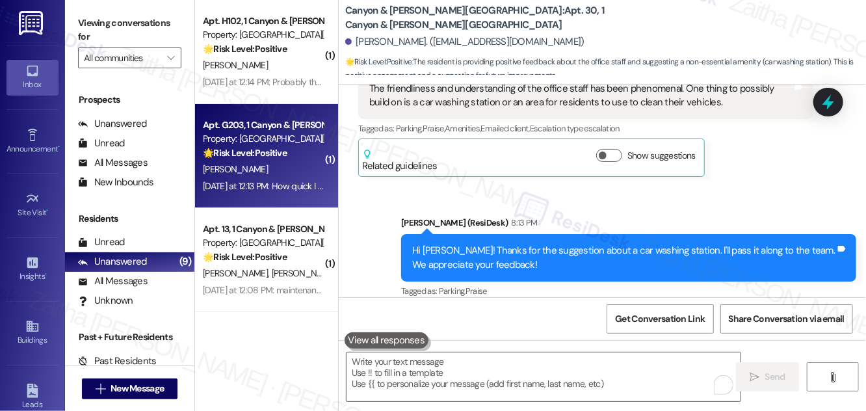
click at [295, 145] on div "Property: [GEOGRAPHIC_DATA][PERSON_NAME]" at bounding box center [263, 139] width 120 height 14
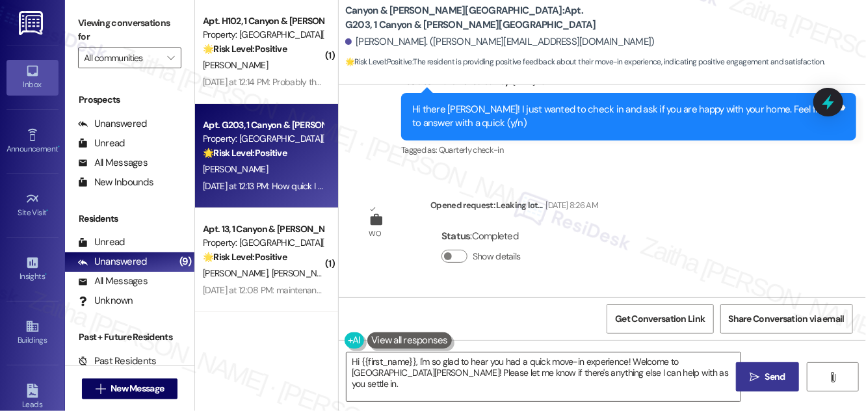
scroll to position [1301, 0]
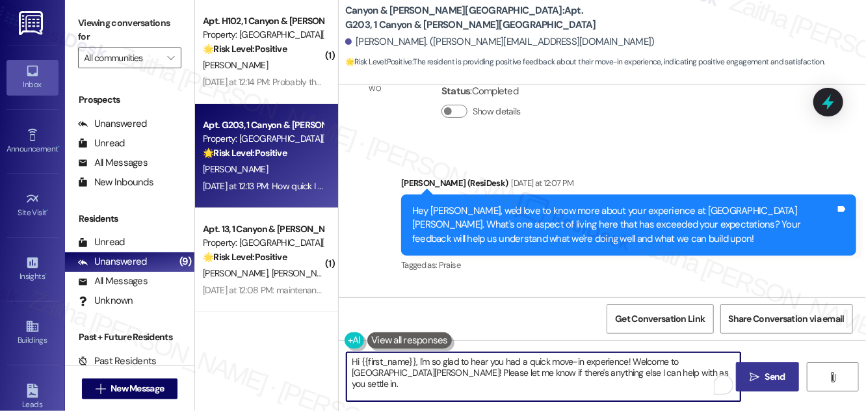
drag, startPoint x: 632, startPoint y: 362, endPoint x: 696, endPoint y: 381, distance: 67.3
click at [696, 381] on textarea "Hi {{first_name}}, I'm so glad to hear you had a quick move-in experience! Welc…" at bounding box center [544, 377] width 394 height 49
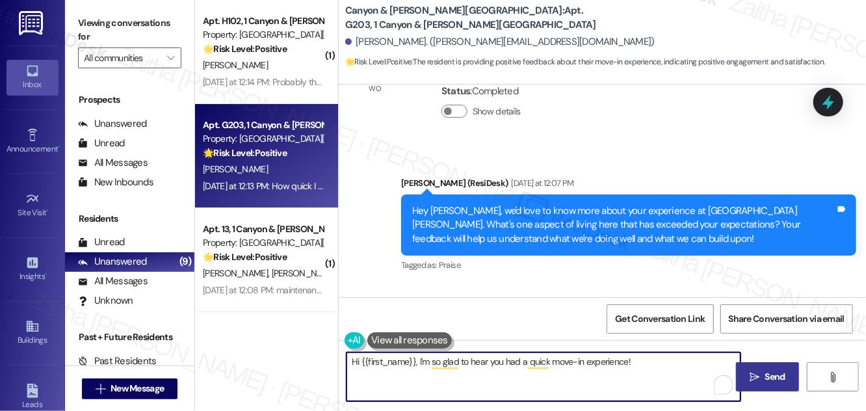
paste textarea "If I may ask, overall, has {{property}} lived up to your expectations?"
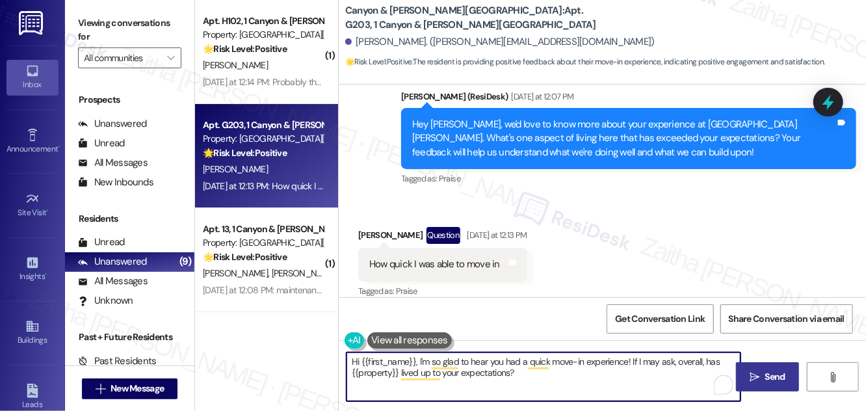
type textarea "Hi {{first_name}}, I'm so glad to hear you had a quick move-in experience! If I…"
click at [768, 370] on span "Send" at bounding box center [776, 377] width 20 height 14
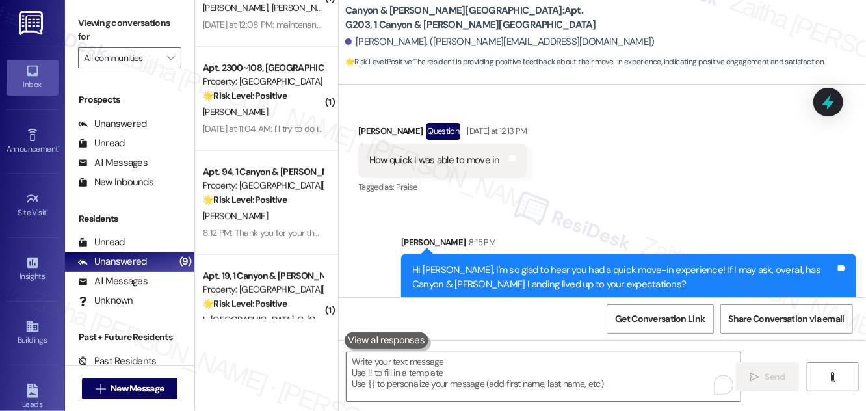
scroll to position [0, 0]
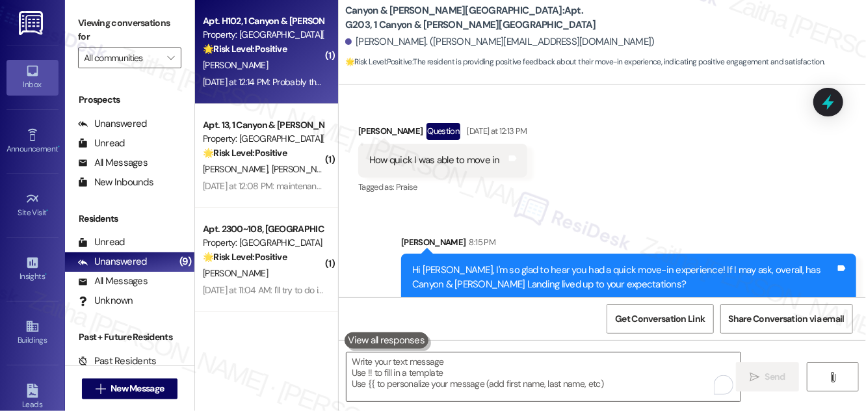
click at [289, 70] on div "[PERSON_NAME]" at bounding box center [263, 65] width 123 height 16
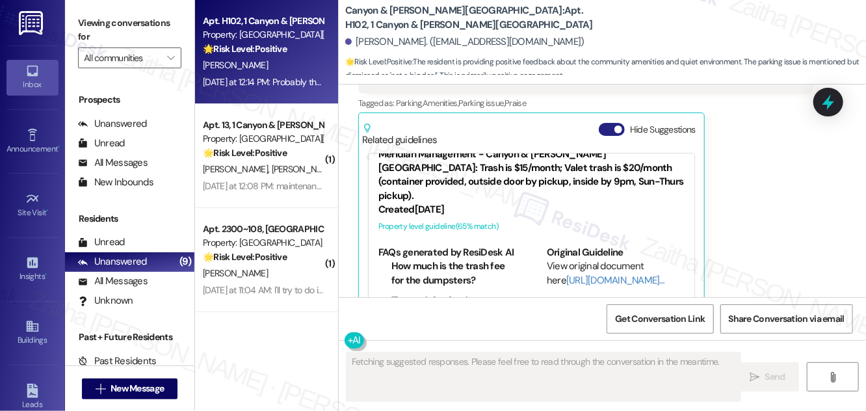
scroll to position [48, 0]
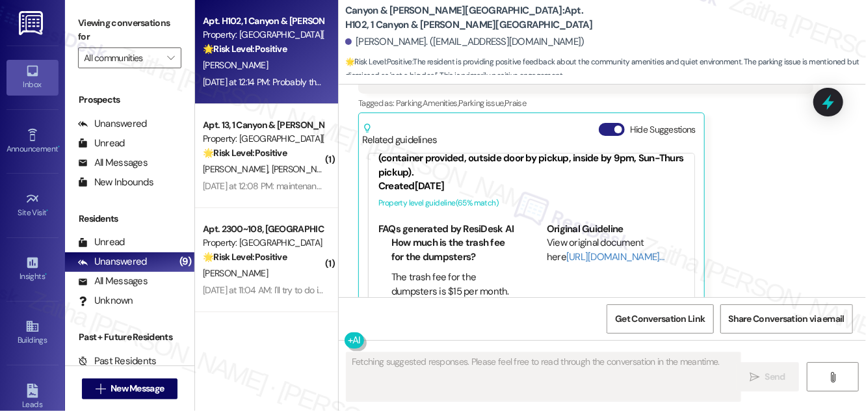
click at [603, 123] on button "Hide Suggestions" at bounding box center [612, 129] width 26 height 13
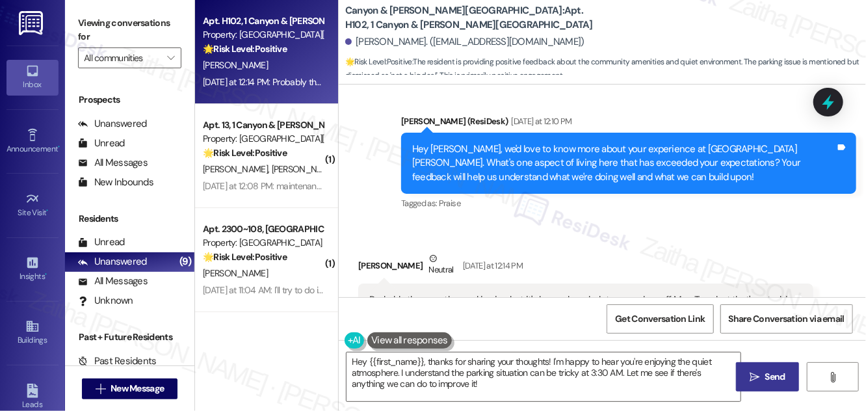
scroll to position [2413, 0]
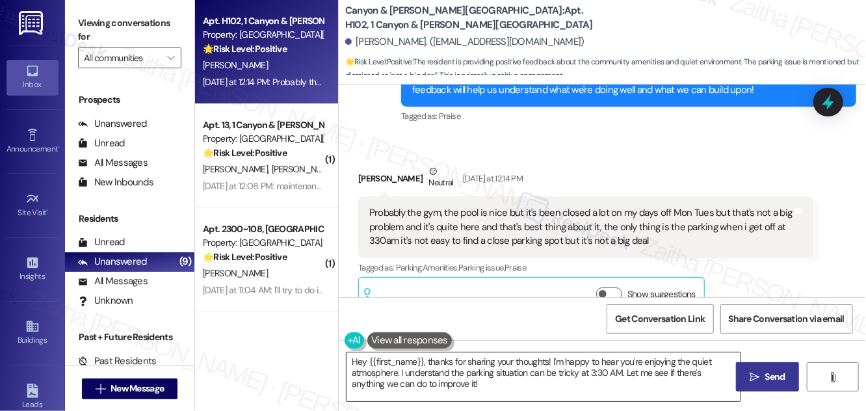
click at [364, 359] on textarea "Hey {{first_name}}, thanks for sharing your thoughts! I'm happy to hear you're …" at bounding box center [544, 377] width 394 height 49
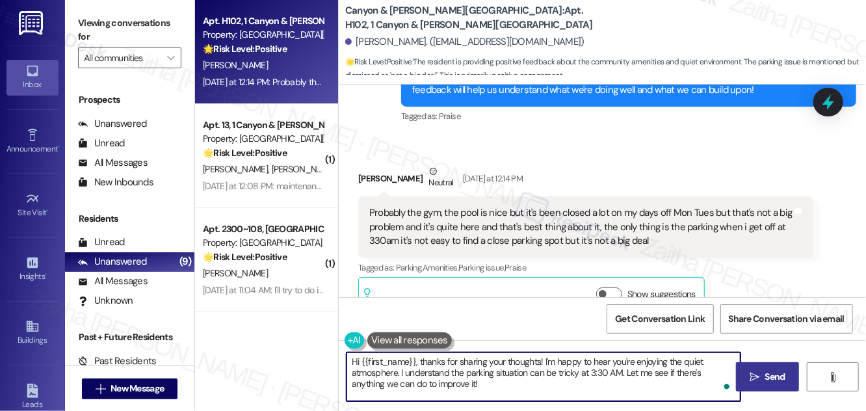
click at [451, 384] on textarea "Hi {{first_name}}, thanks for sharing your thoughts! I'm happy to hear you're e…" at bounding box center [544, 377] width 394 height 49
type textarea "Hi {{first_name}}, thanks for sharing your thoughts! I'm happy to hear you're e…"
click at [781, 371] on span "Send" at bounding box center [776, 377] width 20 height 14
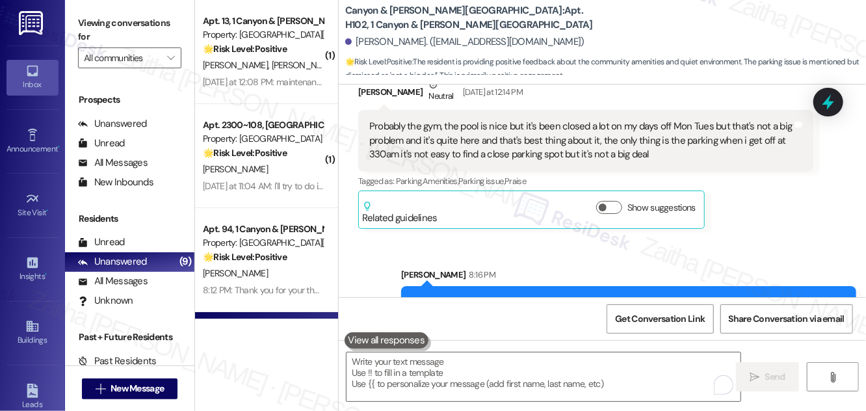
scroll to position [2473, 0]
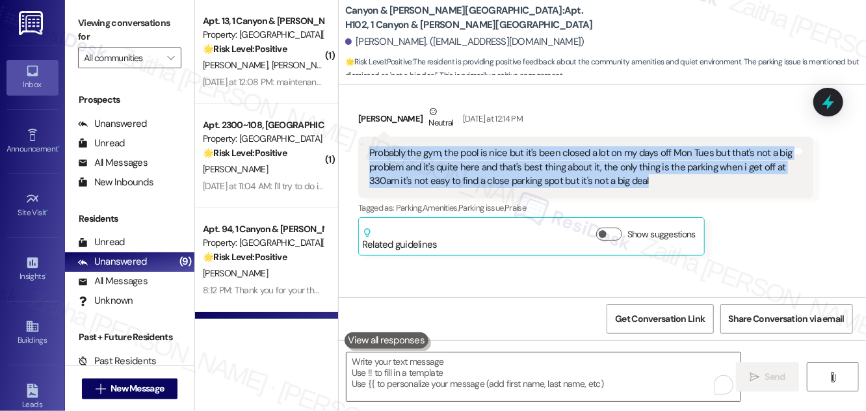
drag, startPoint x: 364, startPoint y: 118, endPoint x: 696, endPoint y: 159, distance: 334.3
click at [696, 159] on div "Probably the gym, the pool is nice but it's been closed a lot on my days off Mo…" at bounding box center [585, 167] width 455 height 61
copy div "Probably the gym, the pool is nice but it's been closed a lot on my days off Mo…"
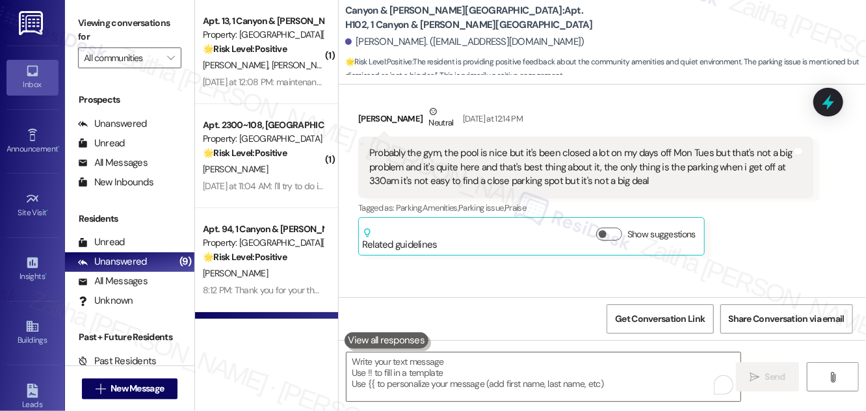
click at [790, 202] on div "Nathan Crowe Neutral Yesterday at 12:14 PM Probably the gym, the pool is nice b…" at bounding box center [585, 180] width 455 height 151
click at [837, 104] on icon at bounding box center [828, 102] width 17 height 17
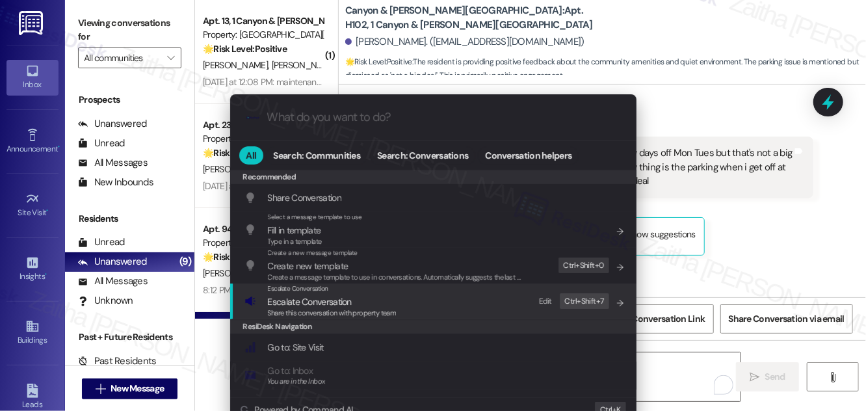
click at [295, 306] on span "Escalate Conversation" at bounding box center [310, 302] width 84 height 12
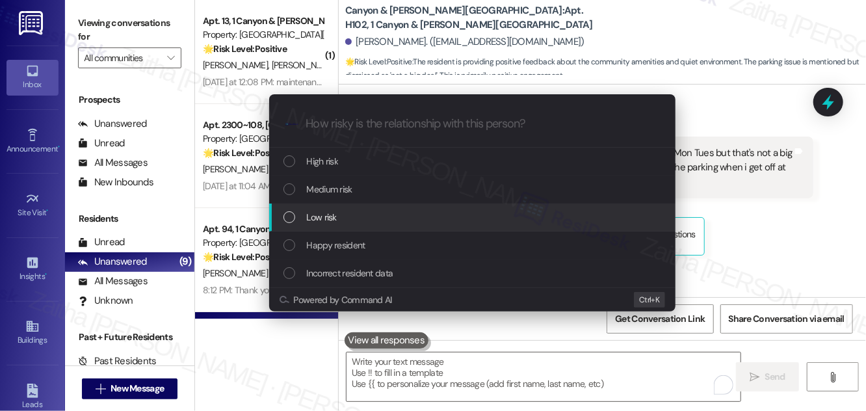
click at [334, 224] on div "Low risk" at bounding box center [472, 218] width 407 height 28
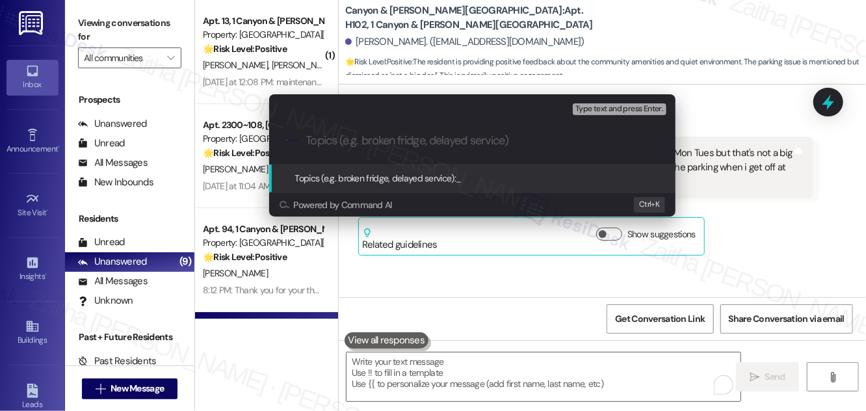
paste input "Resident Feedback: Amenities, Pool Access, and Parking Availability"
type input "Resident Feedback: Amenities, Pool Access, and Parking Availability"
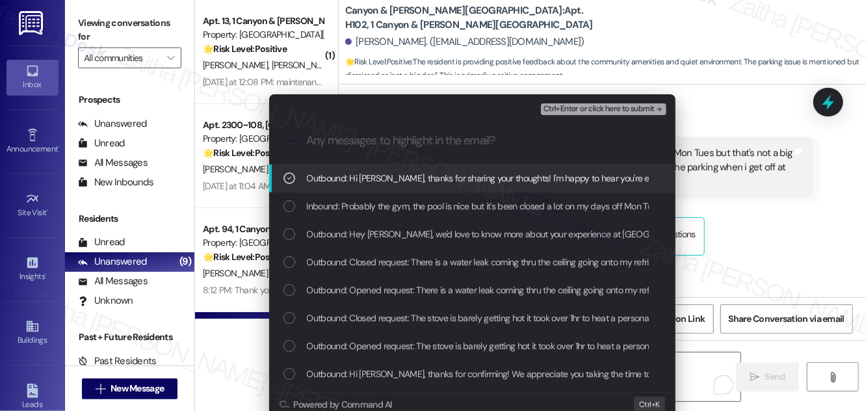
click at [315, 172] on span "Outbound: Hi Nathan, thanks for sharing your thoughts! I'm happy to hear you're…" at bounding box center [749, 178] width 885 height 14
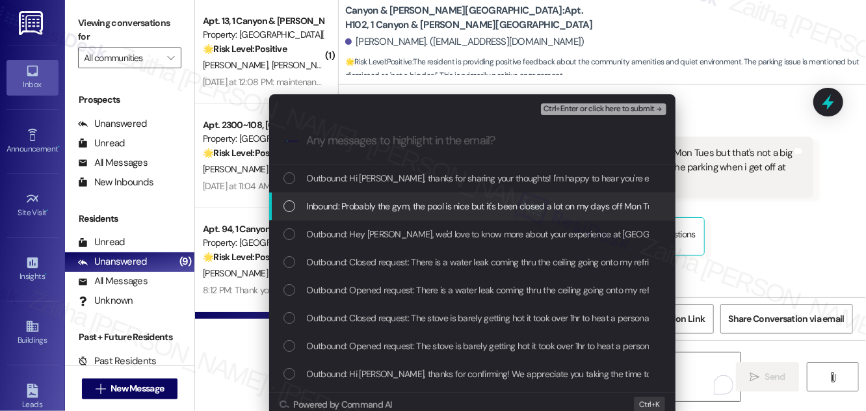
click at [350, 209] on span "Inbound: Probably the gym, the pool is nice but it's been closed a lot on my da…" at bounding box center [843, 206] width 1072 height 14
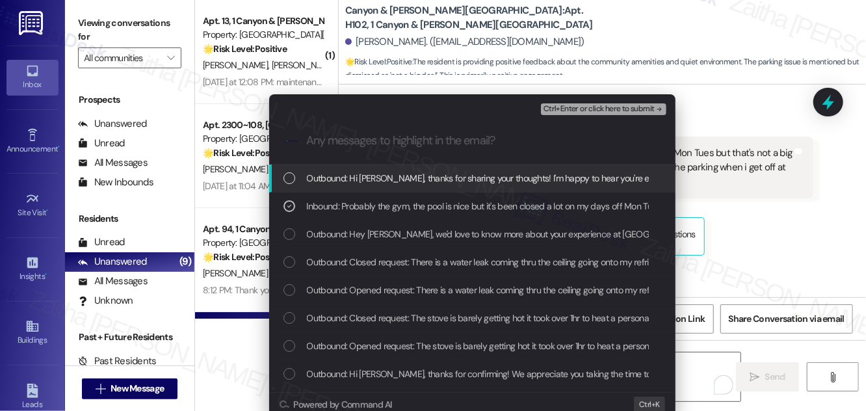
click at [636, 126] on div ".cls-1{fill:#0a055f;}.cls-2{fill:#0cc4c4;} resideskLogoBlueOrange" at bounding box center [472, 141] width 407 height 46
click at [632, 111] on span "Ctrl+Enter or click here to submit" at bounding box center [599, 109] width 111 height 9
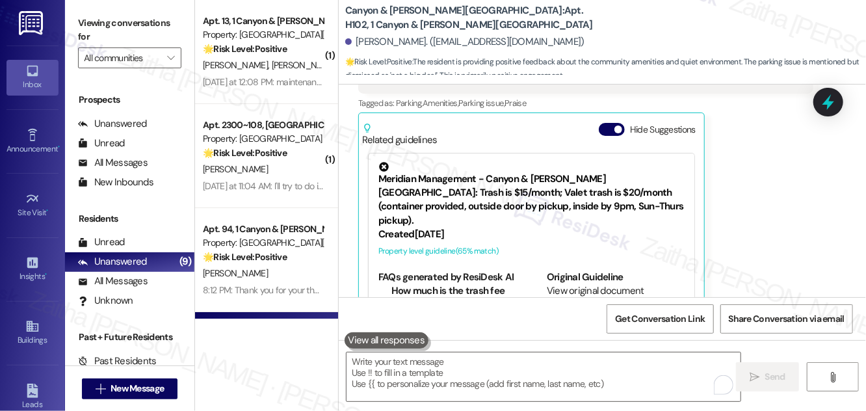
scroll to position [2577, 0]
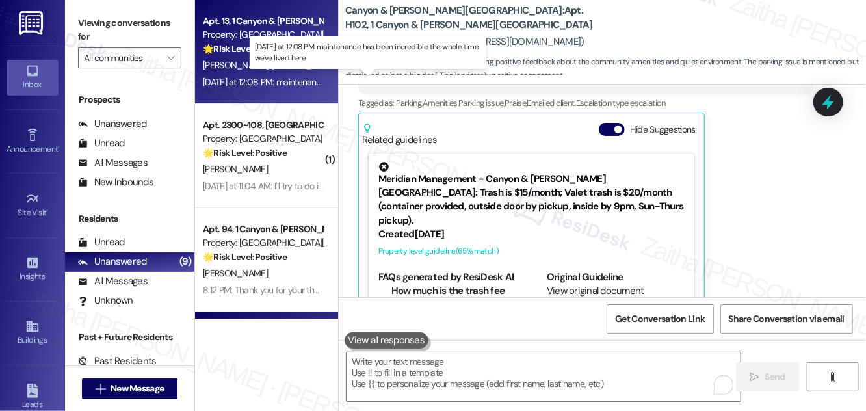
click at [254, 85] on div "Yesterday at 12:08 PM: maintenance has been incredible the whole time we've liv…" at bounding box center [362, 82] width 319 height 12
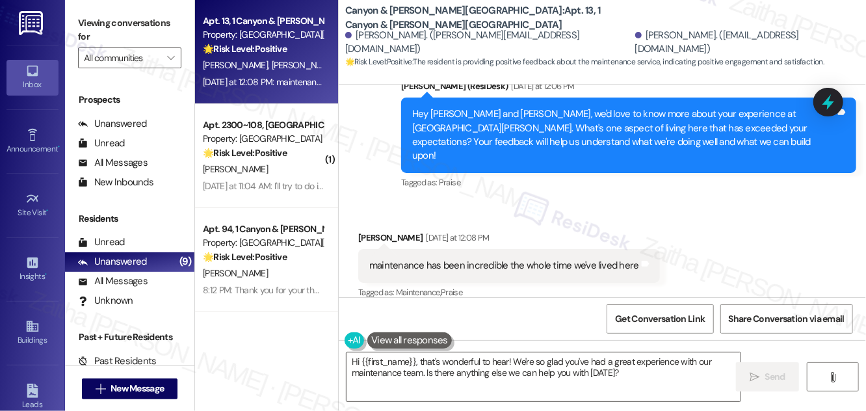
scroll to position [382, 0]
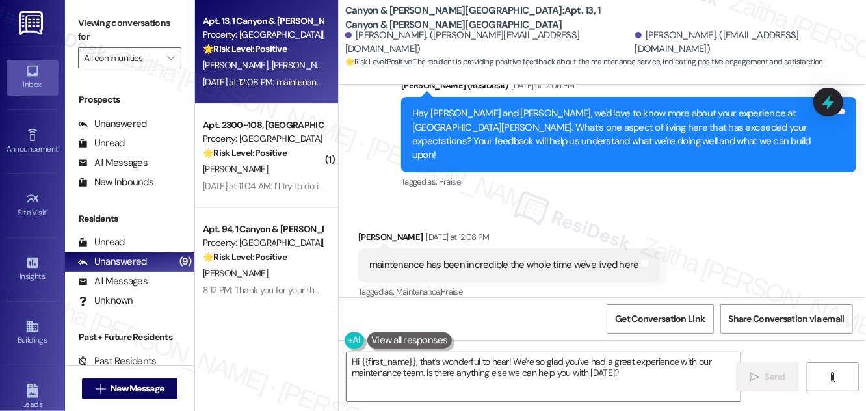
click at [364, 230] on div "Kylie Lackey Yesterday at 12:08 PM" at bounding box center [509, 239] width 302 height 18
copy div "Kylie"
click at [397, 358] on textarea "Hi {{first_name}}, that's wonderful to hear! We're so glad you've had a great e…" at bounding box center [544, 377] width 394 height 49
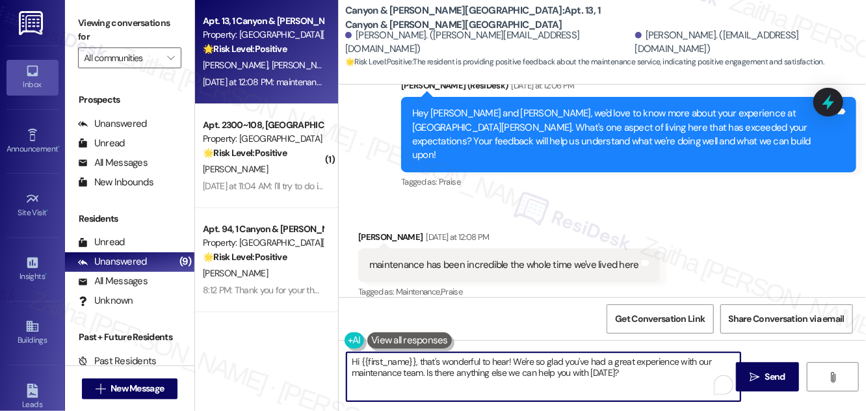
click at [397, 358] on textarea "Hi {{first_name}}, that's wonderful to hear! We're so glad you've had a great e…" at bounding box center [544, 377] width 394 height 49
paste textarea "Kylie"
drag, startPoint x: 373, startPoint y: 371, endPoint x: 576, endPoint y: 376, distance: 202.4
click at [576, 376] on textarea "Hi Kylie, that's wonderful to hear! We're so glad you've had a great experience…" at bounding box center [544, 377] width 394 height 49
type textarea "Hi [PERSON_NAME], that's wonderful to hear! We're so glad you've had a great ex…"
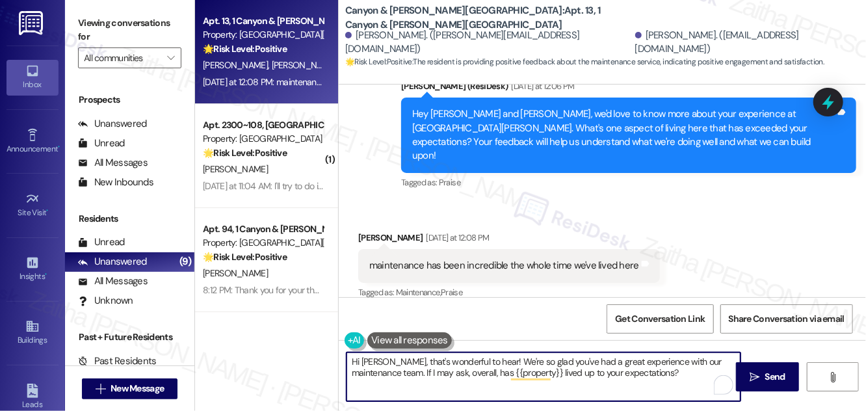
scroll to position [382, 0]
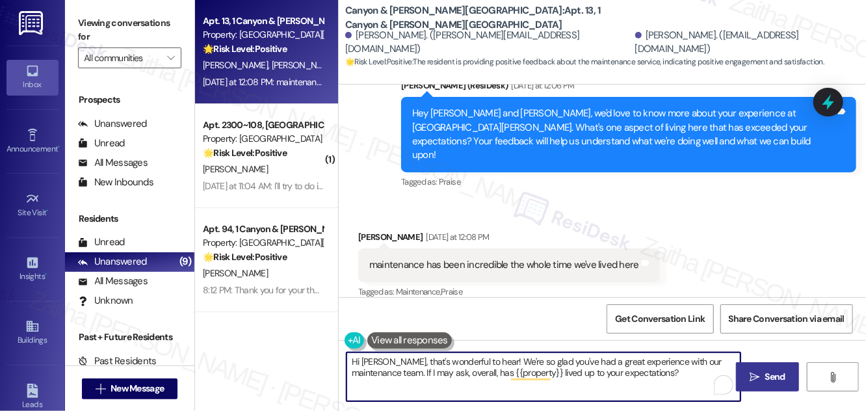
type textarea "Hi [PERSON_NAME], that's wonderful to hear! We're so glad you've had a great ex…"
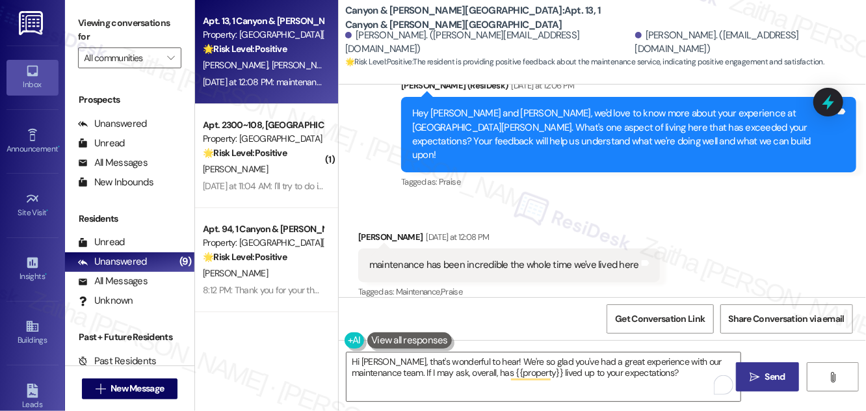
click at [779, 378] on span "Send" at bounding box center [776, 377] width 20 height 14
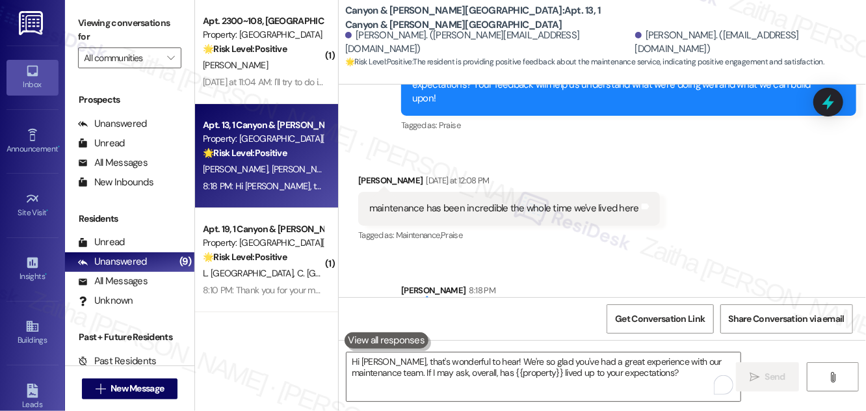
scroll to position [487, 0]
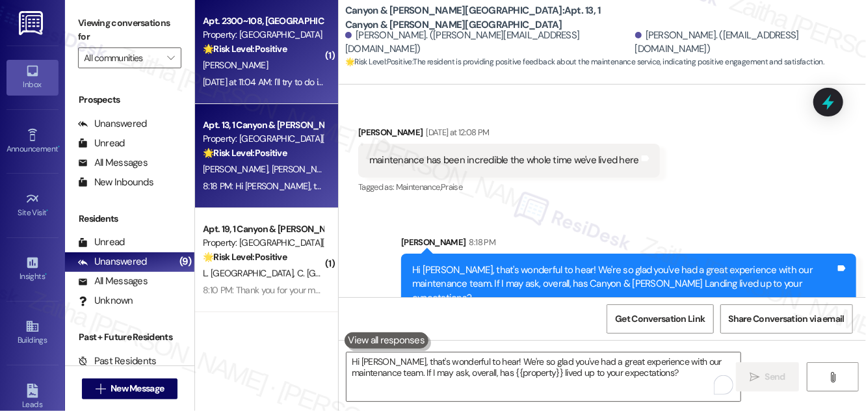
click at [278, 63] on div "[PERSON_NAME]" at bounding box center [263, 65] width 123 height 16
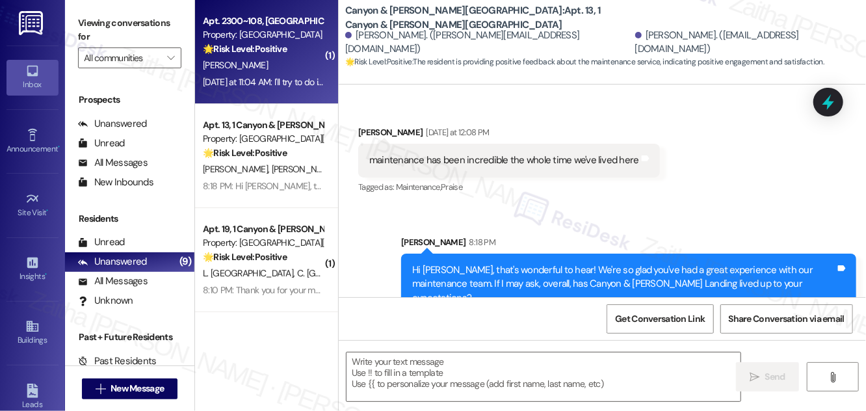
type textarea "Fetching suggested responses. Please feel free to read through the conversation…"
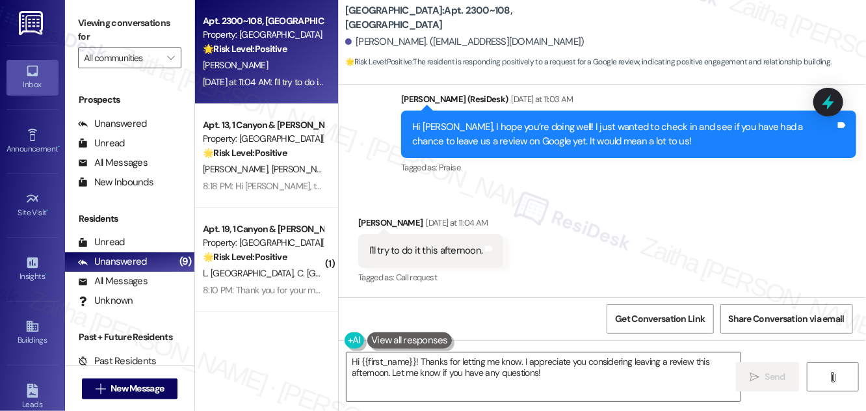
scroll to position [1935, 0]
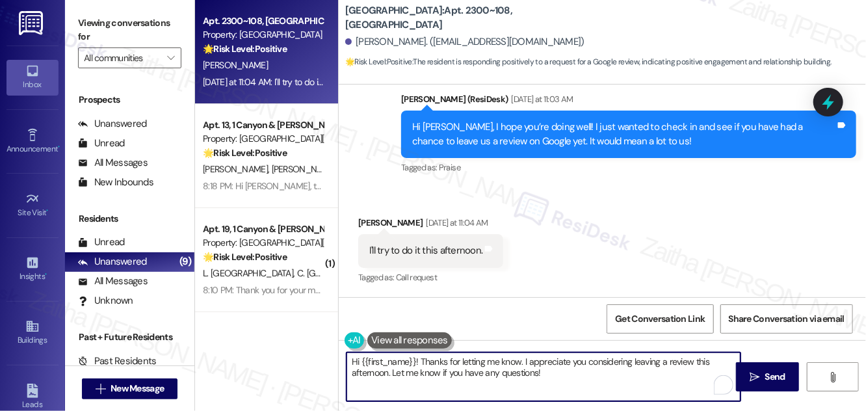
drag, startPoint x: 420, startPoint y: 360, endPoint x: 349, endPoint y: 356, distance: 71.0
click at [349, 356] on textarea "Hi {{first_name}}! Thanks for letting me know. I appreciate you considering lea…" at bounding box center [544, 377] width 394 height 49
drag, startPoint x: 626, startPoint y: 361, endPoint x: 682, endPoint y: 364, distance: 56.0
click at [682, 364] on textarea "Thanks for letting me know. I appreciate you considering leaving a review this …" at bounding box center [544, 377] width 394 height 49
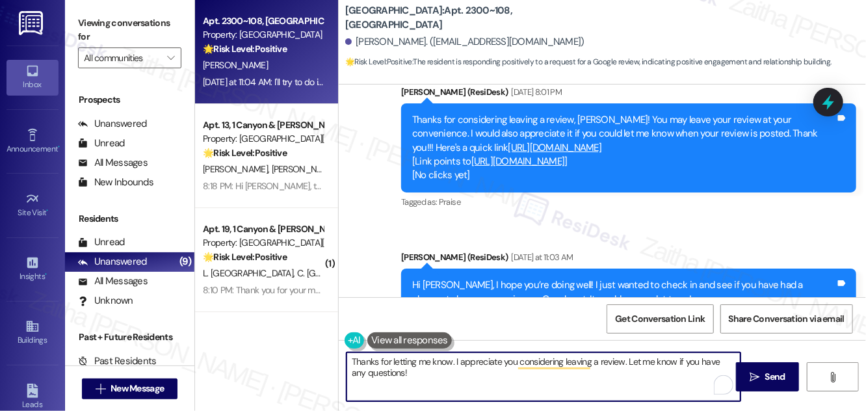
scroll to position [1758, 0]
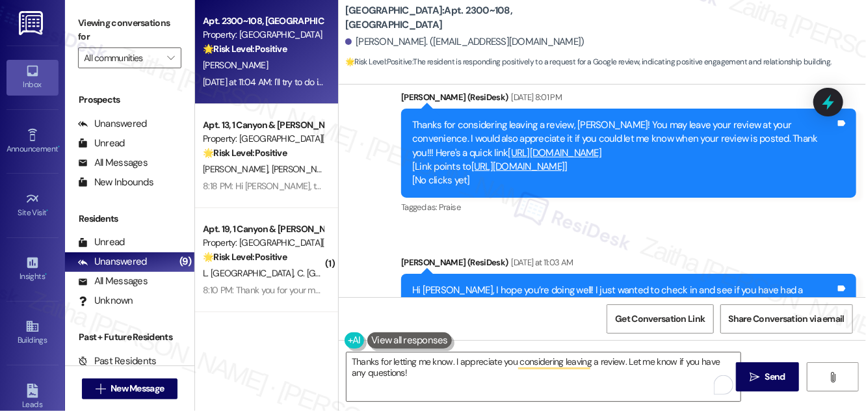
click at [565, 173] on link "[URL][DOMAIN_NAME]" at bounding box center [519, 166] width 94 height 13
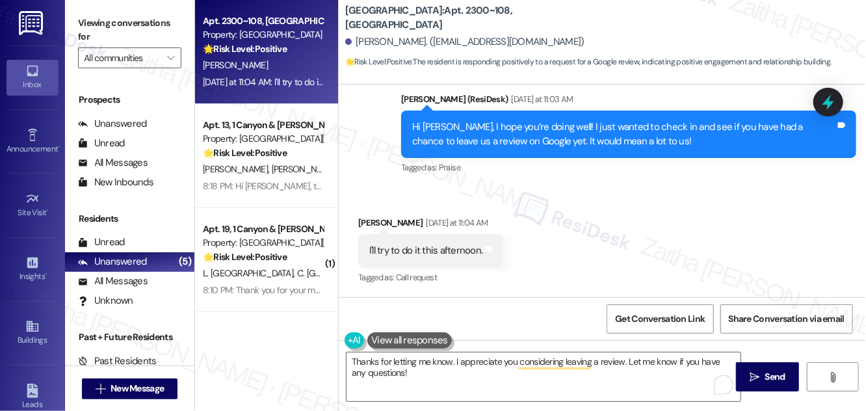
click at [367, 221] on div "[PERSON_NAME] [DATE] at 11:04 AM" at bounding box center [430, 225] width 145 height 18
copy div "[PERSON_NAME]"
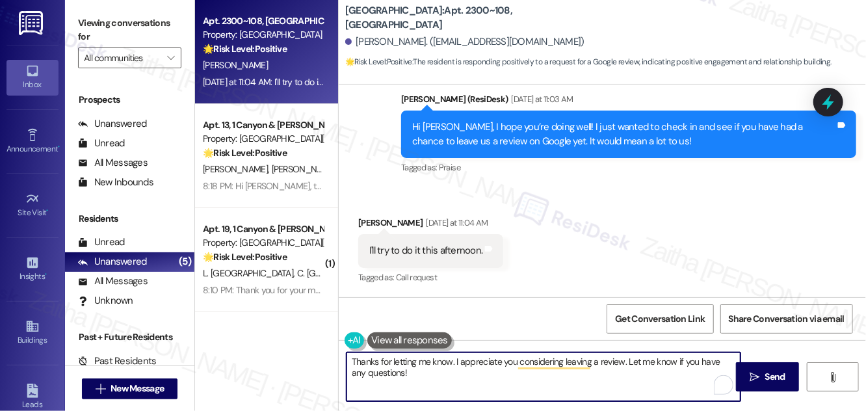
click at [452, 360] on textarea "Thanks for letting me know. I appreciate you considering leaving a review. Let …" at bounding box center [544, 377] width 394 height 49
paste textarea "[PERSON_NAME]"
type textarea "Thanks for letting me know, [PERSON_NAME]. I appreciate you considering leaving…"
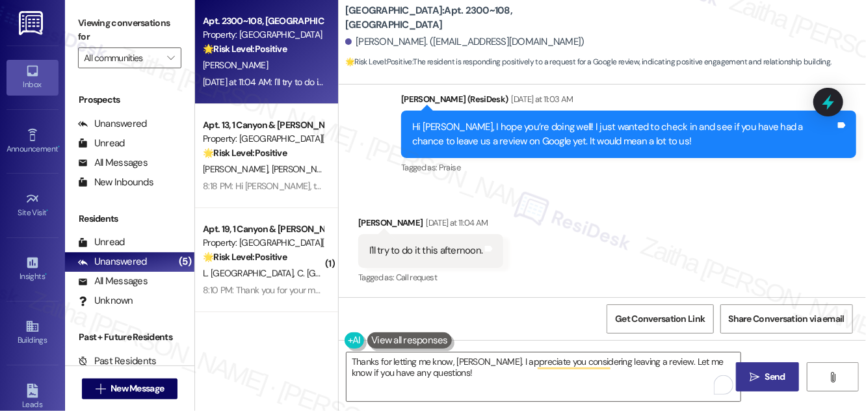
click at [763, 372] on span "Send" at bounding box center [775, 377] width 25 height 14
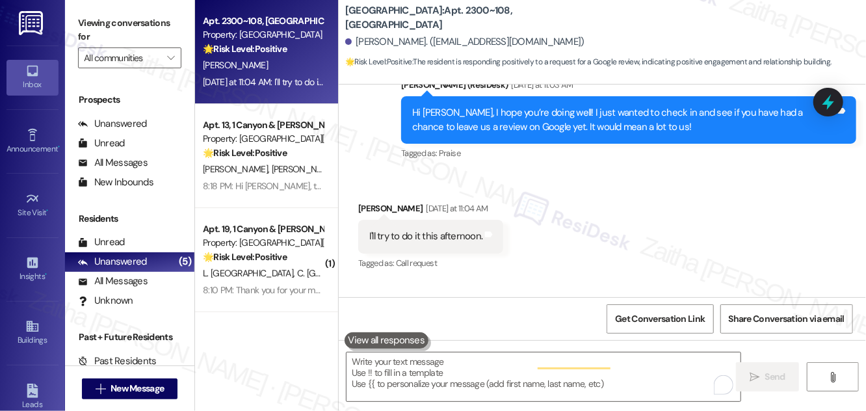
scroll to position [1935, 0]
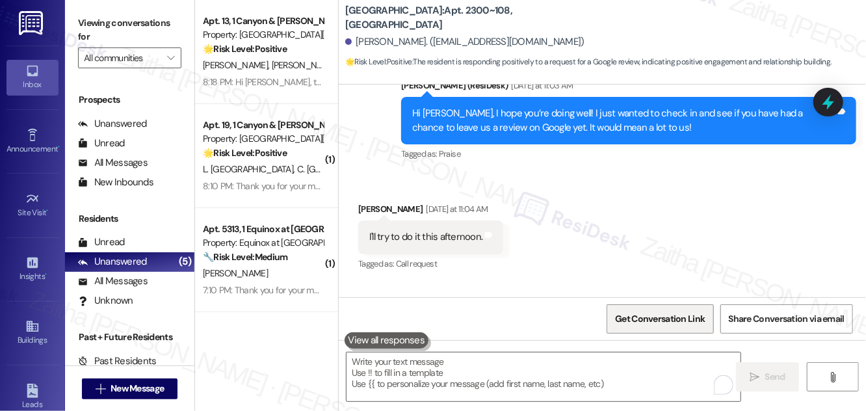
click at [667, 325] on span "Get Conversation Link" at bounding box center [660, 319] width 95 height 28
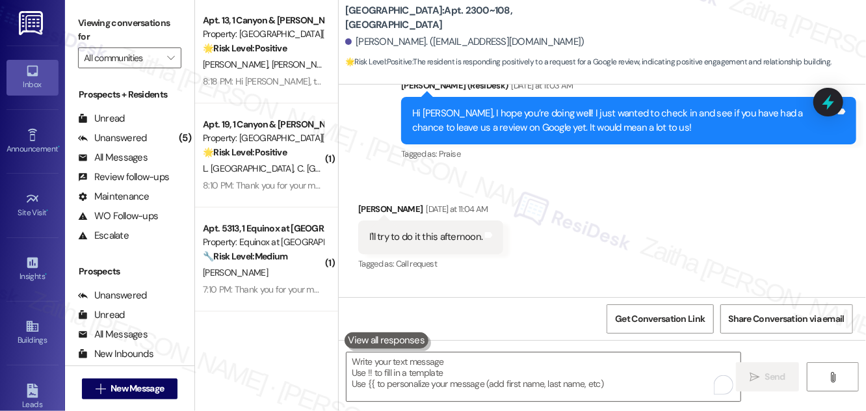
scroll to position [0, 0]
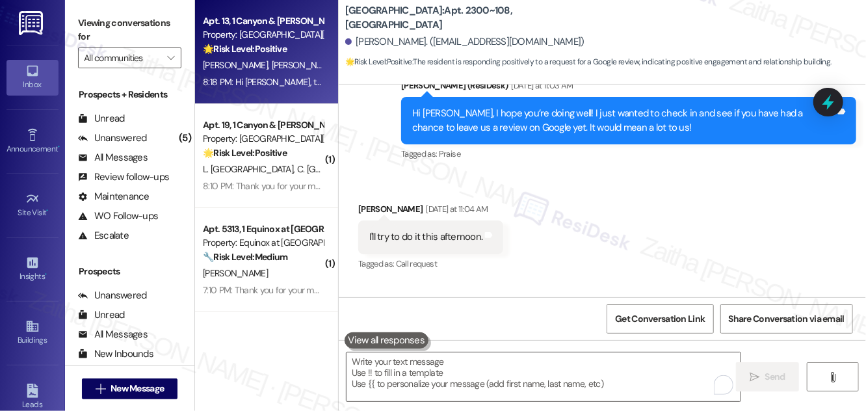
click at [297, 53] on div "🌟 Risk Level: Positive The resident is providing positive feedback about the ma…" at bounding box center [263, 49] width 120 height 14
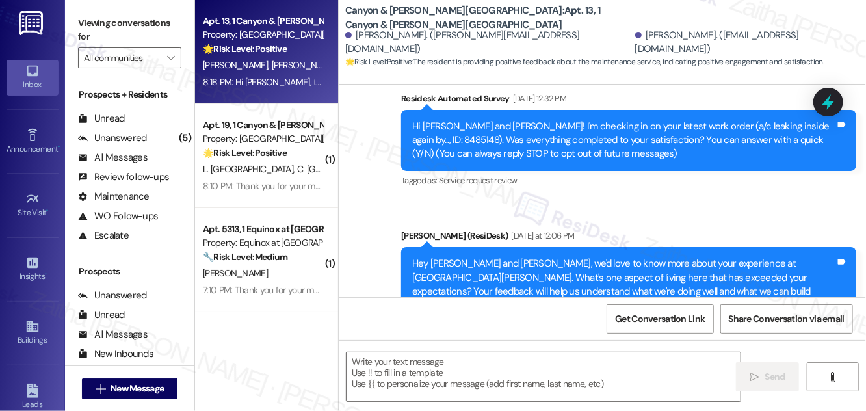
type textarea "Fetching suggested responses. Please feel free to read through the conversation…"
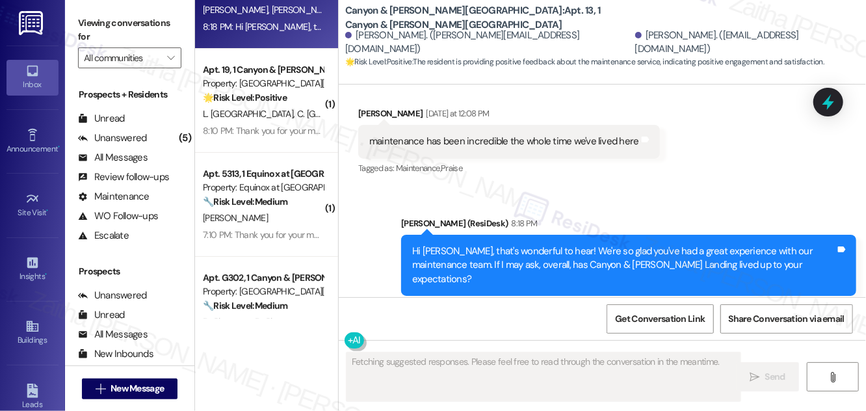
scroll to position [118, 0]
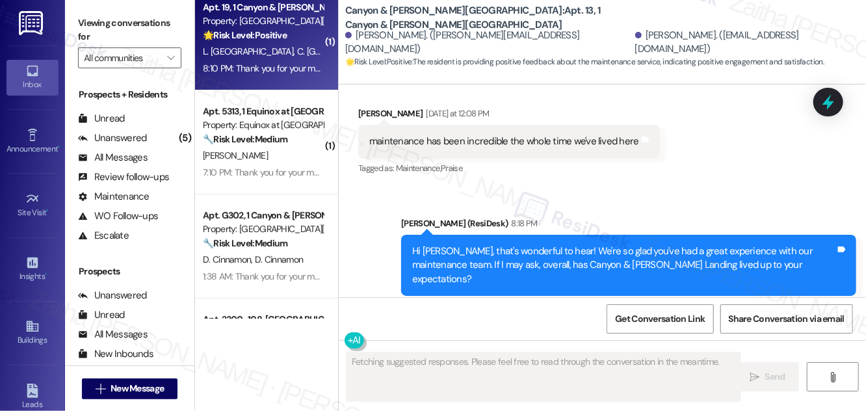
click at [298, 53] on div "L. Canada C. [GEOGRAPHIC_DATA]" at bounding box center [263, 52] width 123 height 16
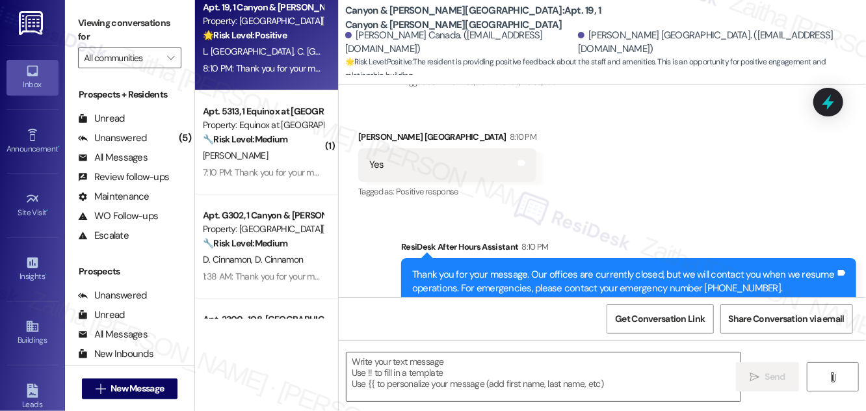
scroll to position [766, 0]
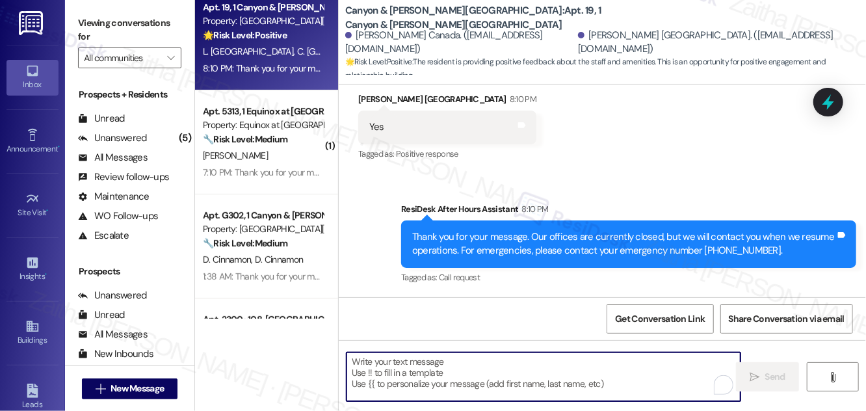
click at [402, 366] on textarea "To enrich screen reader interactions, please activate Accessibility in Grammarl…" at bounding box center [544, 377] width 394 height 49
paste textarea "Awesome, that made my day! Can I ask a quick favor? Would you mind sharing your…"
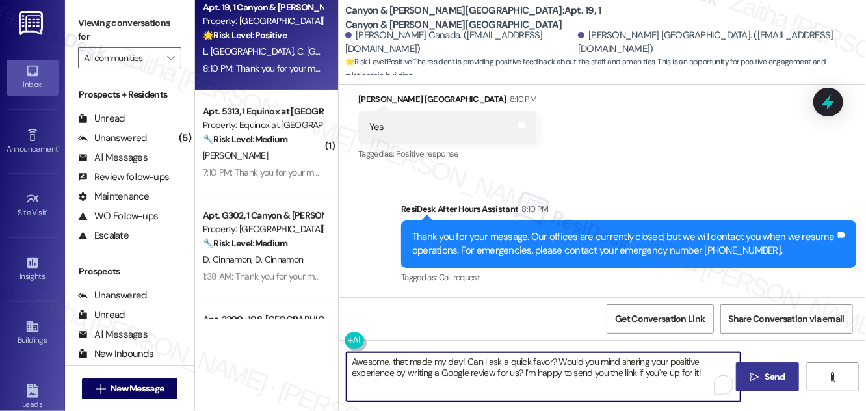
type textarea "Awesome, that made my day! Can I ask a quick favor? Would you mind sharing your…"
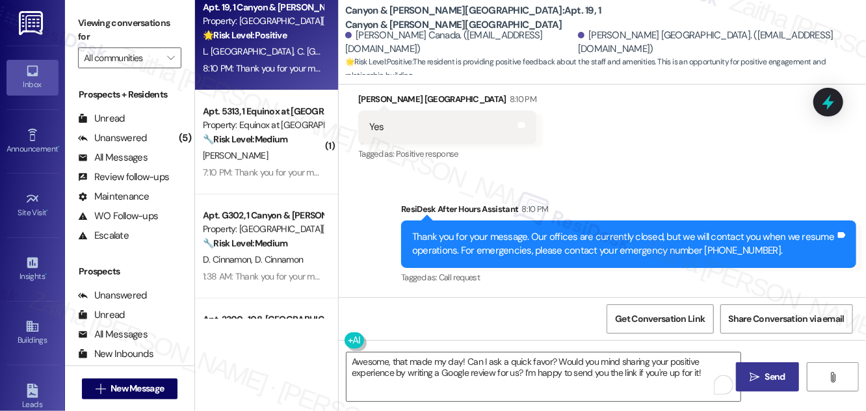
click at [773, 375] on span "Send" at bounding box center [776, 377] width 20 height 14
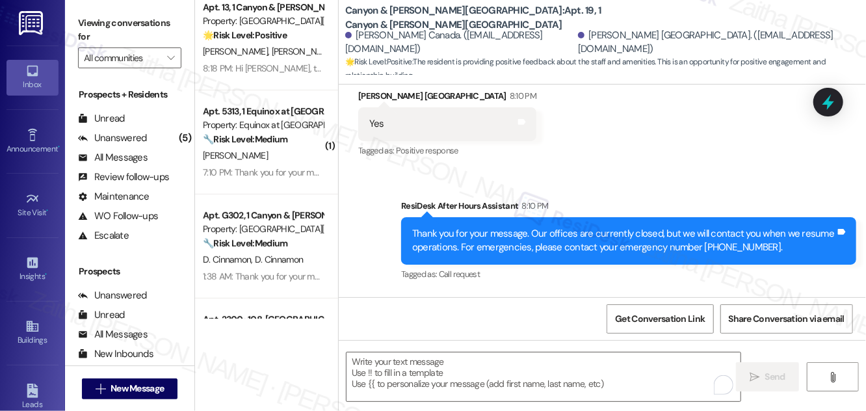
scroll to position [870, 0]
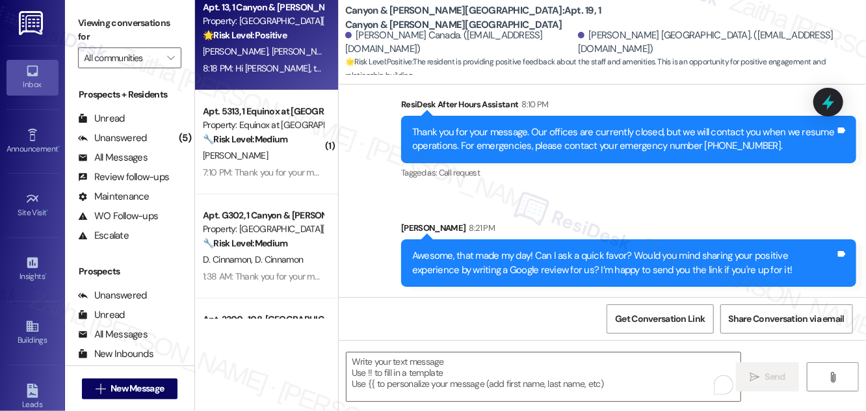
click at [294, 55] on div "[PERSON_NAME] [PERSON_NAME]" at bounding box center [263, 52] width 123 height 16
type textarea "Fetching suggested responses. Please feel free to read through the conversation…"
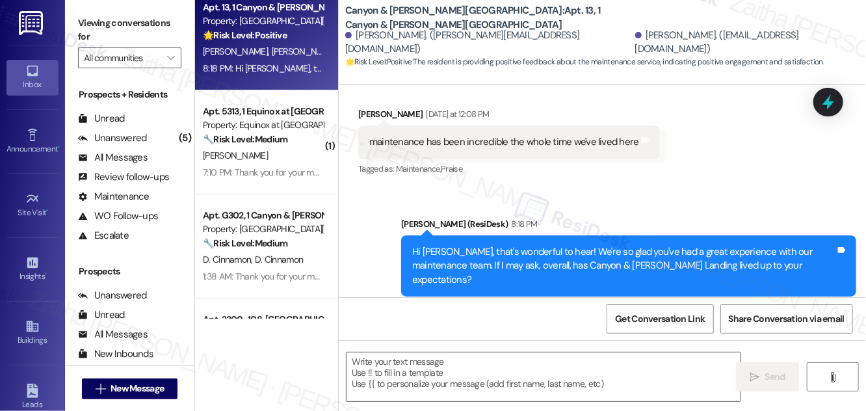
scroll to position [506, 0]
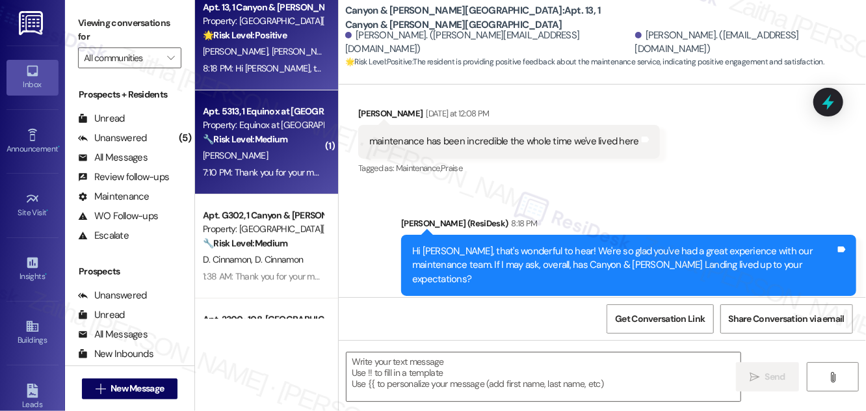
click at [297, 165] on div "7:10 PM: Thank you for your message. Our offices are currently closed, but we w…" at bounding box center [263, 173] width 123 height 16
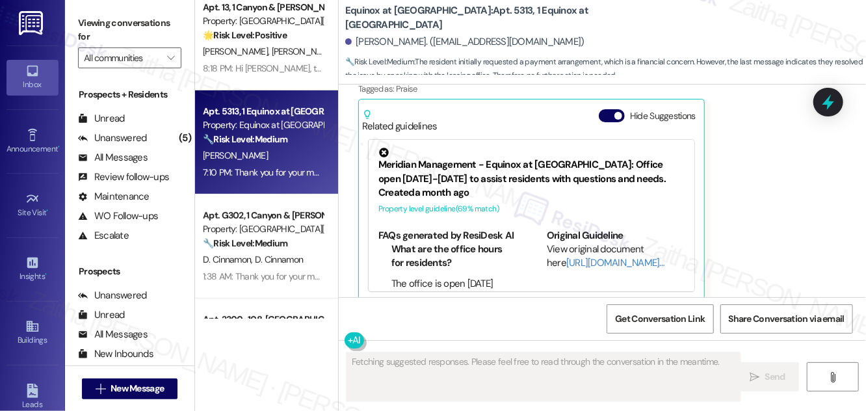
scroll to position [34, 0]
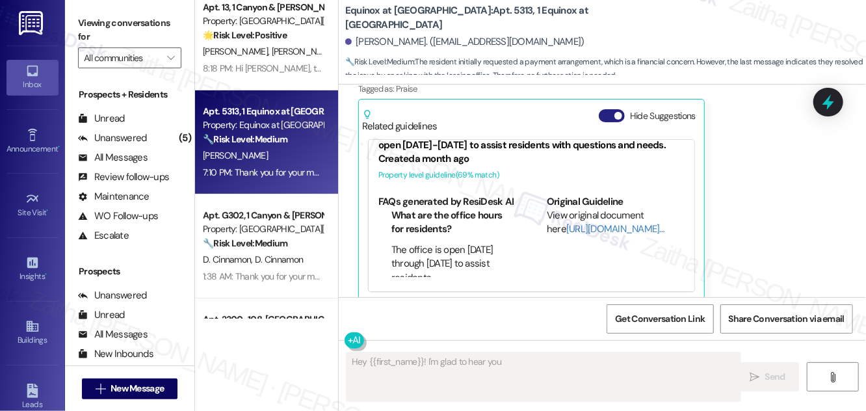
click at [610, 109] on button "Hide Suggestions" at bounding box center [612, 115] width 26 height 13
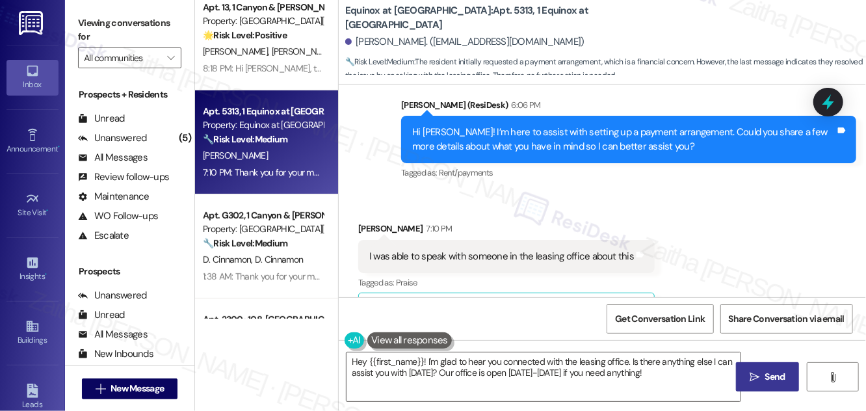
scroll to position [1403, 0]
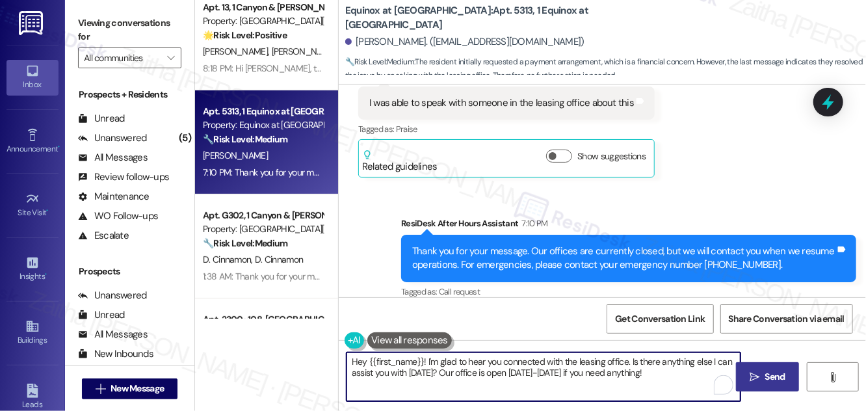
click at [355, 360] on textarea "Hey {{first_name}}! I'm glad to hear you connected with the leasing office. Is …" at bounding box center [544, 377] width 394 height 49
drag, startPoint x: 699, startPoint y: 362, endPoint x: 723, endPoint y: 379, distance: 29.8
click at [725, 379] on div "Thanks for the update, {{first_name}}! I'm glad to hear you connected with the …" at bounding box center [543, 377] width 395 height 50
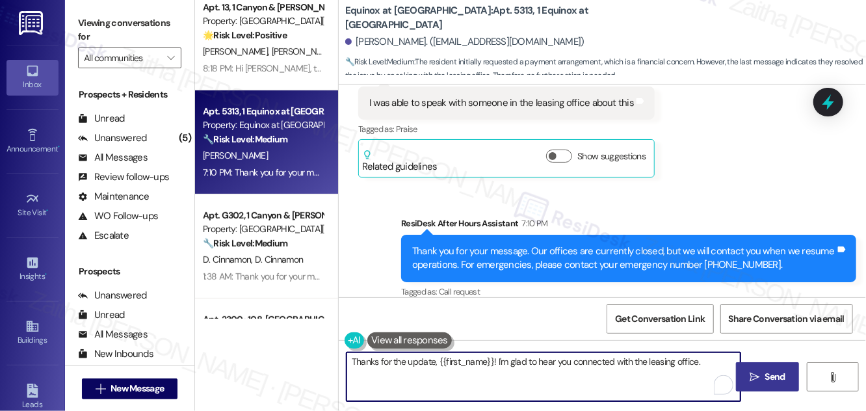
paste textarea "If there’s anything else you need, please don’t hesitate to reach out."
type textarea "Thanks for the update, {{first_name}}! I'm glad to hear you connected with the …"
click at [784, 375] on span "Send" at bounding box center [776, 377] width 20 height 14
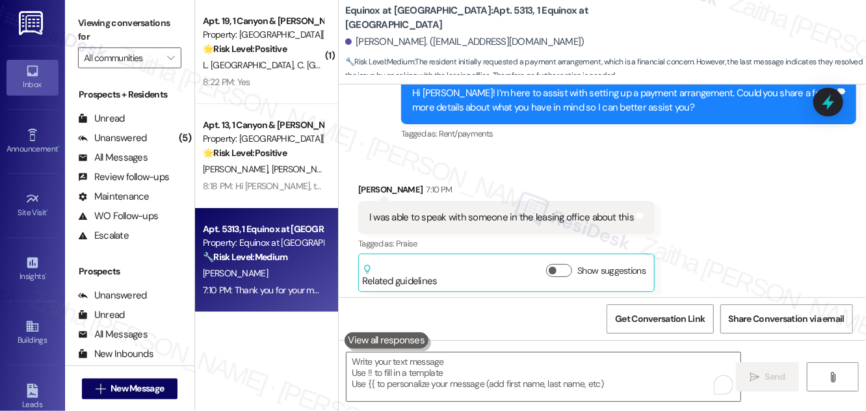
scroll to position [1279, 0]
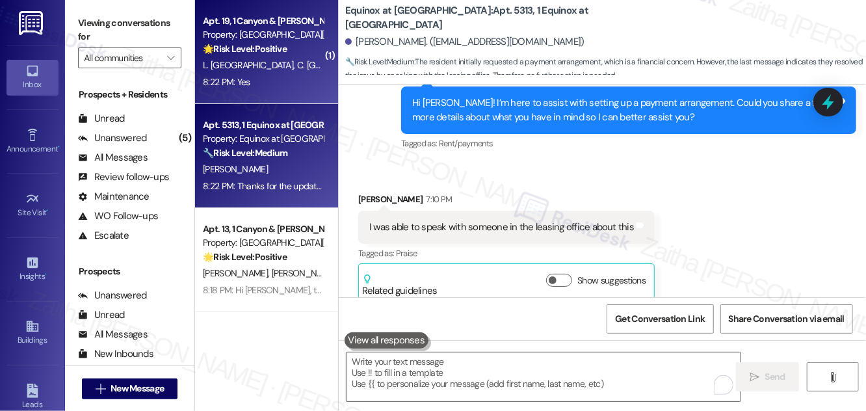
click at [290, 74] on div "8:22 PM: Yes 8:22 PM: Yes" at bounding box center [263, 82] width 123 height 16
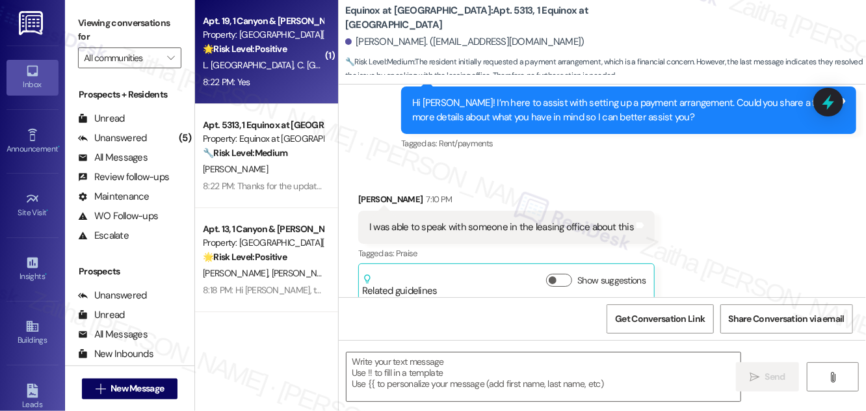
type textarea "Fetching suggested responses. Please feel free to read through the conversation…"
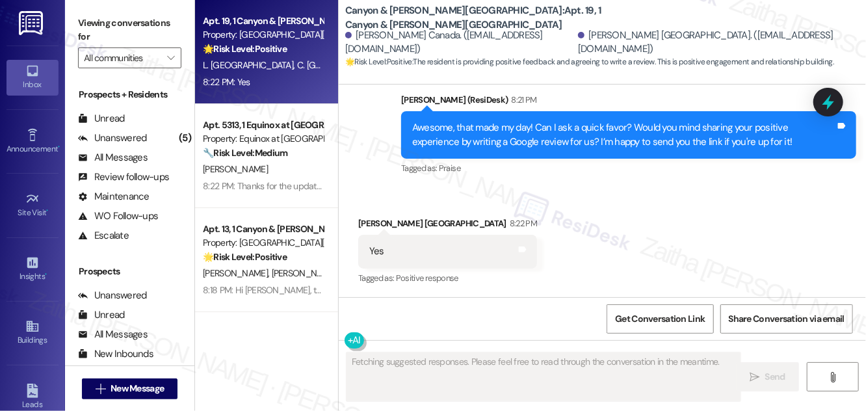
scroll to position [999, 0]
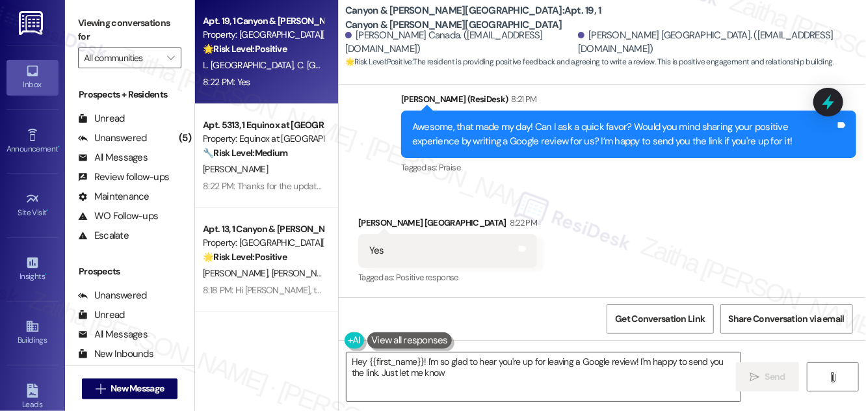
type textarea "Hey {{first_name}}! I'm so glad to hear you're up for leaving a Google review! …"
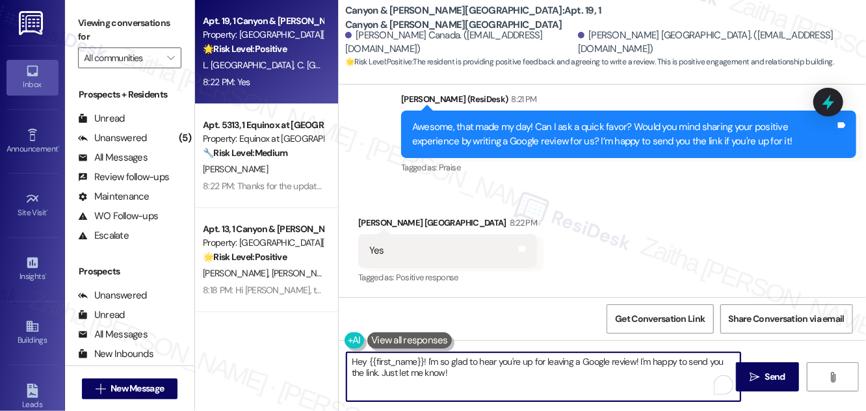
drag, startPoint x: 352, startPoint y: 359, endPoint x: 464, endPoint y: 368, distance: 112.9
click at [463, 368] on textarea "Hey {{first_name}}! I'm so glad to hear you're up for leaving a Google review! …" at bounding box center [544, 377] width 394 height 49
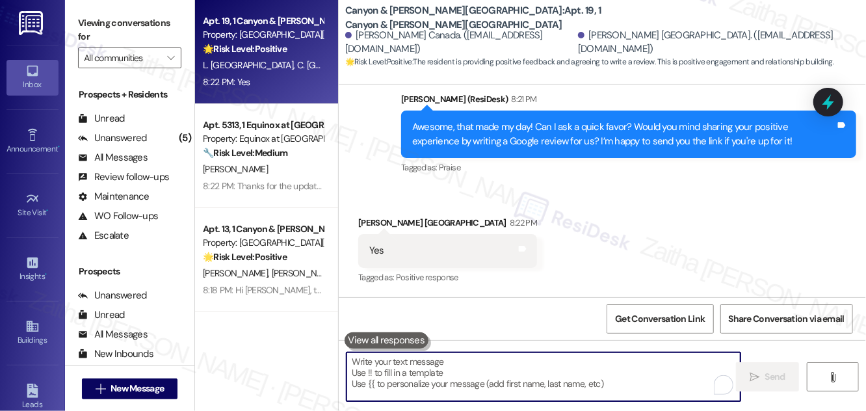
paste textarea "You may leave your review at your convenience. I would also appreciate it if yo…"
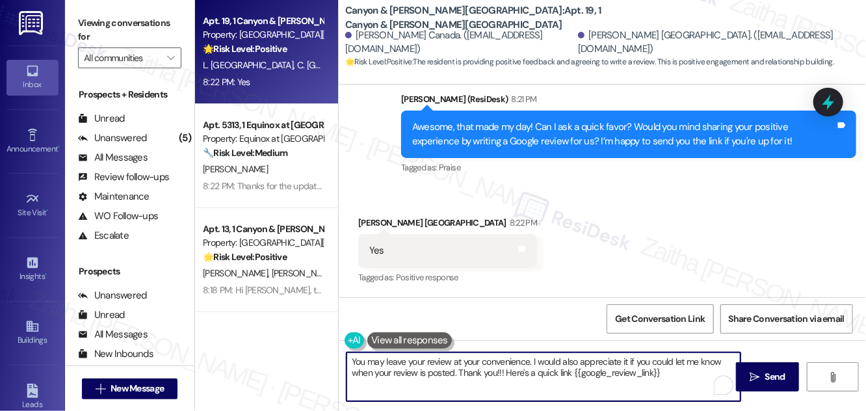
click at [355, 360] on textarea "You may leave your review at your convenience. I would also appreciate it if yo…" at bounding box center [544, 377] width 394 height 49
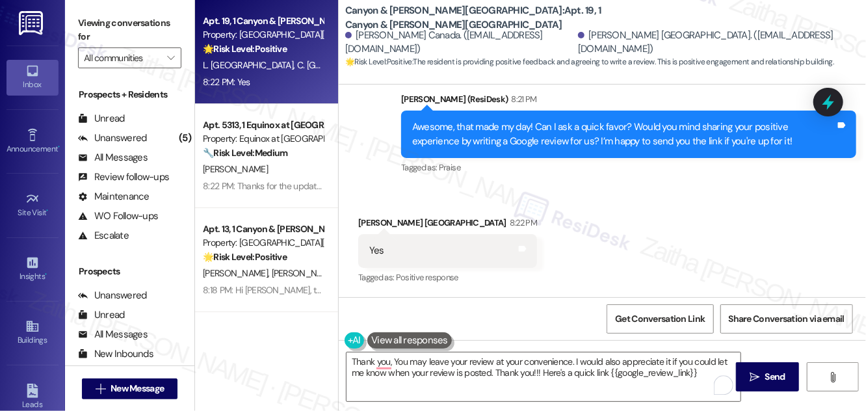
click at [368, 224] on div "[PERSON_NAME] [GEOGRAPHIC_DATA] 8:22 PM" at bounding box center [447, 225] width 179 height 18
copy div "[PERSON_NAME]"
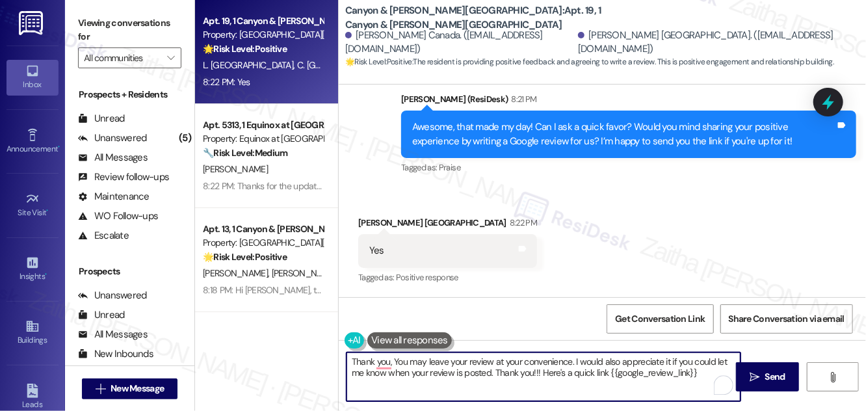
click at [394, 360] on textarea "Thank you, You may leave your review at your convenience. I would also apprecia…" at bounding box center [544, 377] width 394 height 49
paste textarea "[PERSON_NAME]"
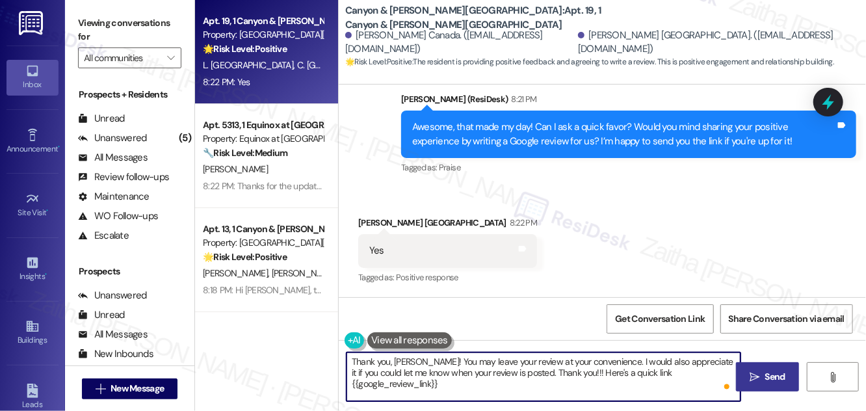
type textarea "Thank you, [PERSON_NAME]! You may leave your review at your convenience. I woul…"
click at [775, 381] on span "Send" at bounding box center [776, 377] width 20 height 14
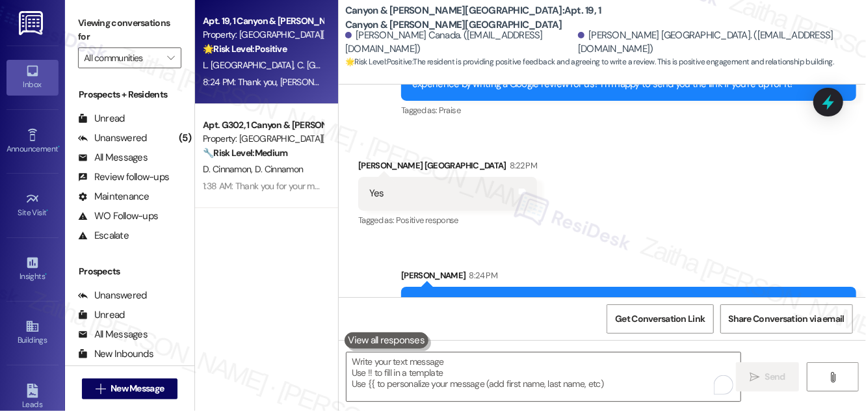
scroll to position [1118, 0]
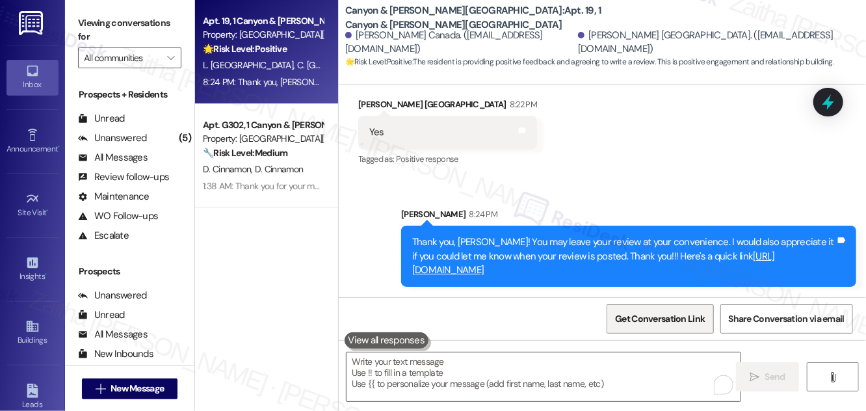
click at [635, 327] on span "Get Conversation Link" at bounding box center [660, 319] width 95 height 28
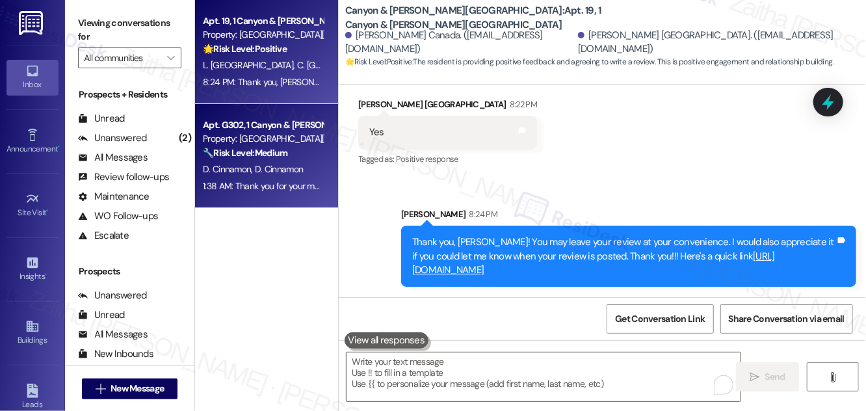
click at [274, 168] on span "D. Cinnamon" at bounding box center [279, 169] width 48 height 12
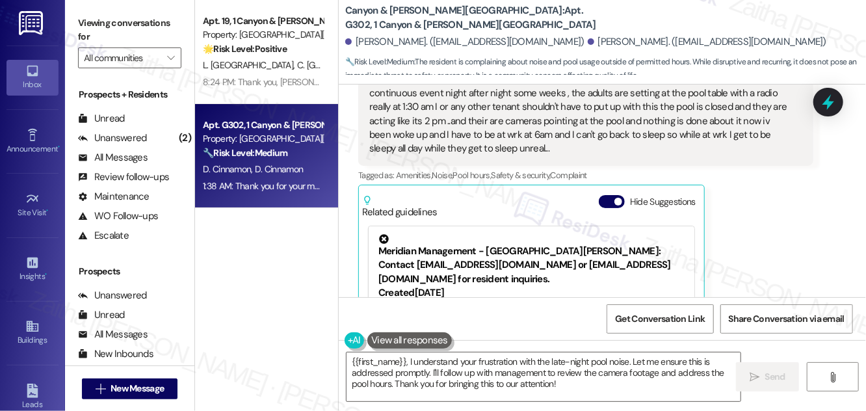
scroll to position [2478, 0]
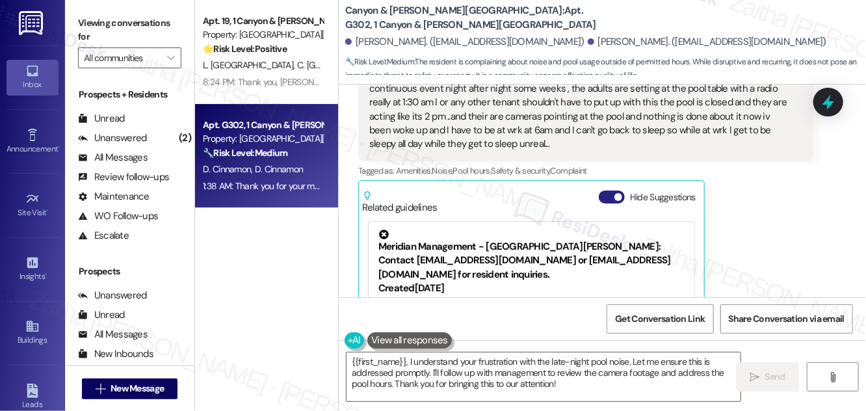
click at [609, 191] on button "Hide Suggestions" at bounding box center [612, 197] width 26 height 13
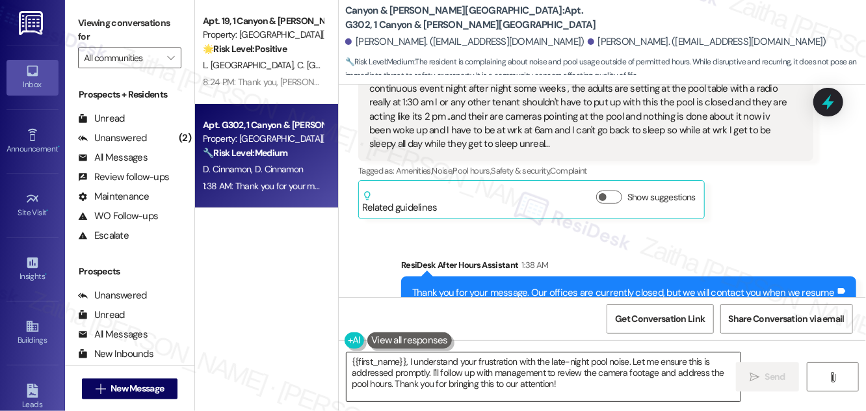
click at [410, 372] on textarea "{{first_name}}, I understand your frustration with the late-night pool noise. L…" at bounding box center [544, 377] width 394 height 49
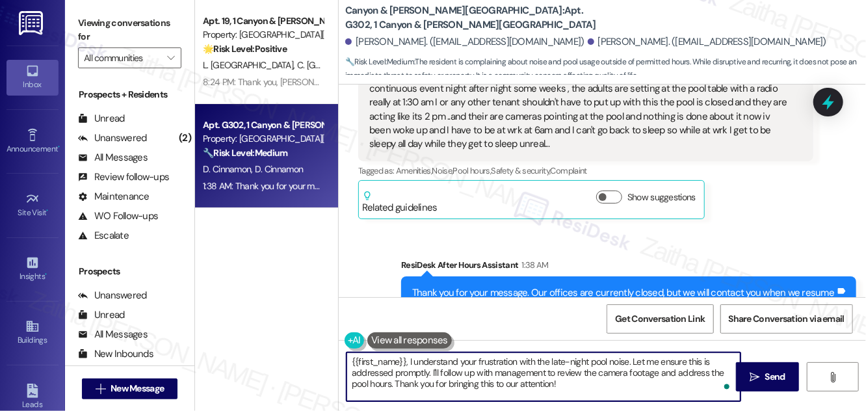
click at [410, 372] on textarea "{{first_name}}, I understand your frustration with the late-night pool noise. L…" at bounding box center [544, 377] width 394 height 49
click at [418, 373] on textarea "{{first_name}}, I understand your frustration with the late-night pool noise. L…" at bounding box center [544, 377] width 394 height 49
click at [485, 372] on textarea "{{first_name}}, I understand your frustration with the late-night pool noise. L…" at bounding box center [544, 377] width 394 height 49
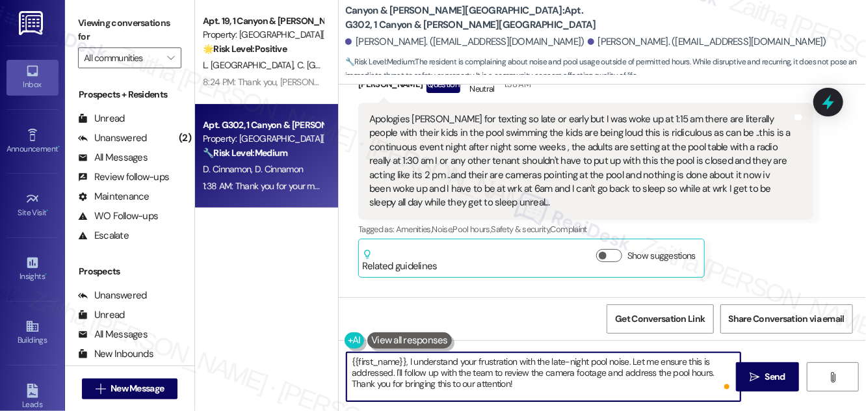
scroll to position [2361, 0]
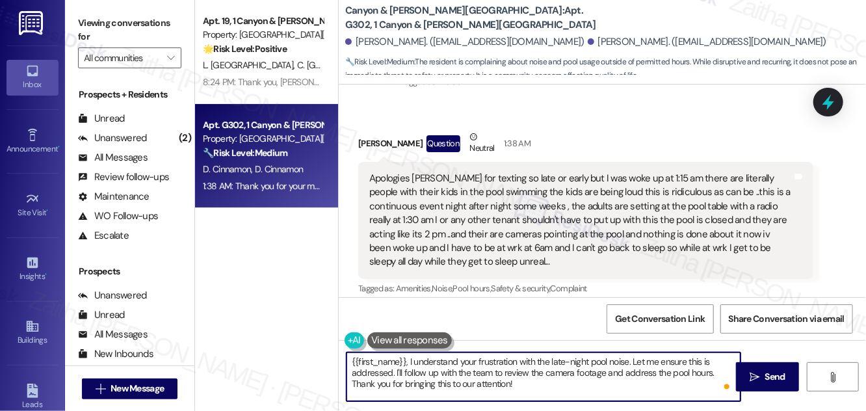
type textarea "{{first_name}}, I understand your frustration with the late-night pool noise. L…"
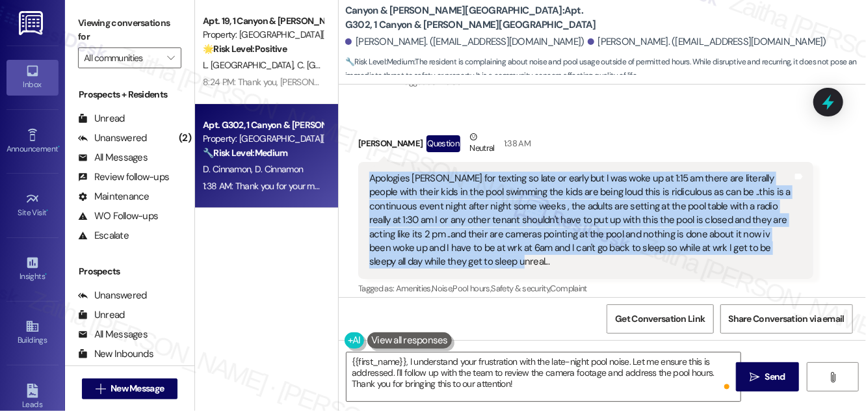
drag, startPoint x: 368, startPoint y: 132, endPoint x: 474, endPoint y: 222, distance: 138.4
click at [474, 222] on div "Apologies [PERSON_NAME] for texting so late or early but I was woke up at 1:15 …" at bounding box center [581, 221] width 426 height 98
copy div "Apologies [PERSON_NAME] for texting so late or early but I was woke up at 1:15 …"
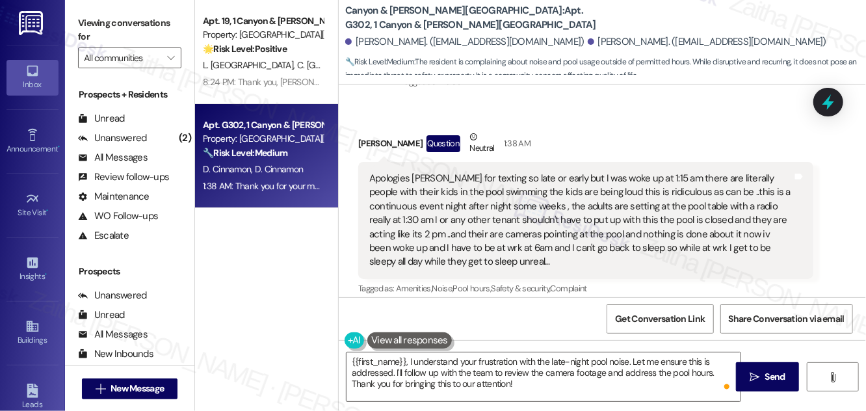
click at [754, 279] on div "Tagged as: Amenities , Click to highlight conversations about Amenities Noise ,…" at bounding box center [585, 288] width 455 height 19
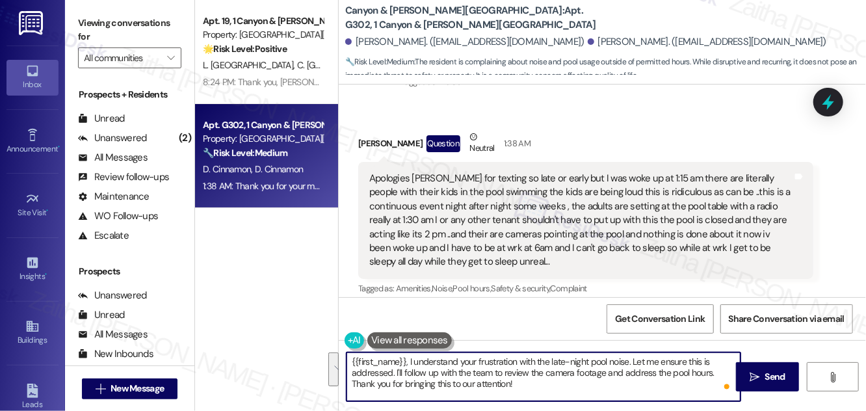
drag, startPoint x: 349, startPoint y: 361, endPoint x: 542, endPoint y: 384, distance: 194.6
click at [542, 384] on textarea "{{first_name}}, I understand your frustration with the late-night pool noise. L…" at bounding box center [544, 377] width 394 height 49
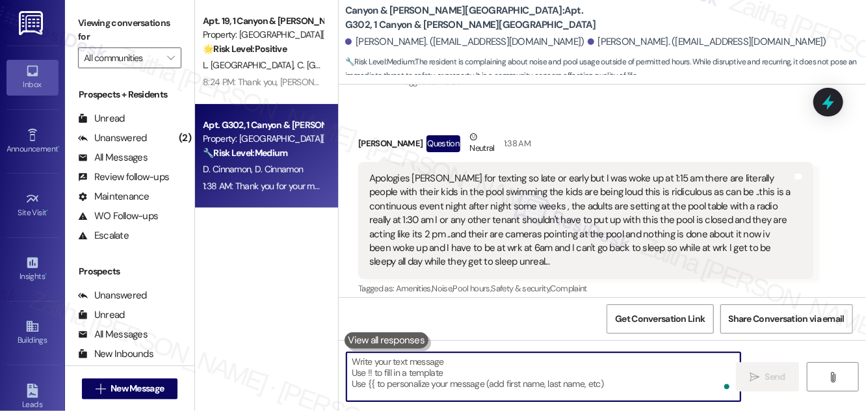
paste textarea "“{{first_name}}, I understand your frustration with the late-night pool noise. …"
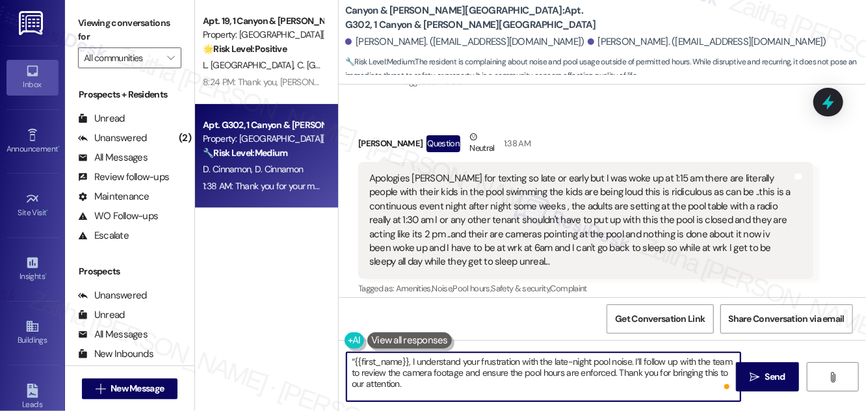
click at [354, 357] on textarea "“{{first_name}}, I understand your frustration with the late-night pool noise. …" at bounding box center [544, 377] width 394 height 49
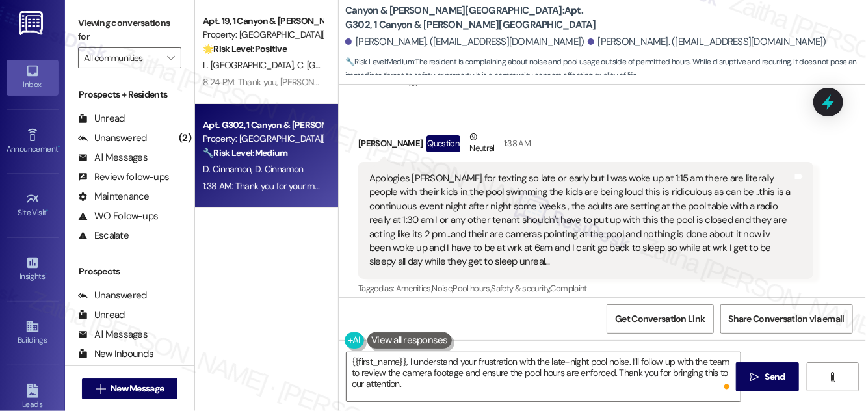
click at [367, 130] on div "[PERSON_NAME] Question Neutral 1:38 AM" at bounding box center [585, 146] width 455 height 32
copy div "[PERSON_NAME]"
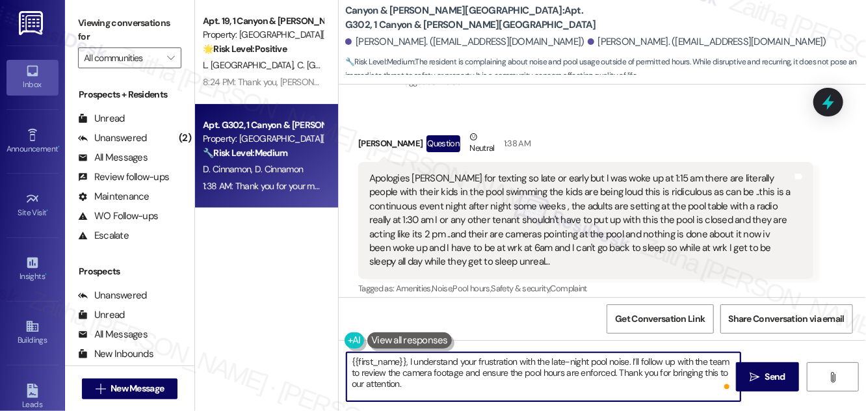
drag, startPoint x: 405, startPoint y: 361, endPoint x: 349, endPoint y: 360, distance: 55.9
click at [349, 360] on textarea "{{first_name}}, I understand your frustration with the late-night pool noise. I…" at bounding box center [544, 377] width 394 height 49
paste textarea "[PERSON_NAME]"
type textarea "[PERSON_NAME], I understand your frustration with the late-night pool noise. I’…"
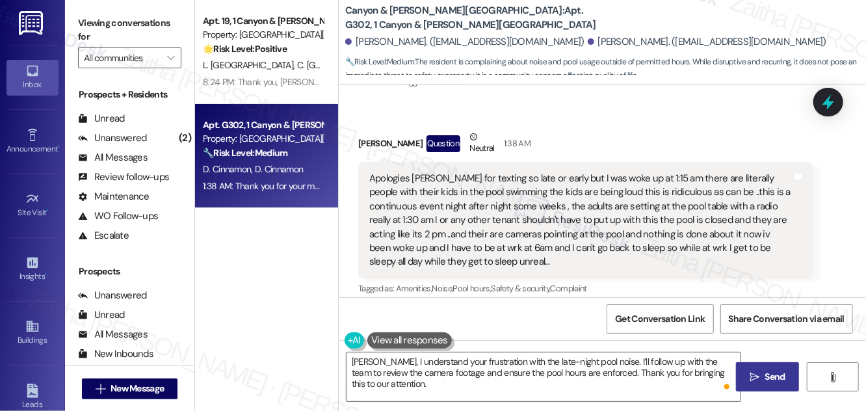
click at [795, 376] on button " Send" at bounding box center [767, 376] width 63 height 29
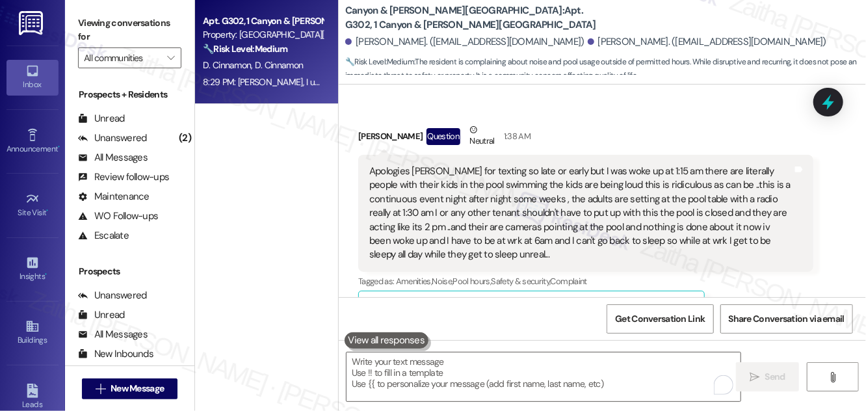
scroll to position [2596, 0]
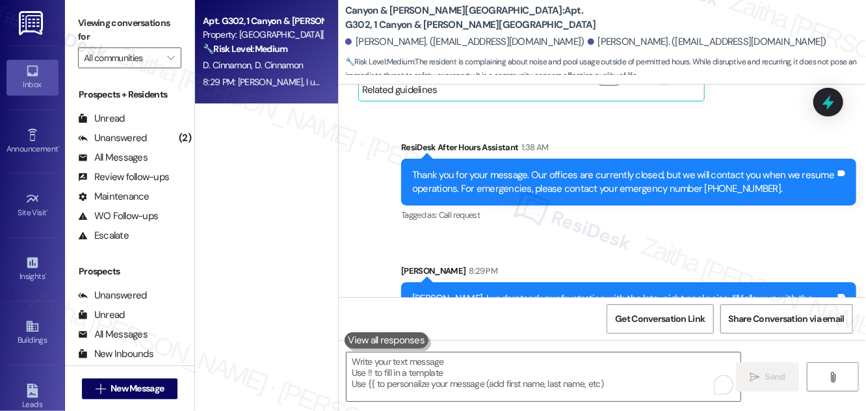
click at [833, 96] on icon at bounding box center [828, 102] width 17 height 17
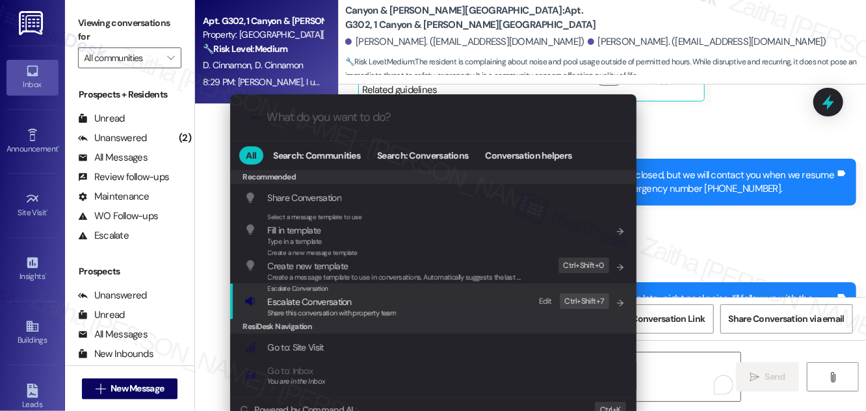
click at [293, 302] on span "Escalate Conversation" at bounding box center [310, 302] width 84 height 12
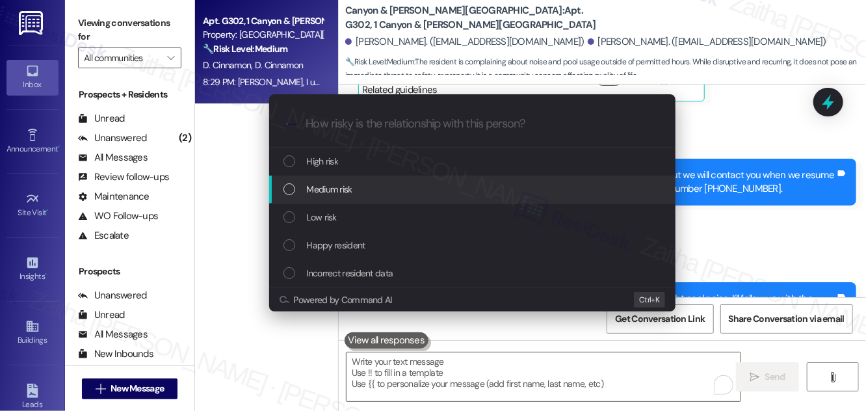
click at [366, 189] on div "Medium risk" at bounding box center [474, 189] width 381 height 14
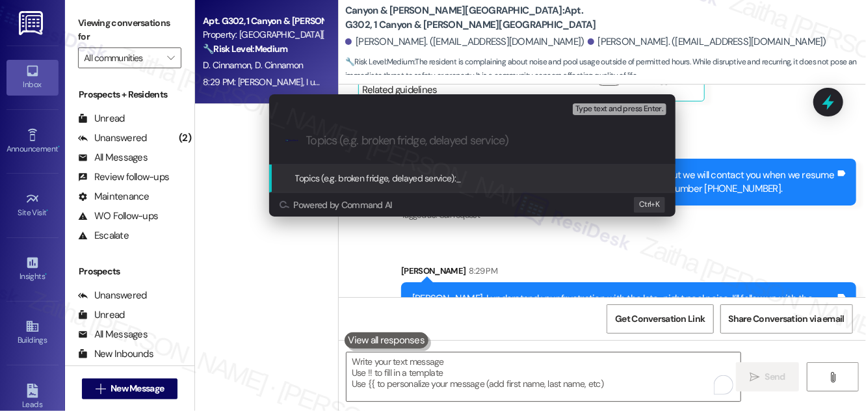
paste input "Resident Report: After-Hours Activity at Pool"
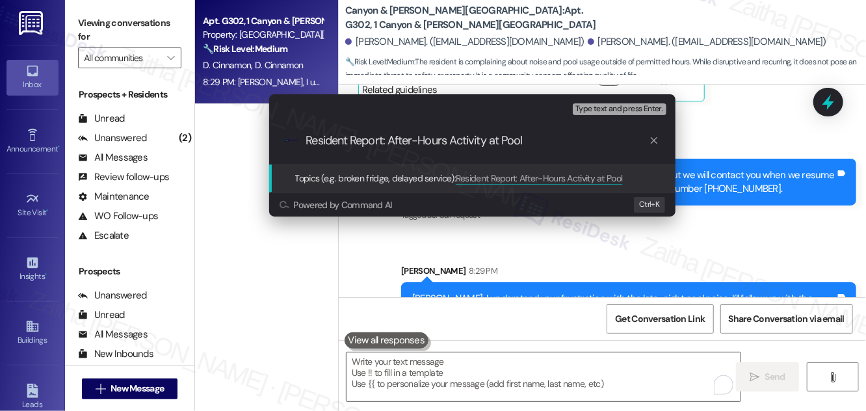
type input "Resident Report: After-Hours Activity at Pool"
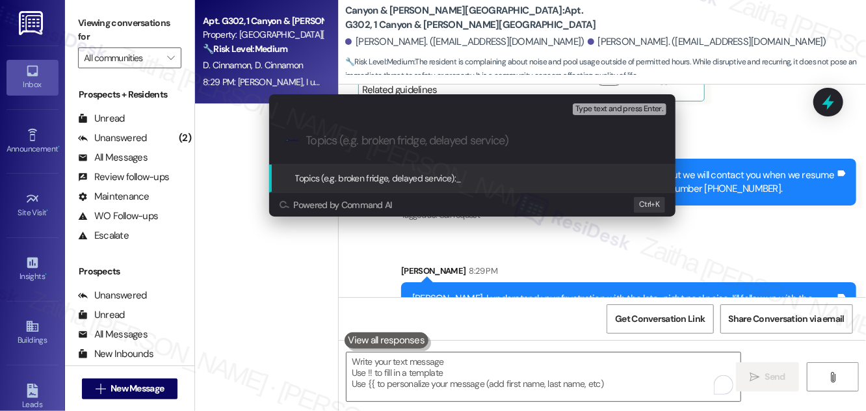
paste input "Resident Report: After-Hours Activity at Pool"
type input "Resident Report: After-Hours Activity at Pool"
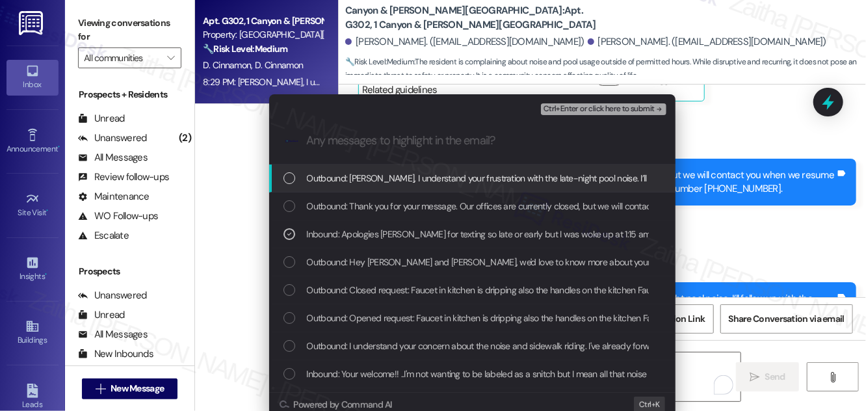
click at [595, 109] on span "Ctrl+Enter or click here to submit" at bounding box center [599, 109] width 111 height 9
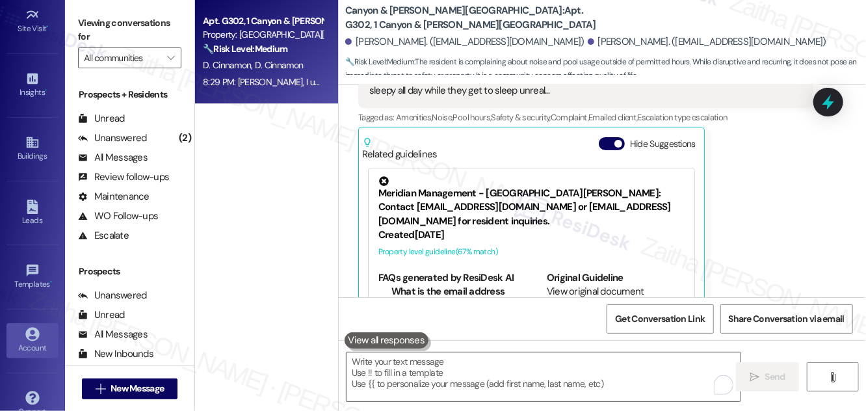
scroll to position [204, 0]
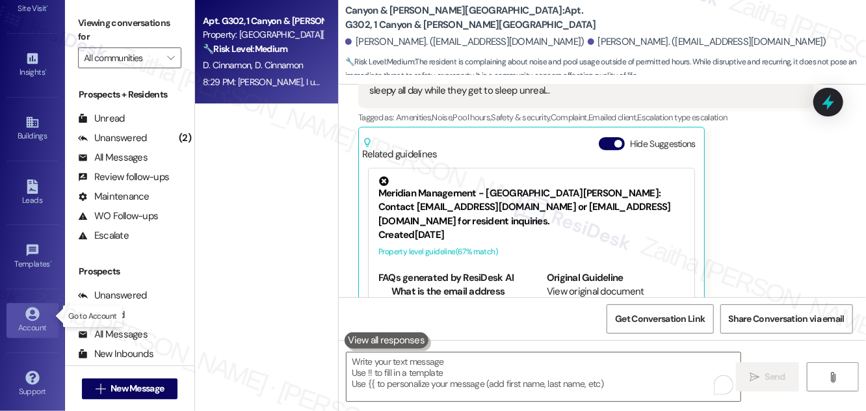
click at [30, 324] on div "Account" at bounding box center [32, 327] width 65 height 13
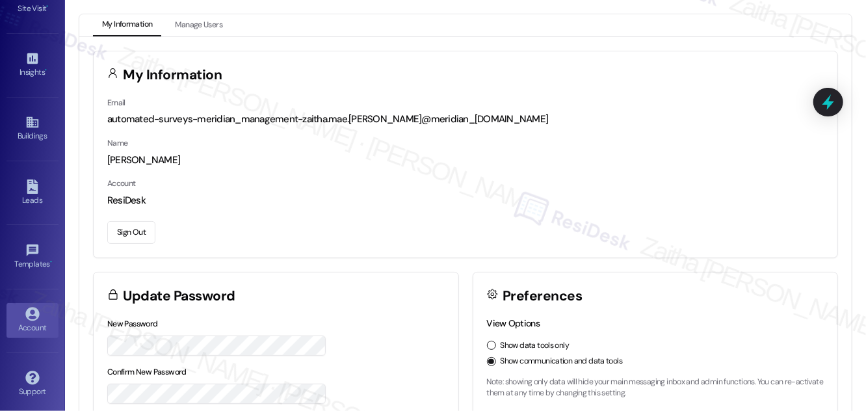
click at [131, 230] on button "Sign Out" at bounding box center [131, 232] width 48 height 23
